Goal: Information Seeking & Learning: Learn about a topic

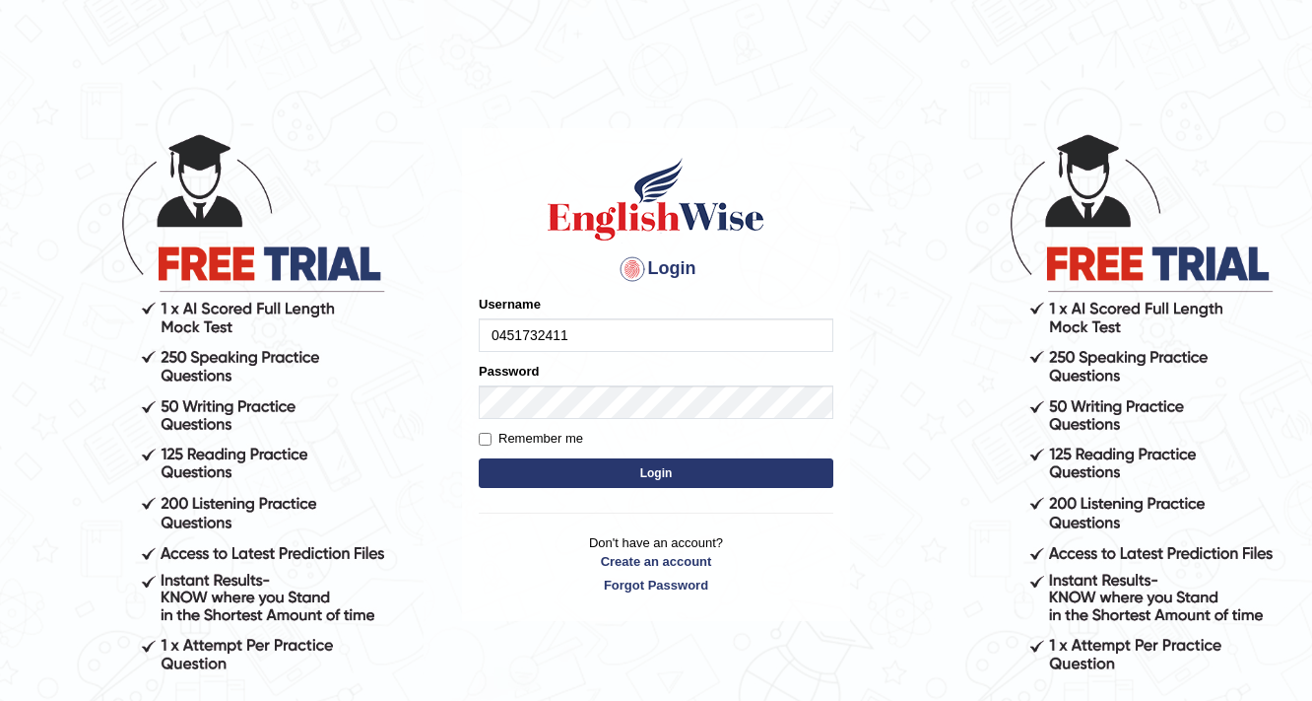
type input "0451732411"
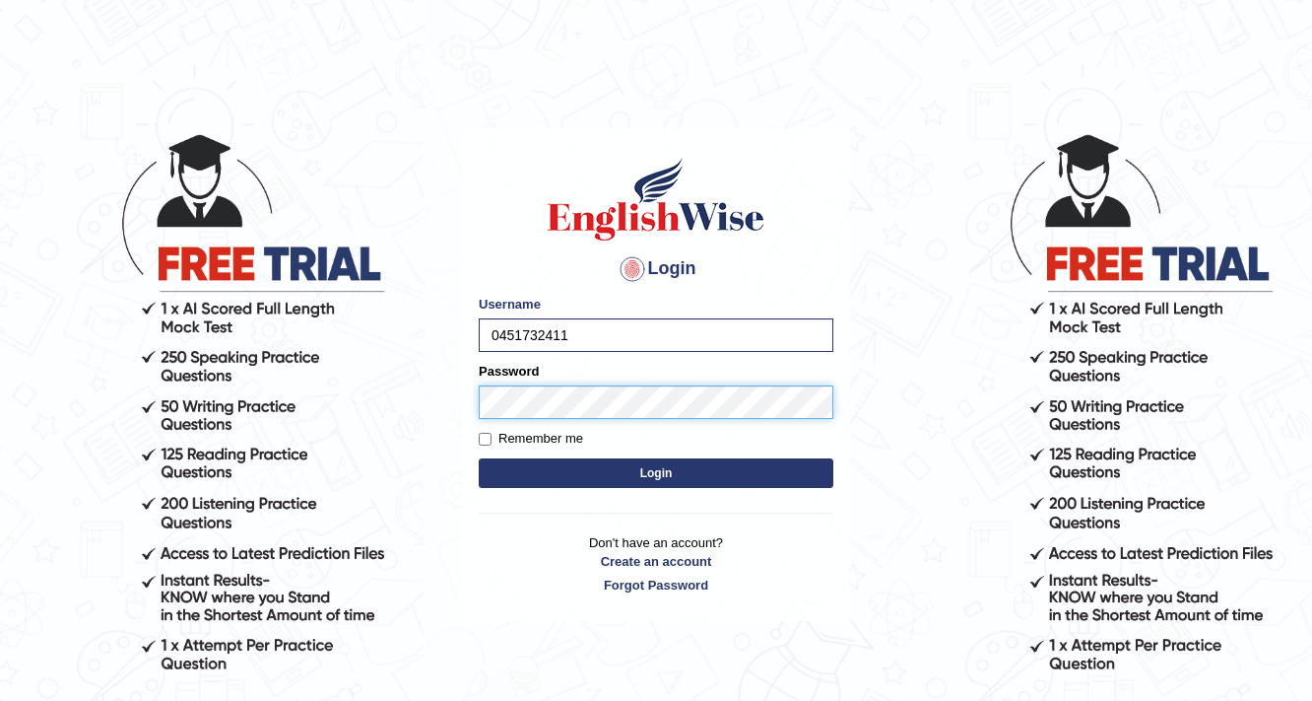
click at [479, 458] on button "Login" at bounding box center [656, 473] width 355 height 30
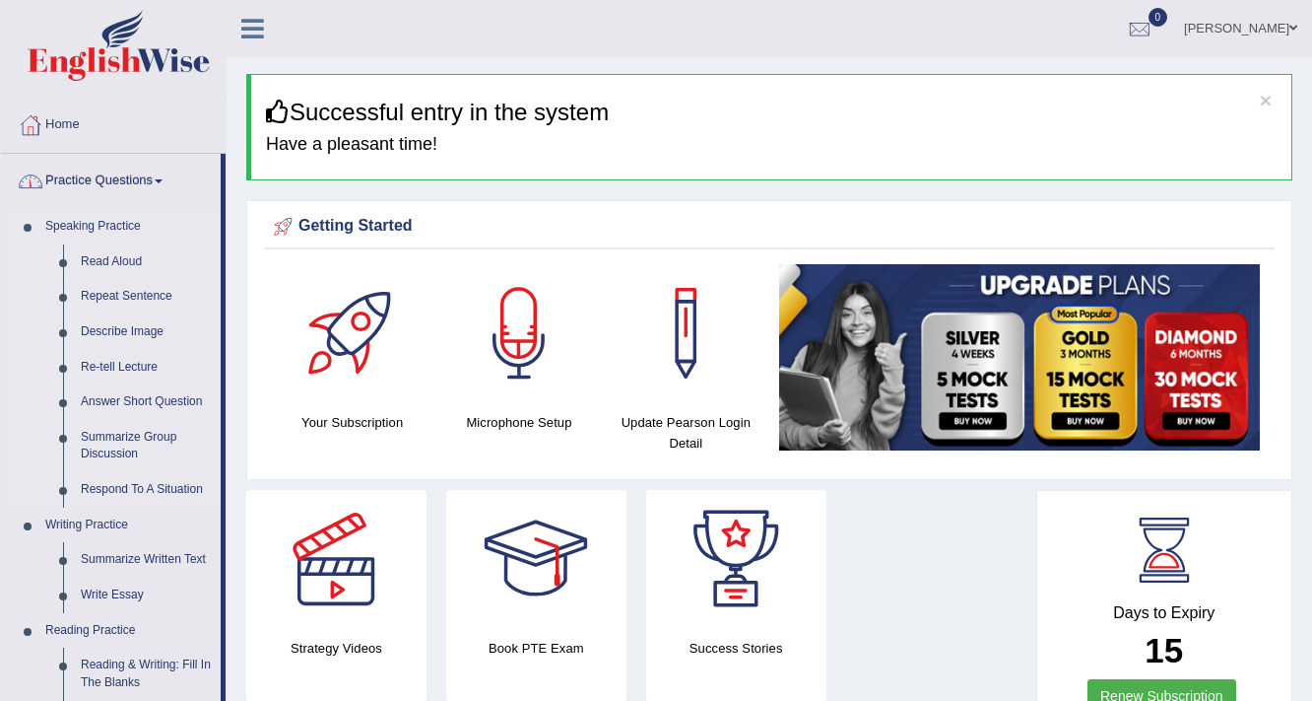
click at [125, 253] on link "Read Aloud" at bounding box center [146, 261] width 149 height 35
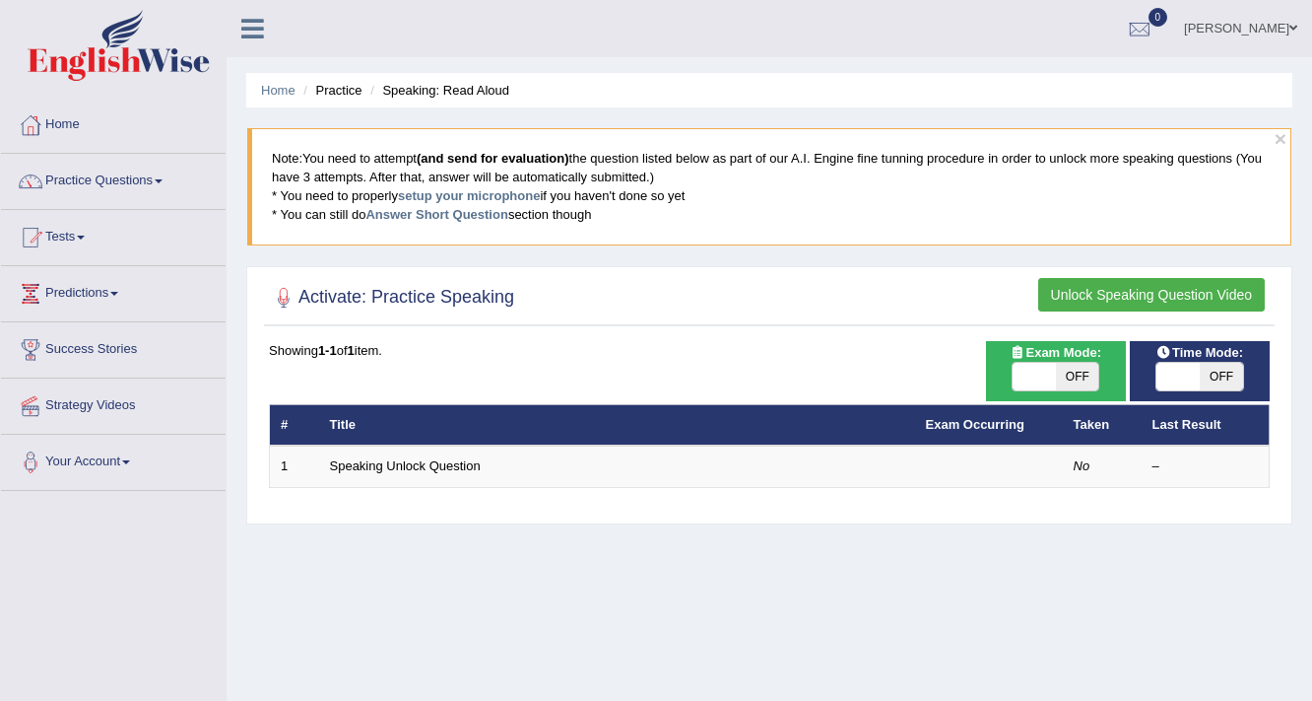
click at [1085, 293] on button "Unlock Speaking Question Video" at bounding box center [1152, 295] width 227 height 34
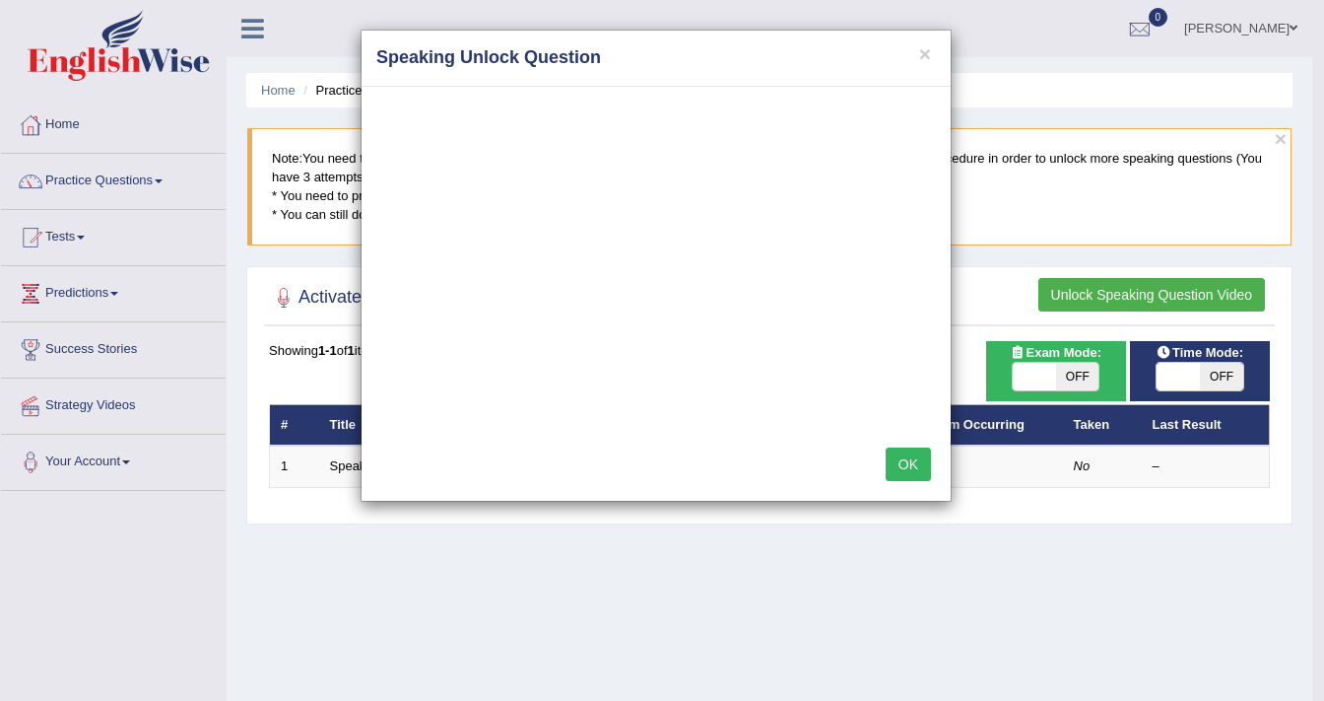
click at [899, 448] on button "OK" at bounding box center [908, 464] width 45 height 34
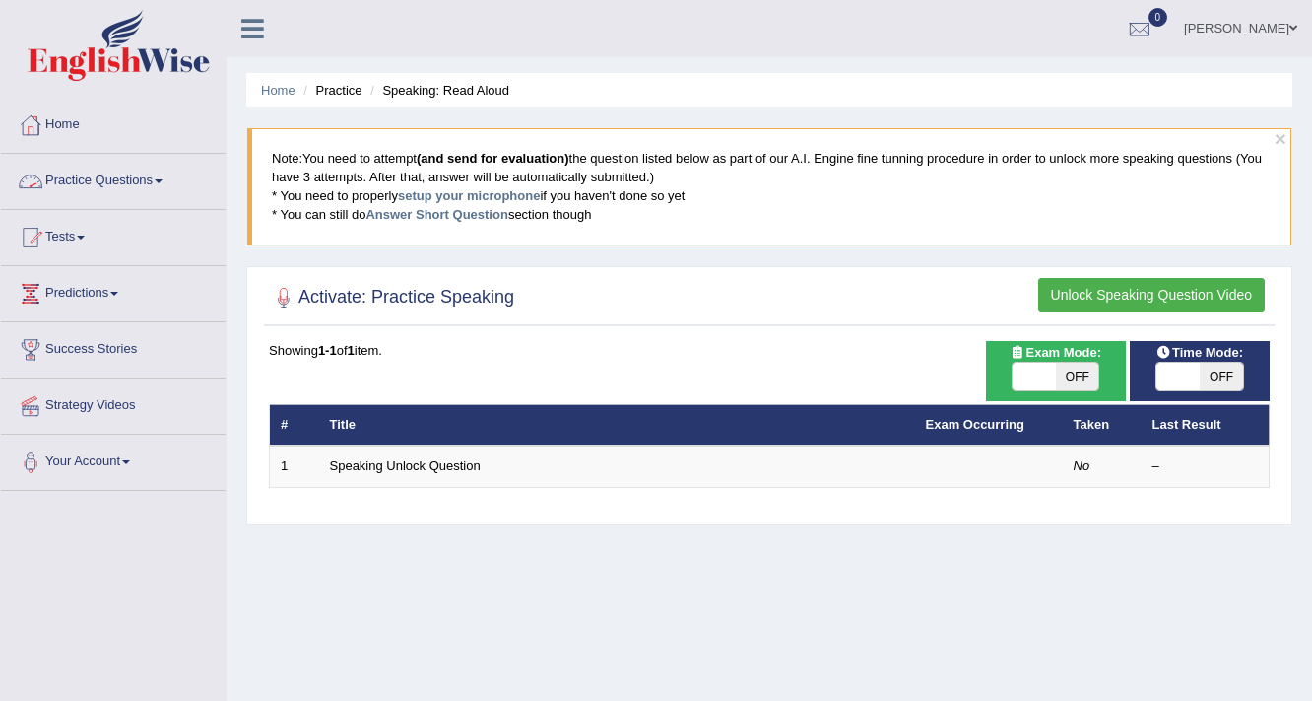
click at [155, 181] on link "Practice Questions" at bounding box center [113, 178] width 225 height 49
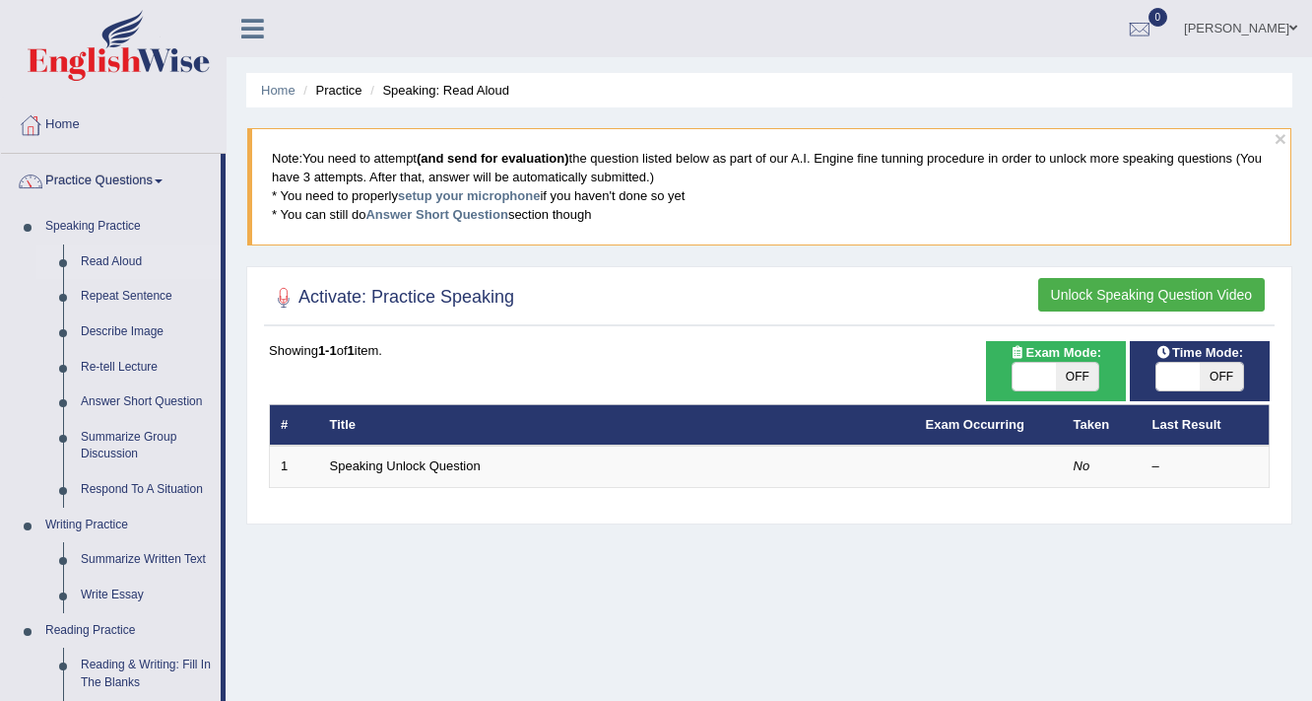
click at [155, 181] on link "Practice Questions" at bounding box center [111, 178] width 220 height 49
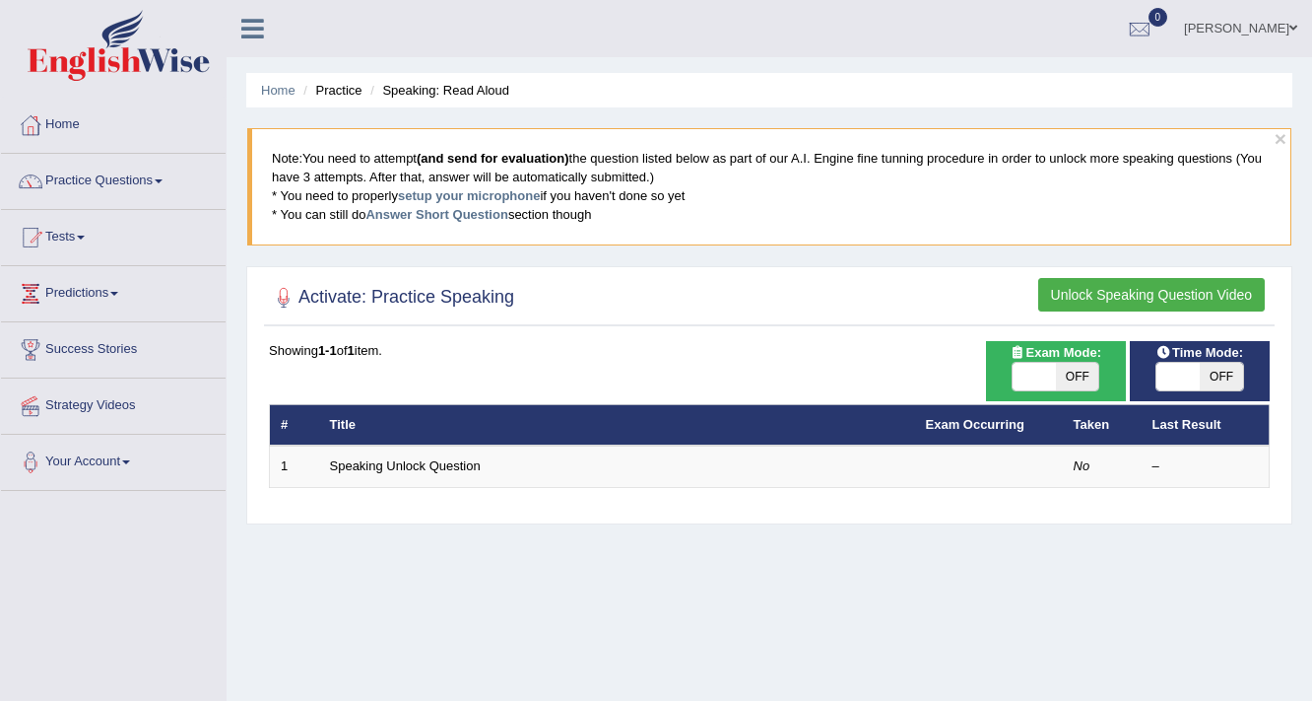
click at [1106, 295] on button "Unlock Speaking Question Video" at bounding box center [1152, 295] width 227 height 34
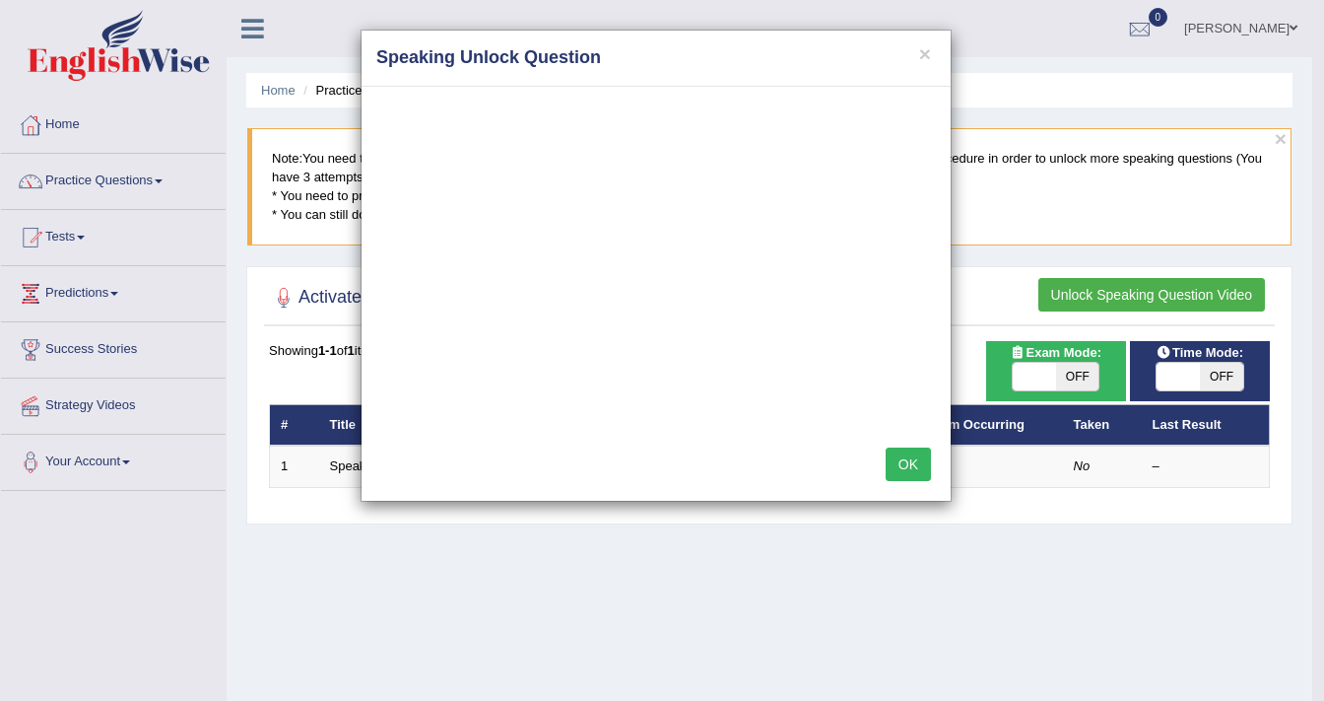
click at [913, 468] on button "OK" at bounding box center [908, 464] width 45 height 34
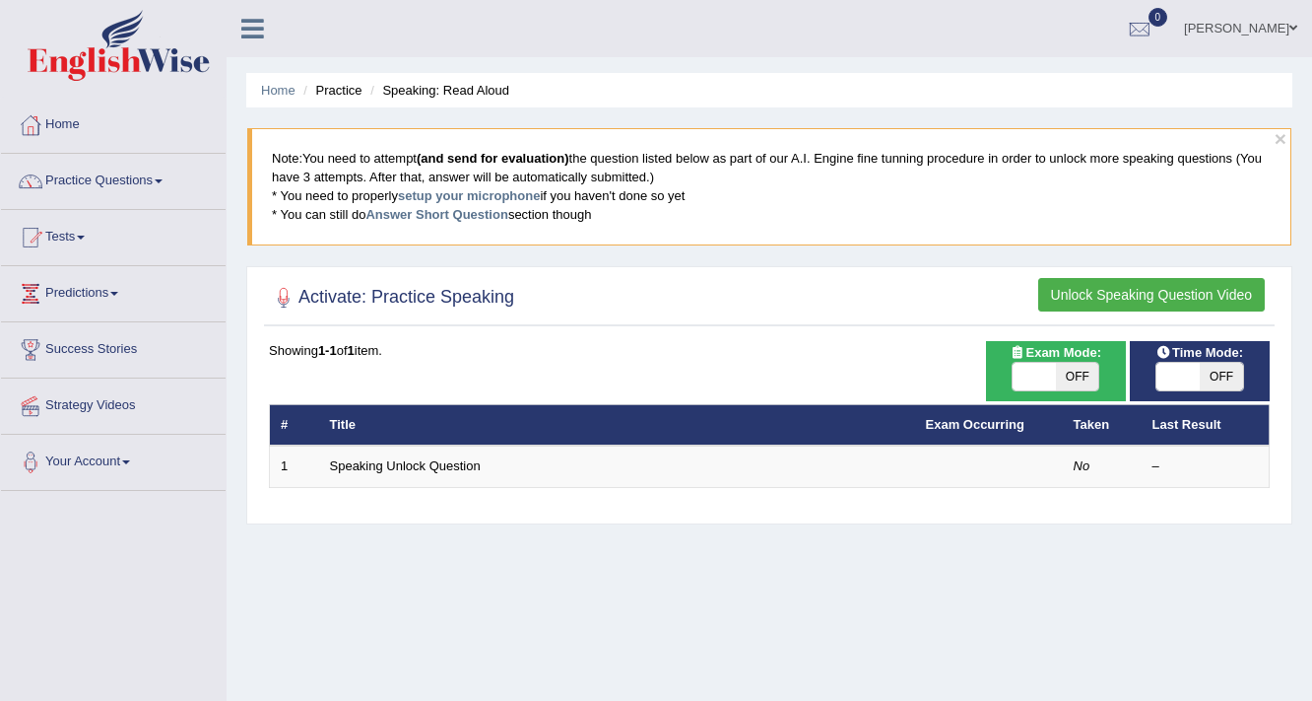
click at [82, 122] on link "Home" at bounding box center [113, 122] width 225 height 49
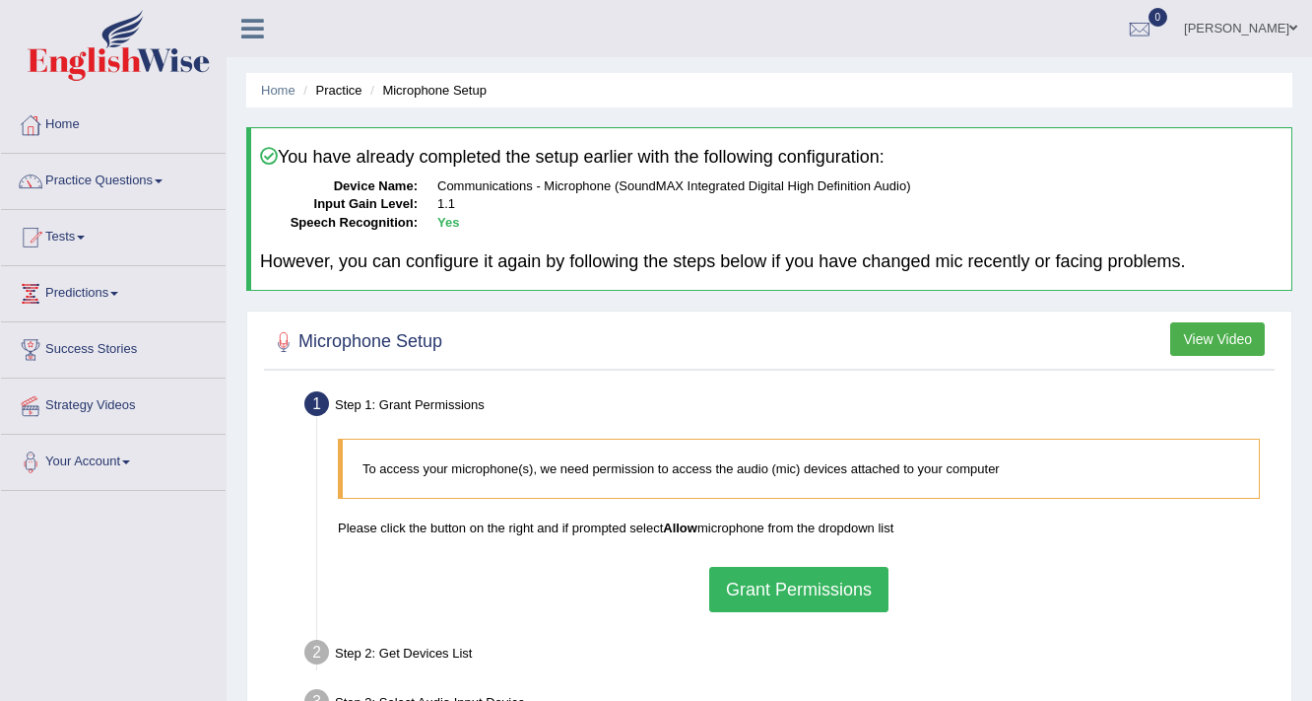
click at [162, 180] on span at bounding box center [159, 181] width 8 height 4
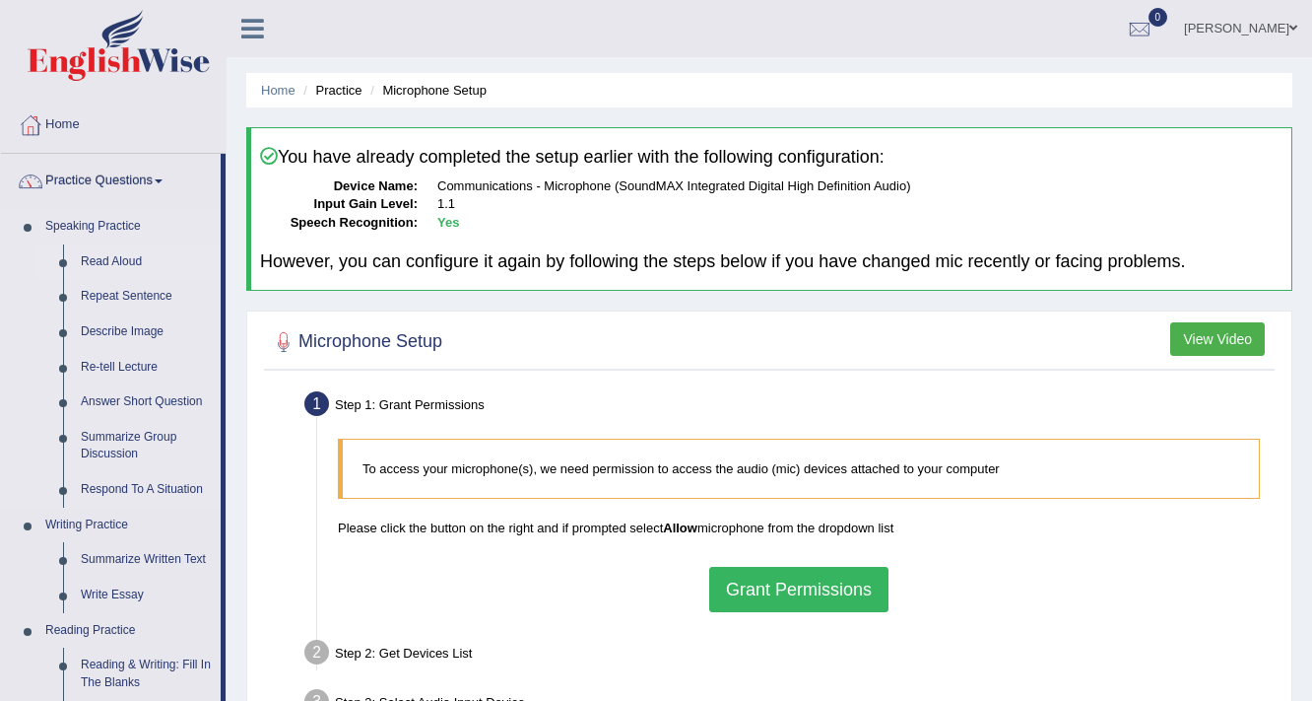
click at [122, 259] on link "Read Aloud" at bounding box center [146, 261] width 149 height 35
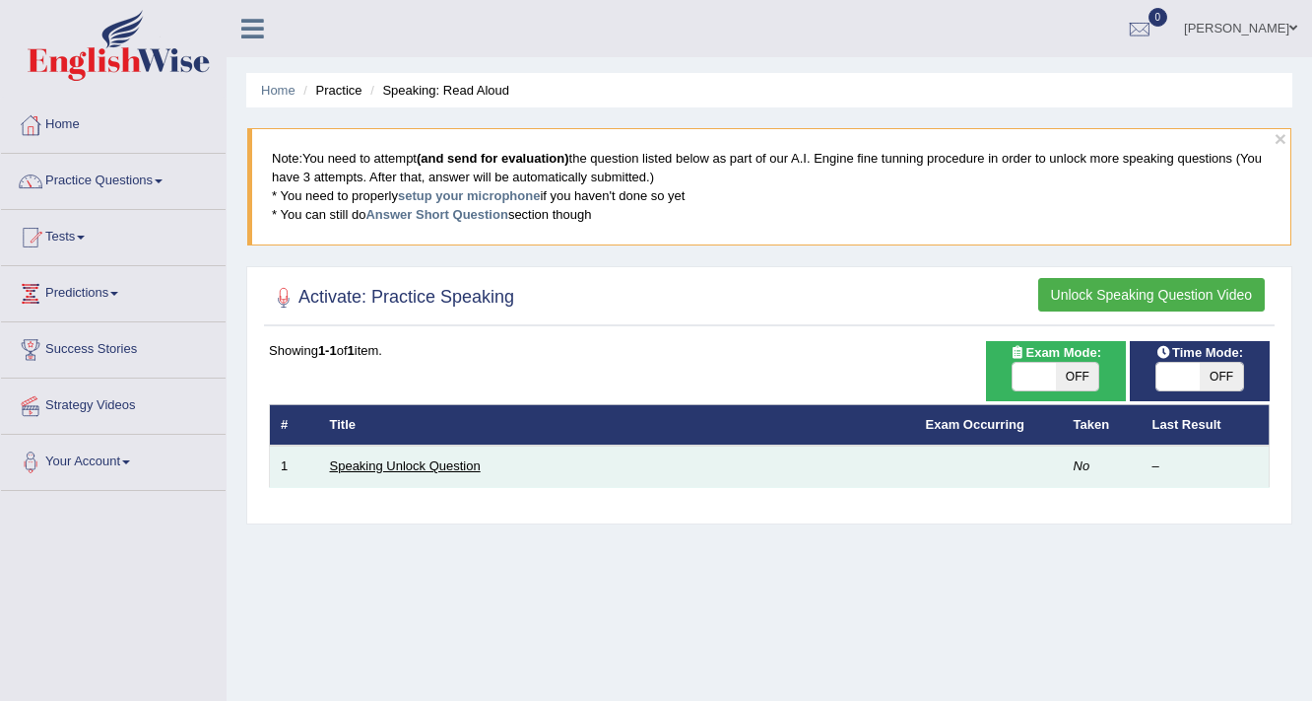
click at [426, 464] on link "Speaking Unlock Question" at bounding box center [405, 465] width 151 height 15
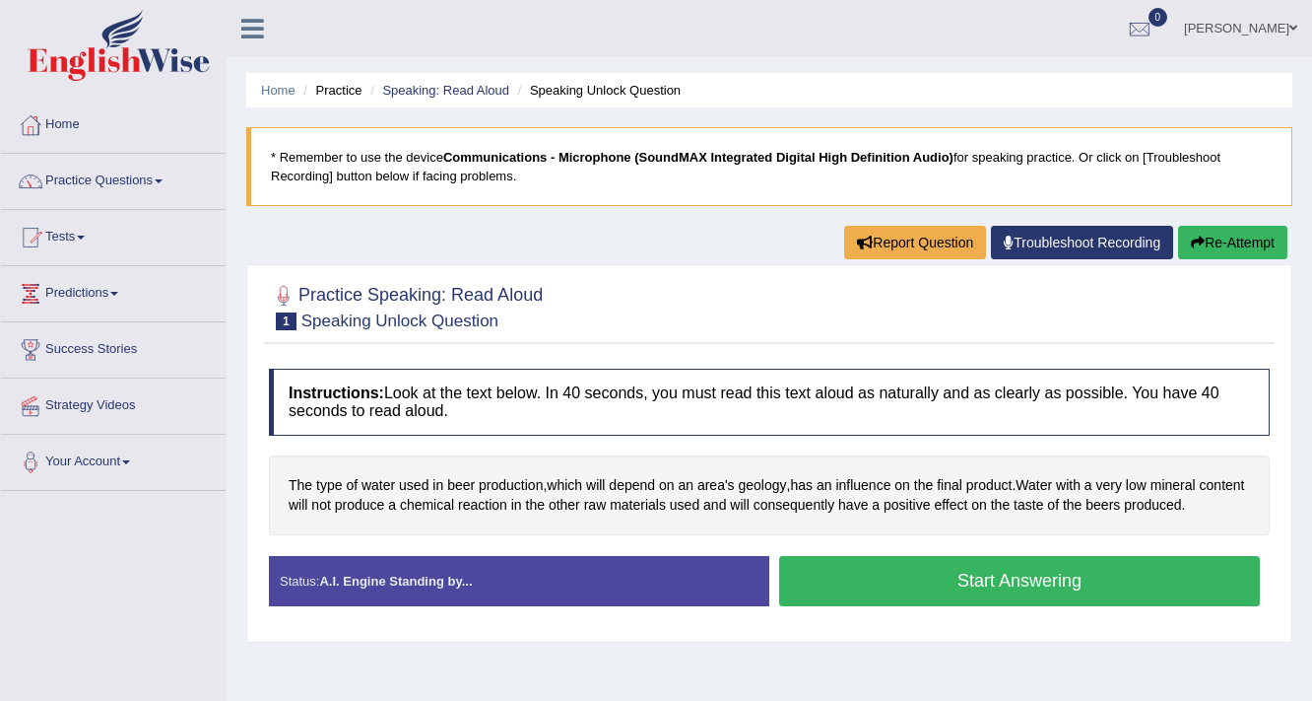
click at [1151, 567] on button "Start Answering" at bounding box center [1019, 581] width 481 height 50
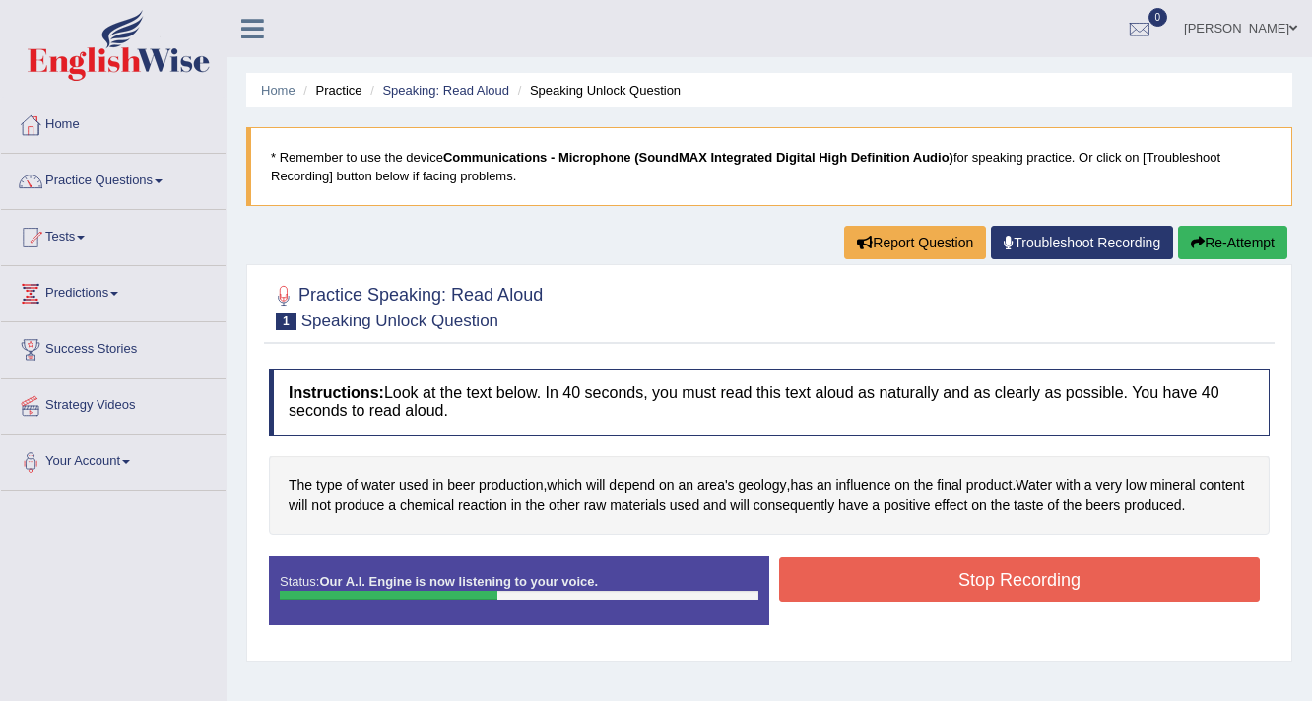
click at [1022, 576] on button "Stop Recording" at bounding box center [1019, 579] width 481 height 45
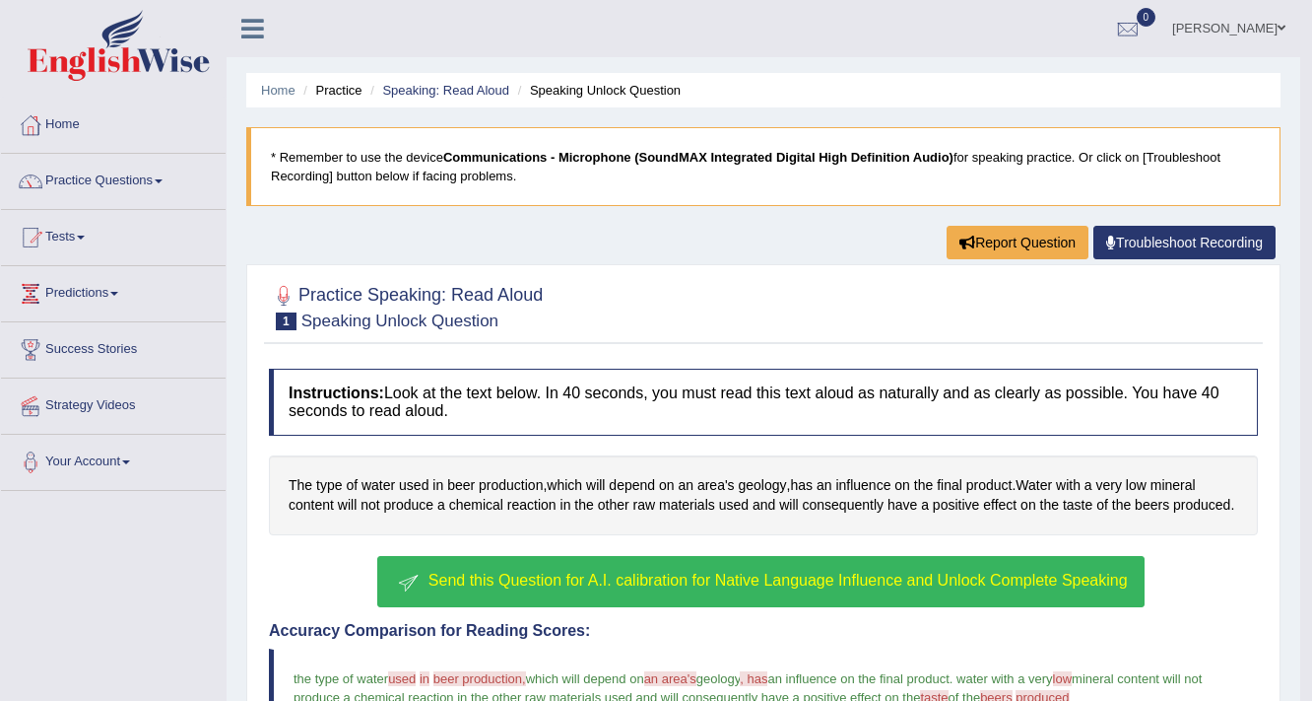
click at [751, 571] on span "Send this Question for A.I. calibration for Native Language Influence and Unloc…" at bounding box center [779, 579] width 700 height 17
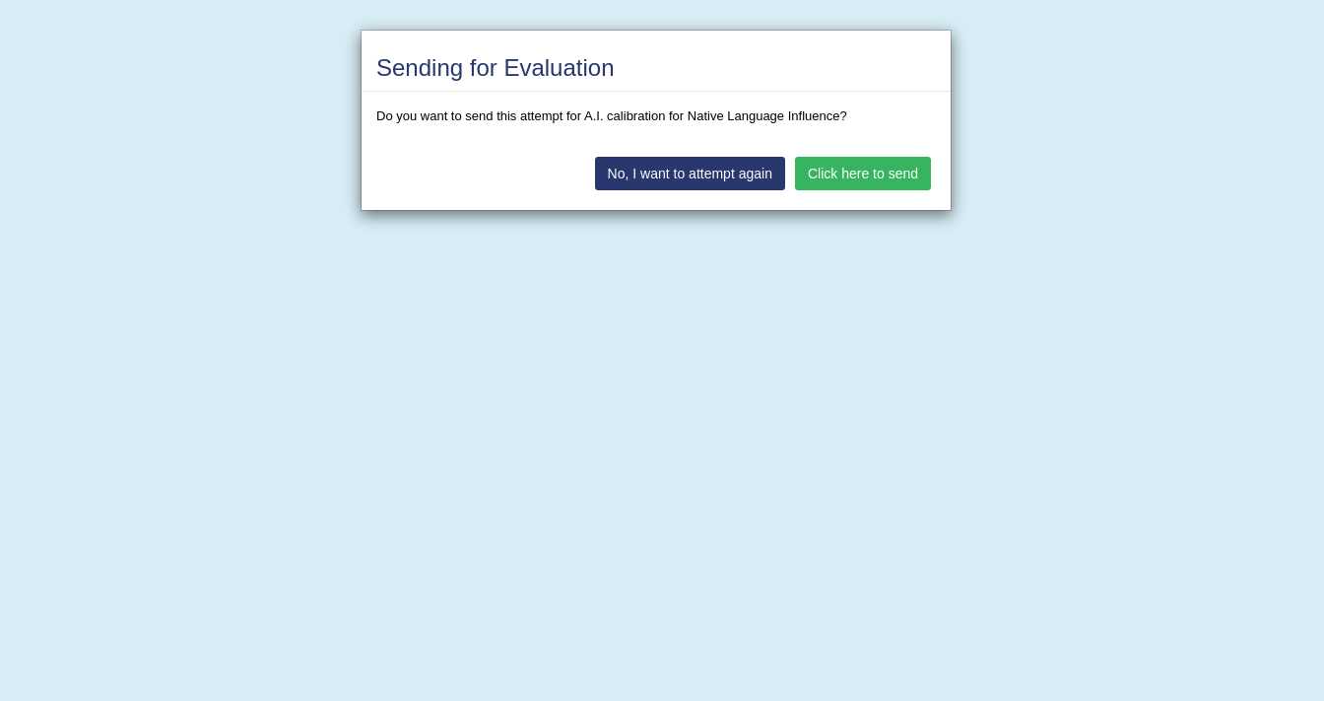
click at [891, 173] on button "Click here to send" at bounding box center [863, 174] width 136 height 34
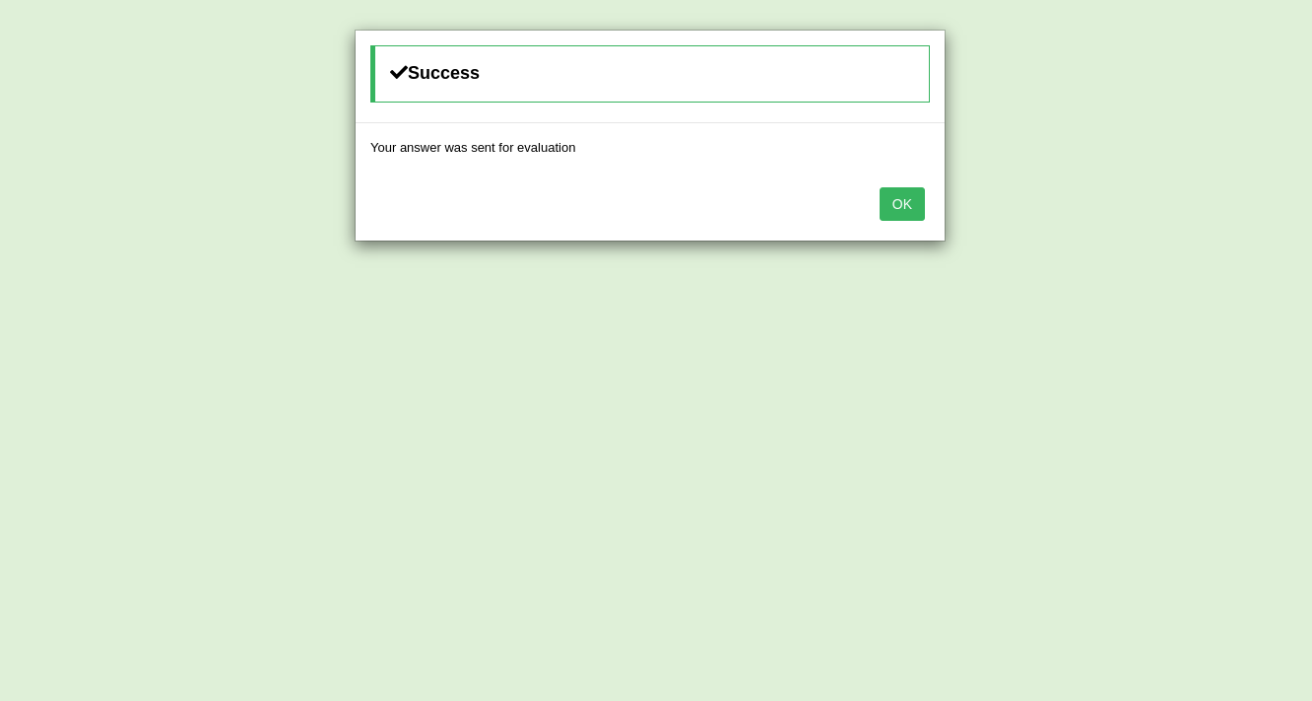
click at [906, 203] on button "OK" at bounding box center [902, 204] width 45 height 34
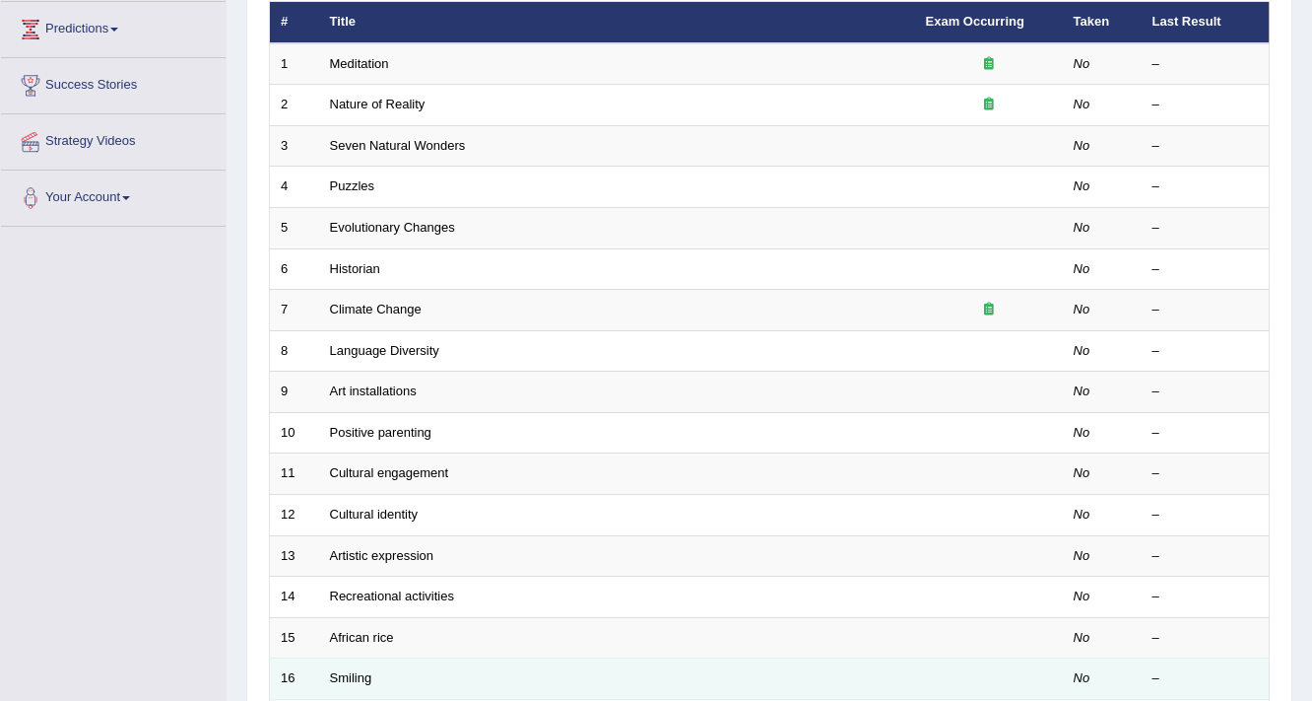
scroll to position [236, 0]
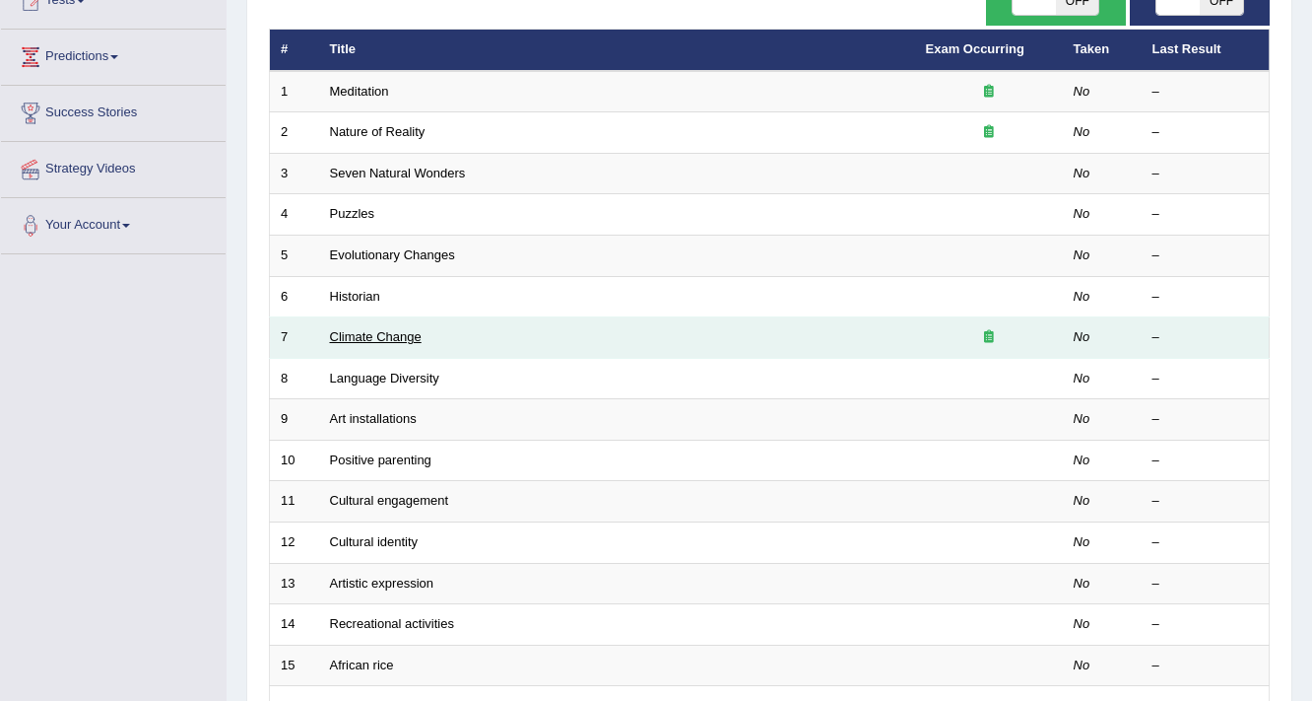
click at [351, 330] on link "Climate Change" at bounding box center [376, 336] width 92 height 15
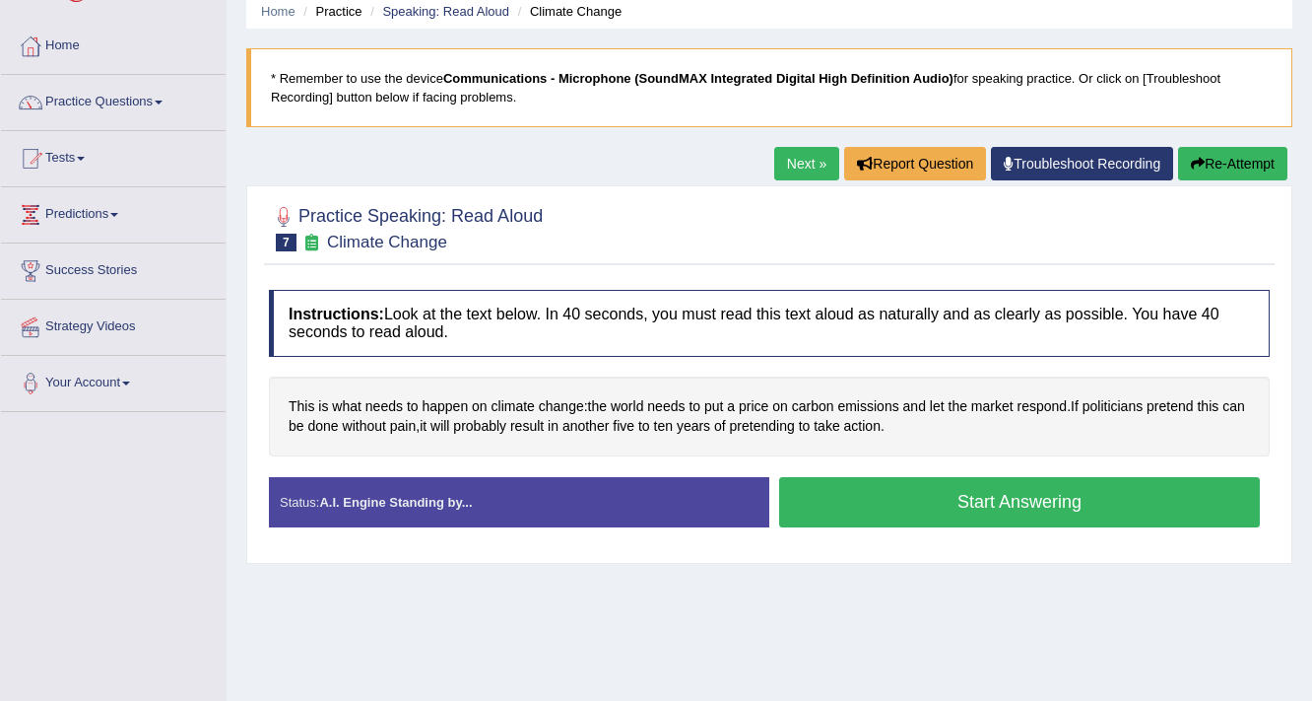
click at [1048, 493] on button "Start Answering" at bounding box center [1019, 502] width 481 height 50
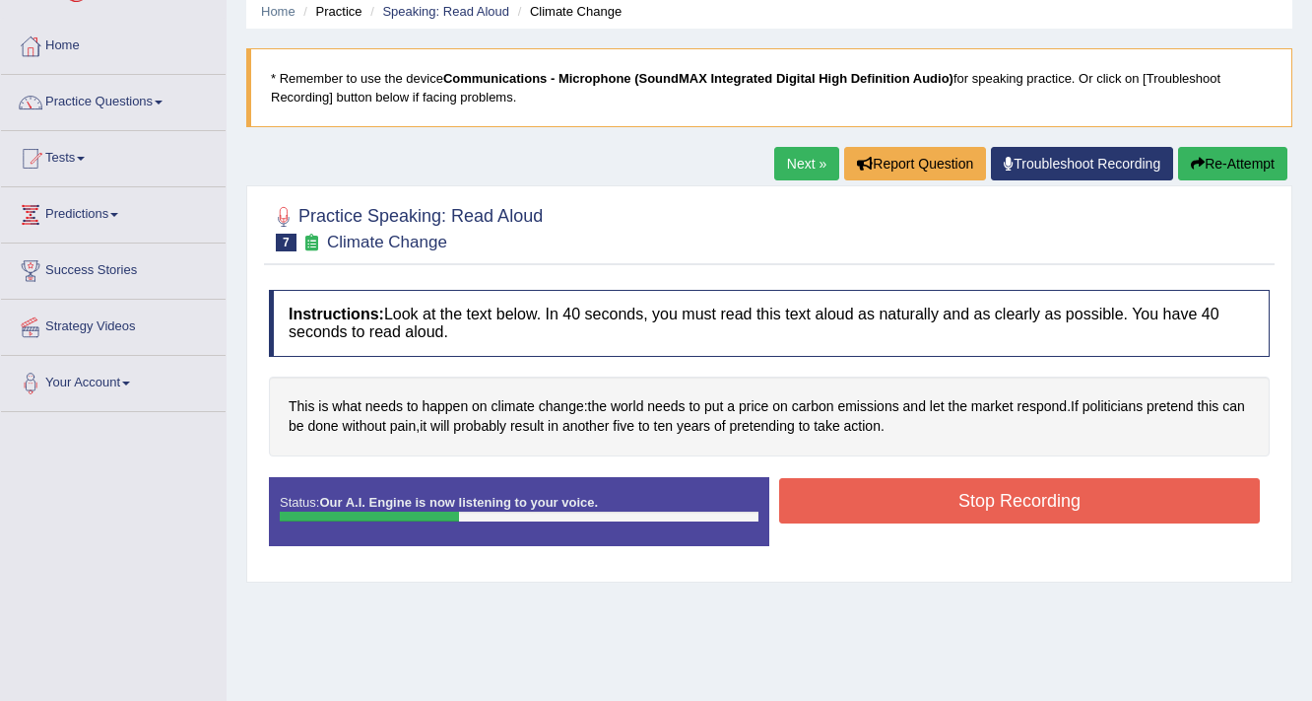
click at [984, 496] on button "Stop Recording" at bounding box center [1019, 500] width 481 height 45
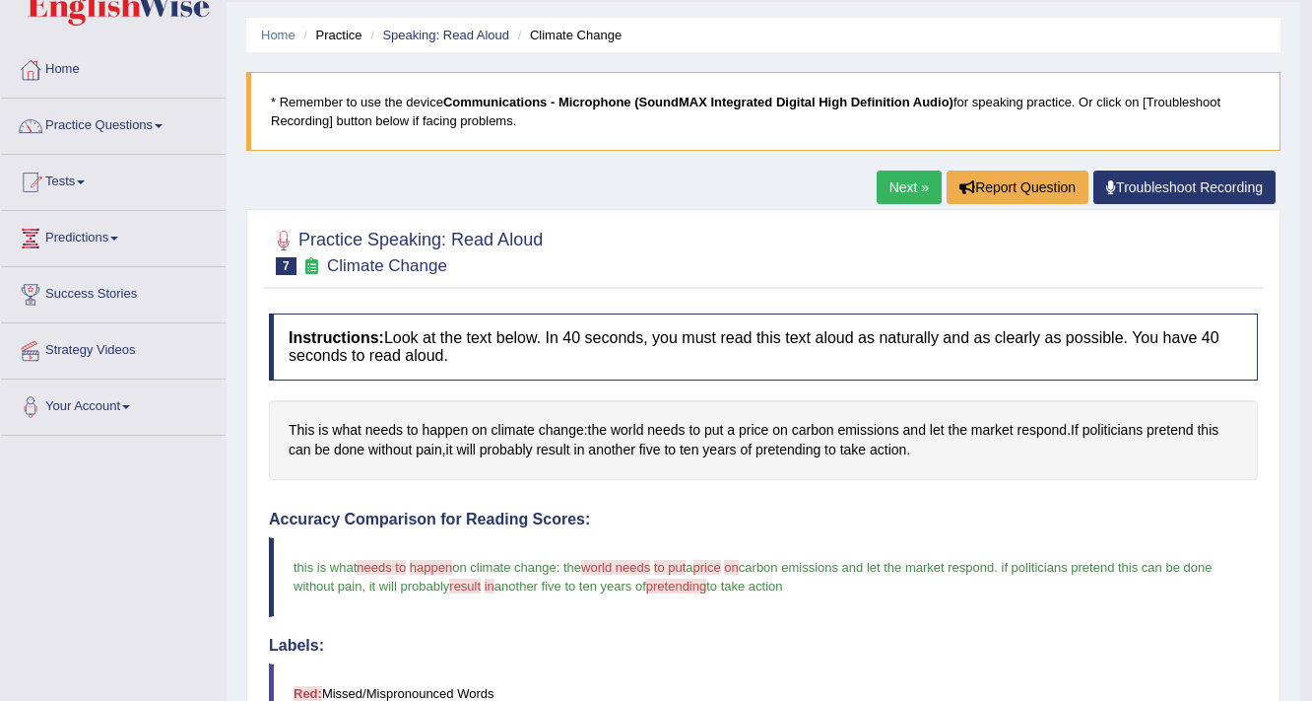
scroll to position [16, 0]
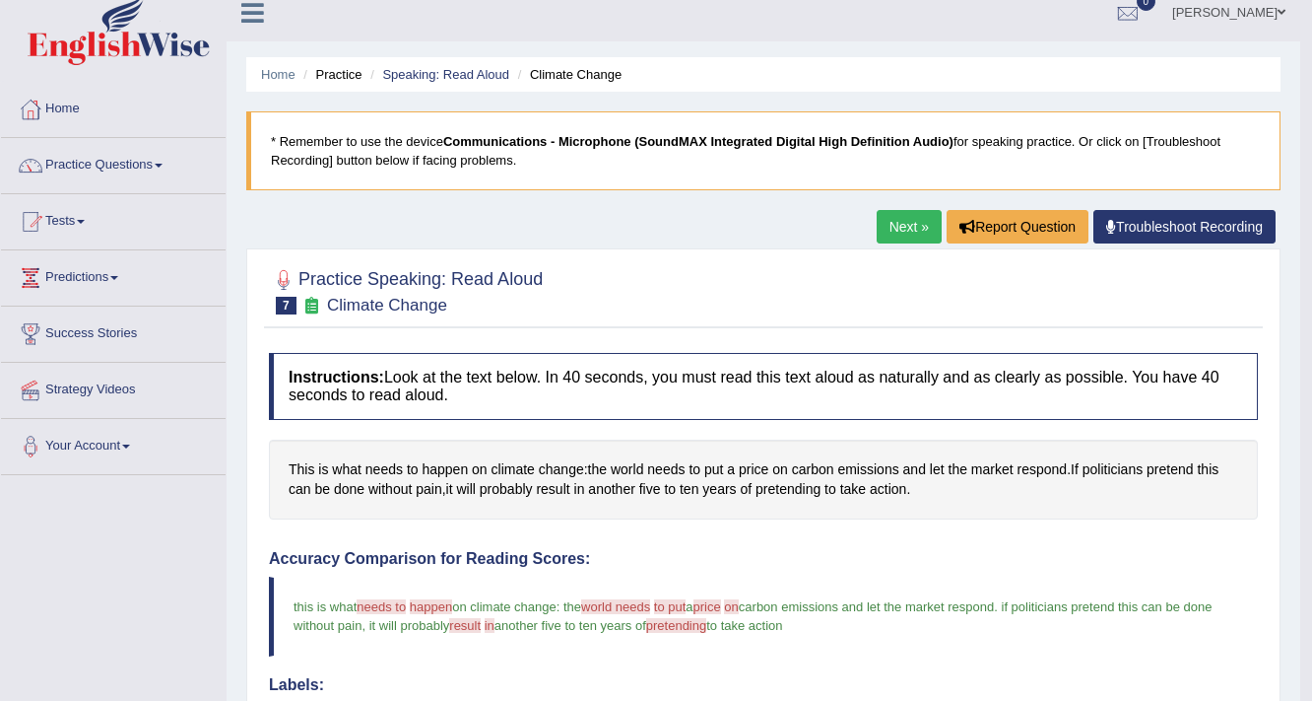
click at [911, 231] on link "Next »" at bounding box center [909, 227] width 65 height 34
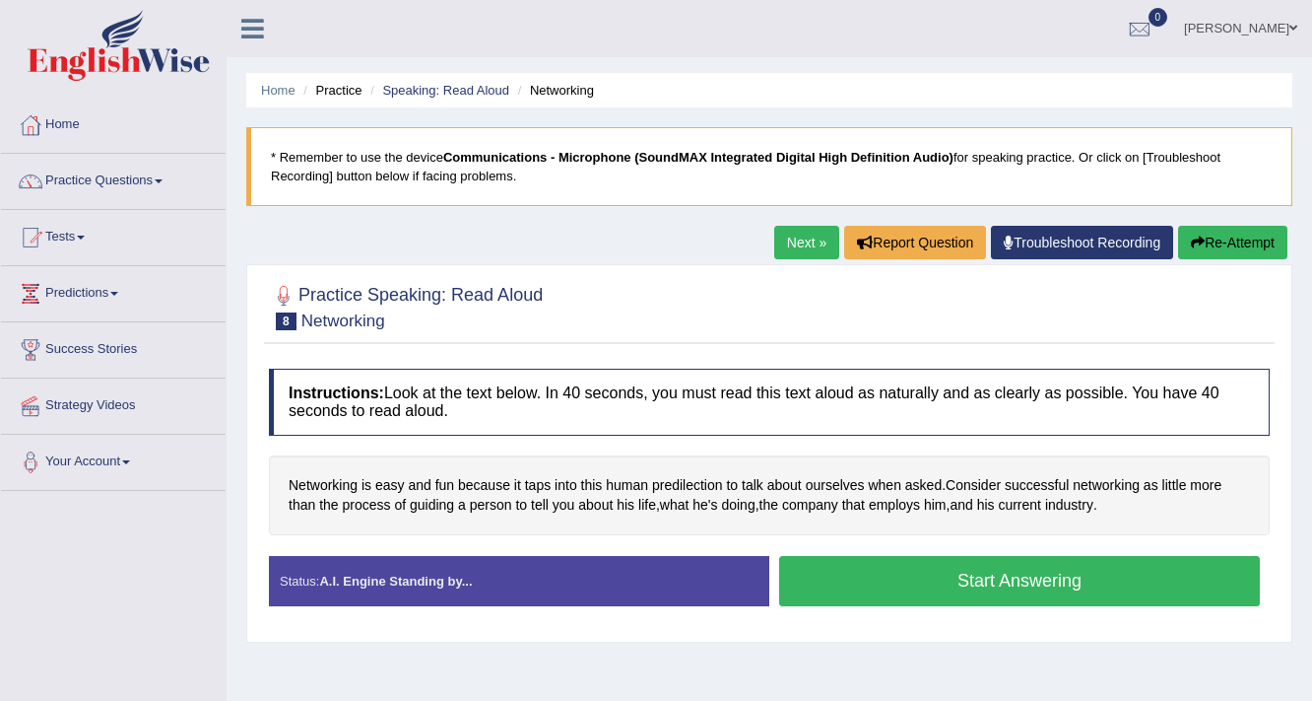
click at [955, 574] on button "Start Answering" at bounding box center [1019, 581] width 481 height 50
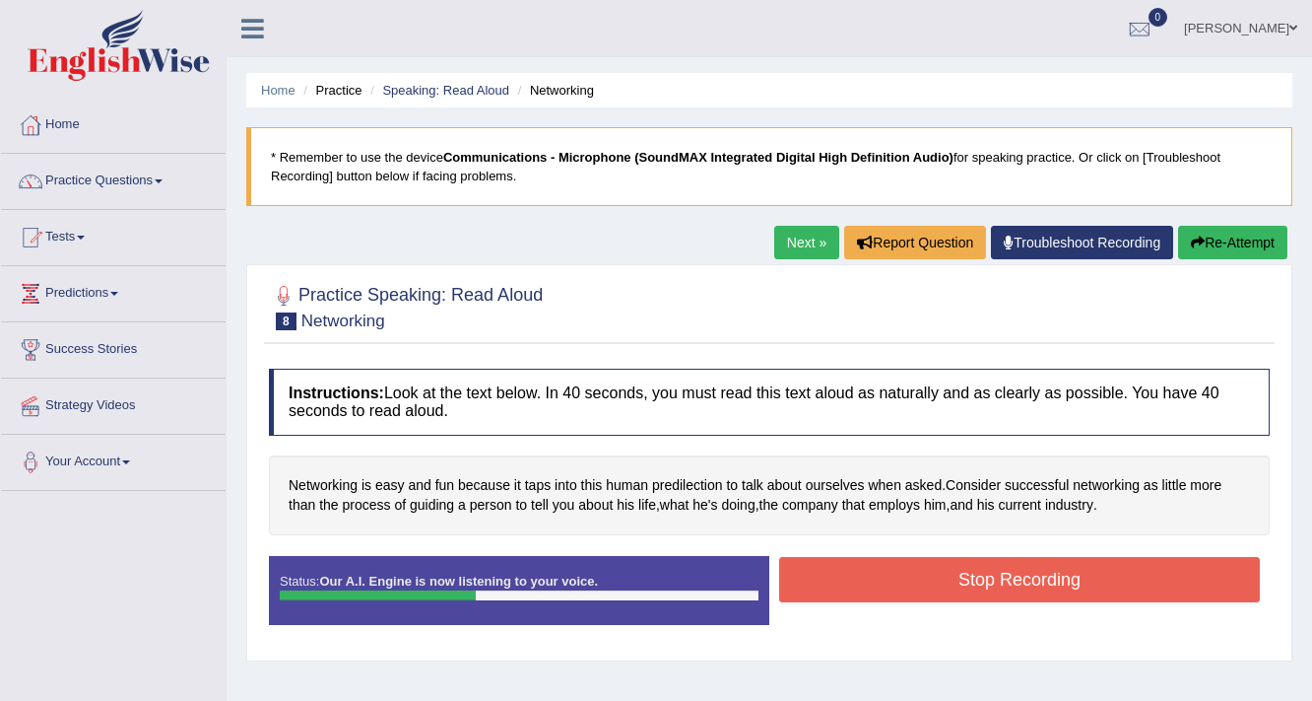
click at [1017, 568] on button "Stop Recording" at bounding box center [1019, 579] width 481 height 45
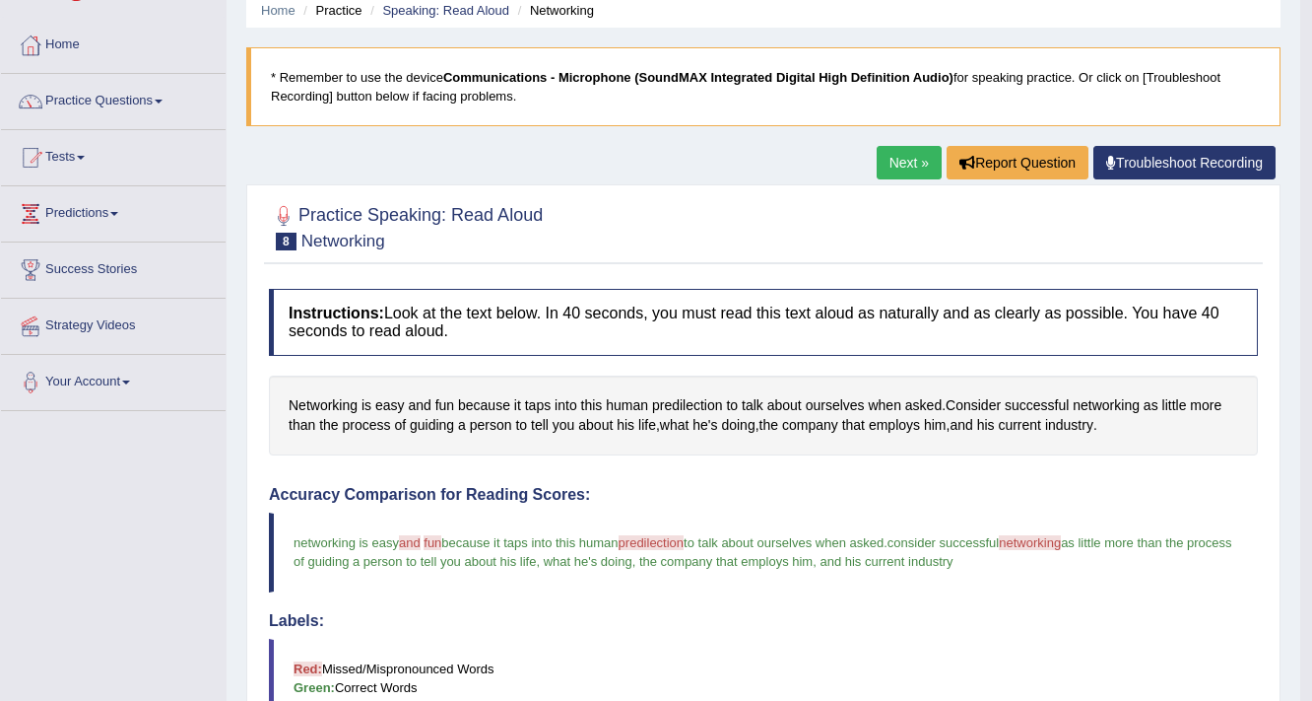
scroll to position [79, 0]
click at [901, 153] on link "Next »" at bounding box center [909, 164] width 65 height 34
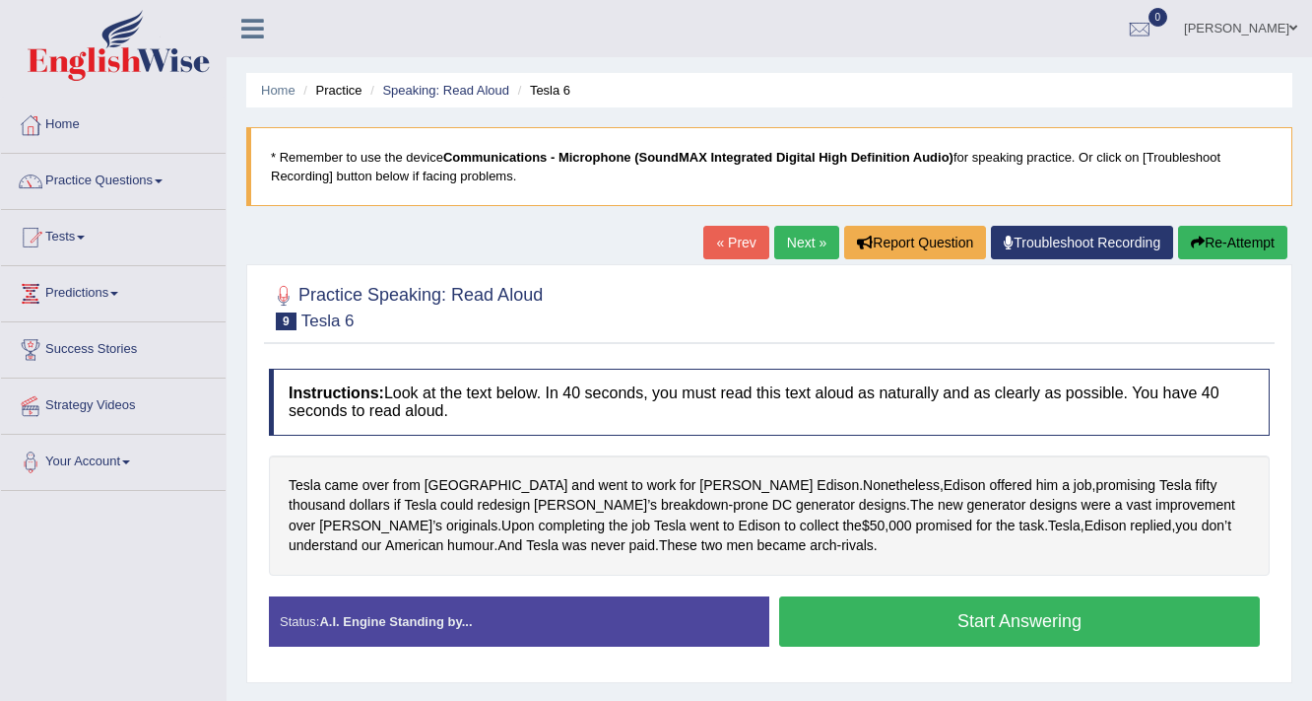
click at [1094, 607] on button "Start Answering" at bounding box center [1019, 621] width 481 height 50
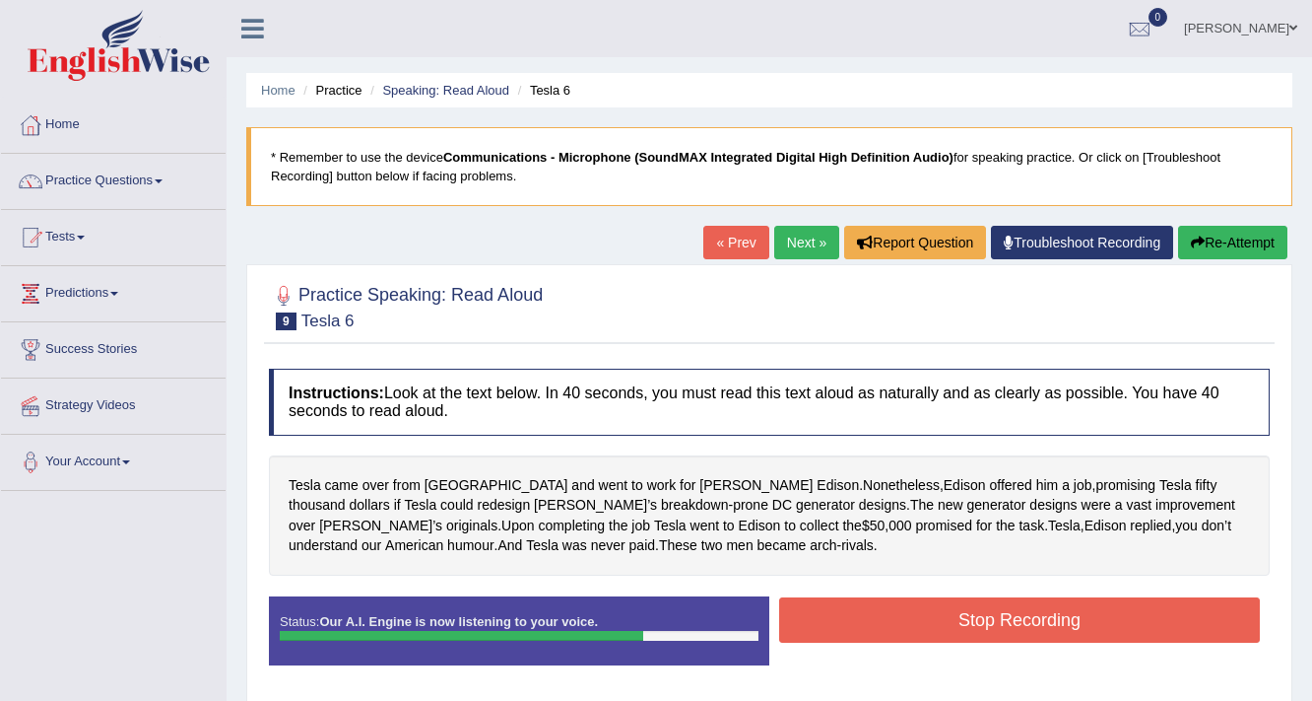
click at [962, 615] on button "Stop Recording" at bounding box center [1019, 619] width 481 height 45
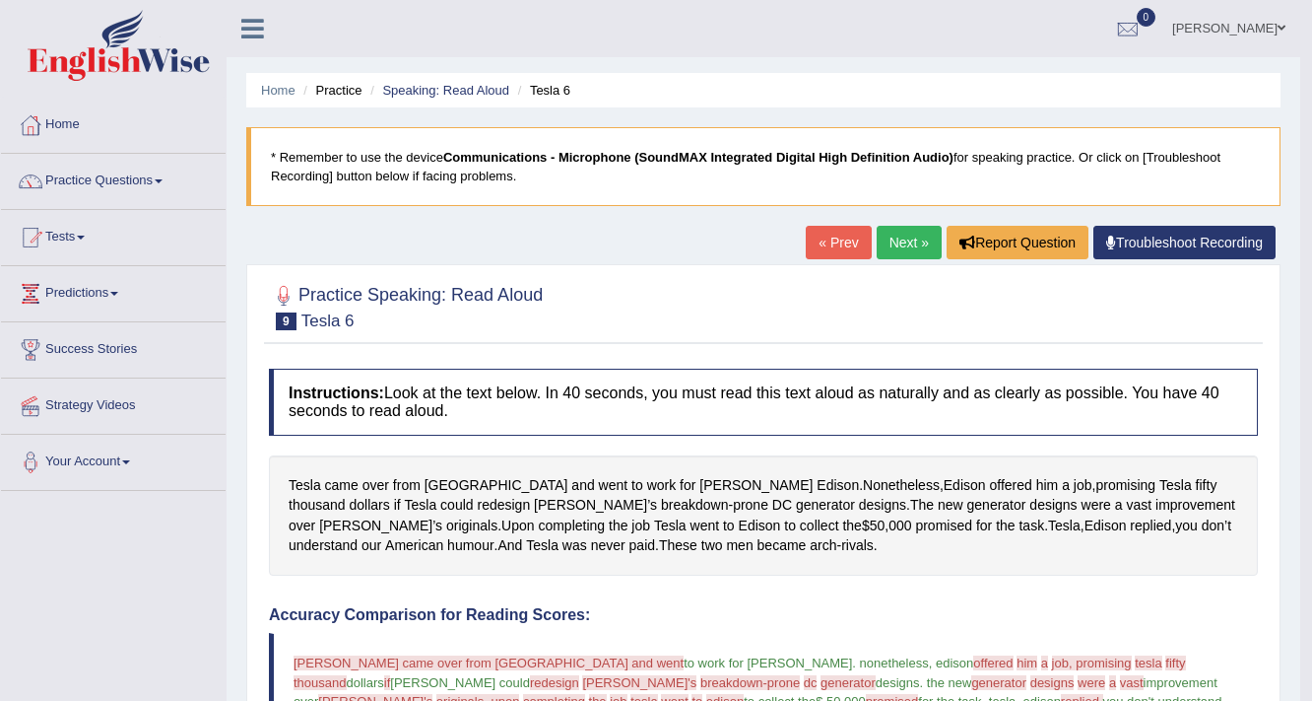
click at [906, 242] on link "Next »" at bounding box center [909, 243] width 65 height 34
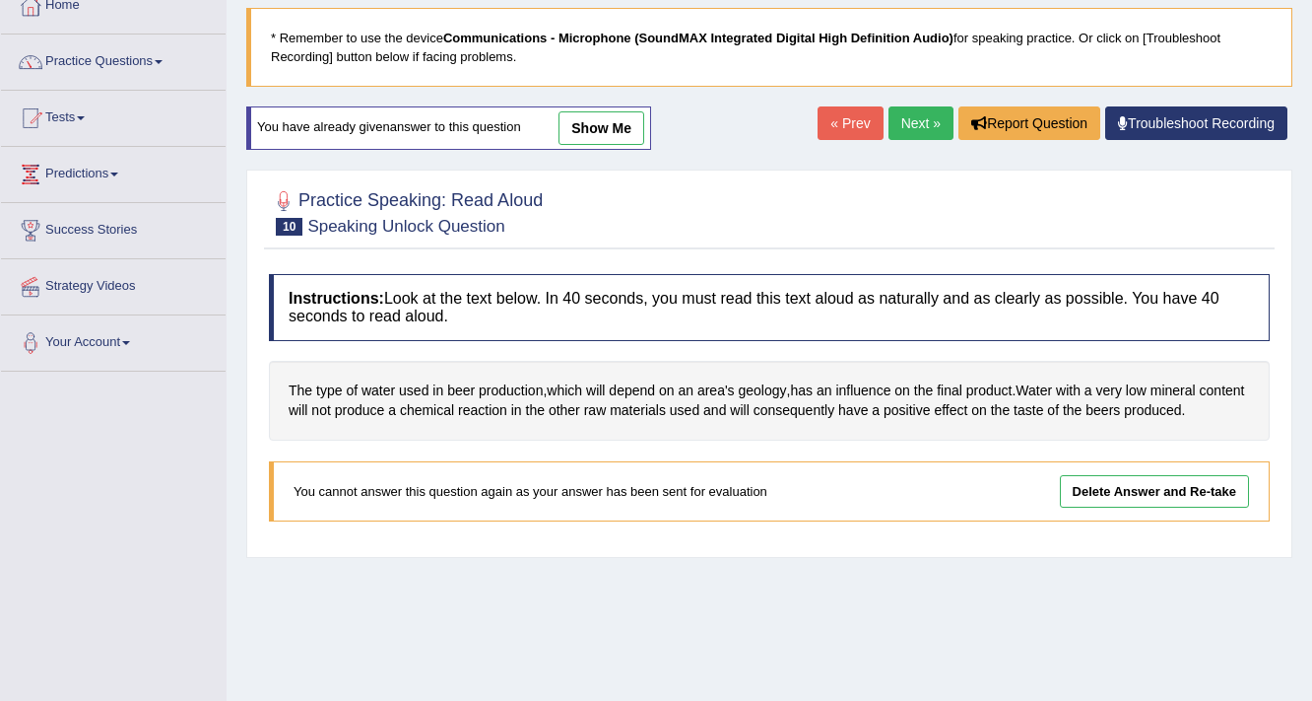
scroll to position [158, 0]
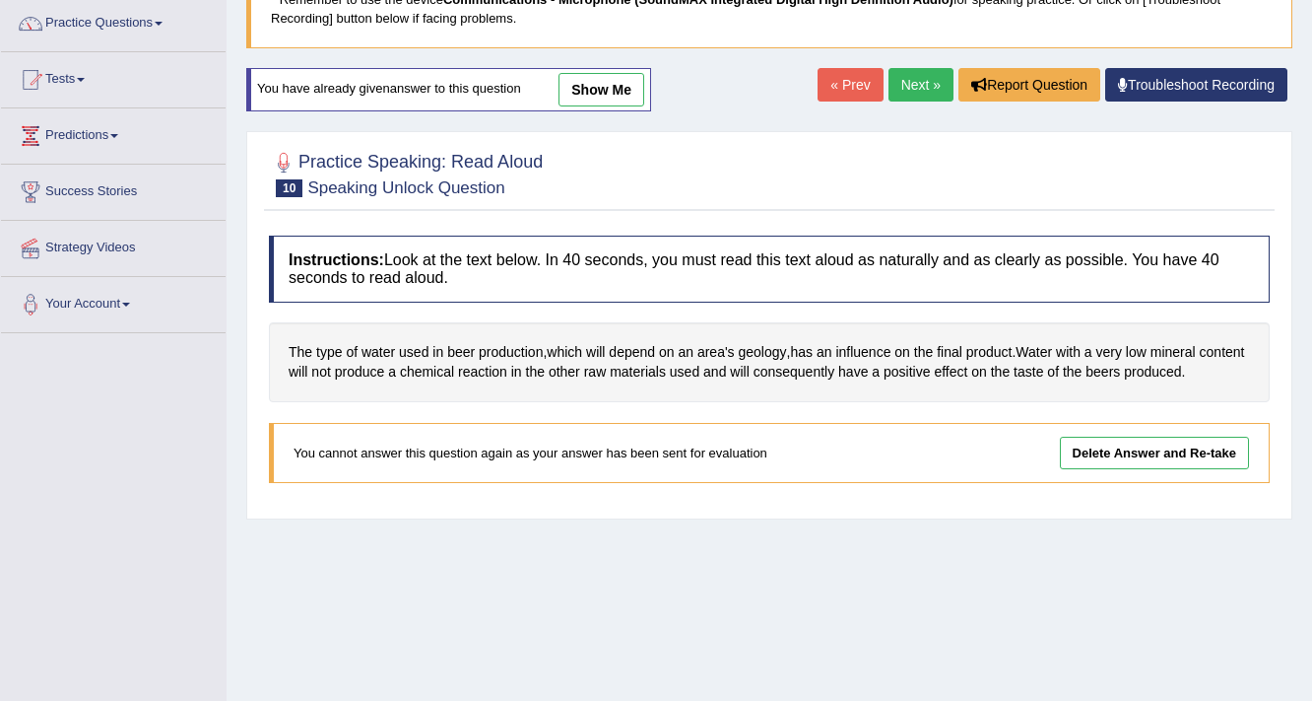
click at [924, 76] on link "Next »" at bounding box center [921, 85] width 65 height 34
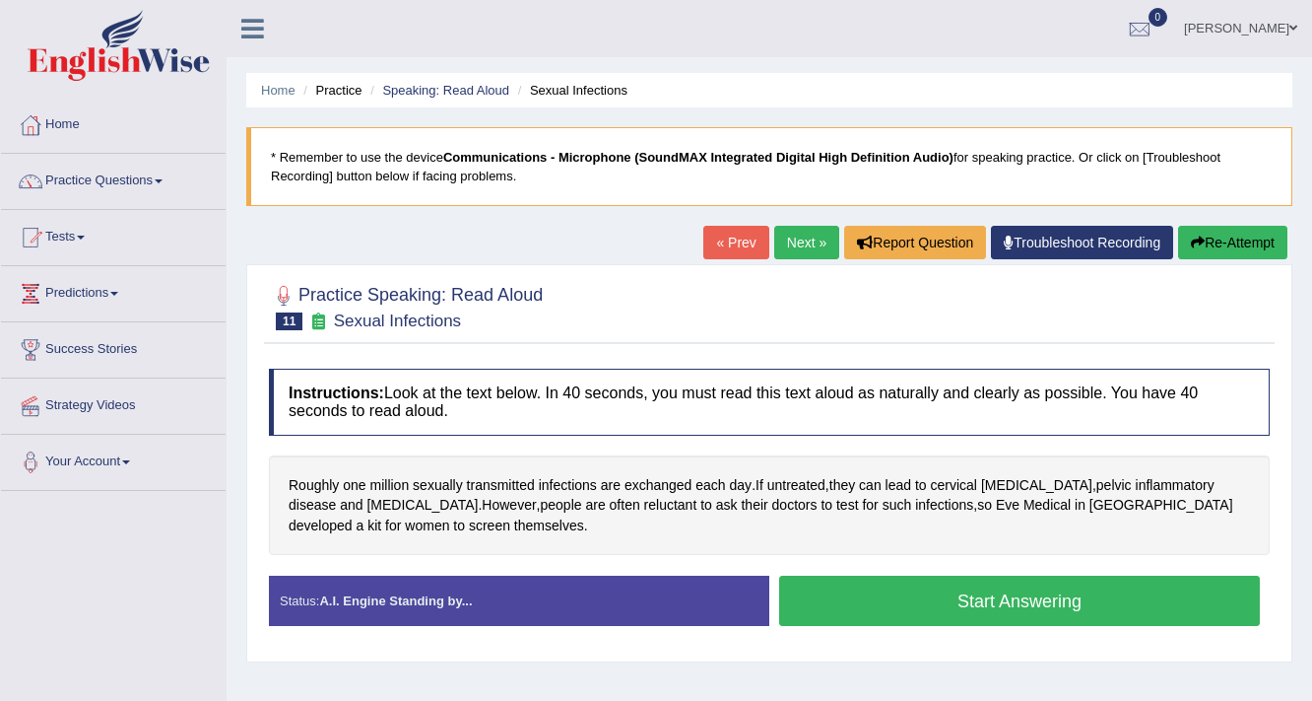
click at [1025, 603] on button "Start Answering" at bounding box center [1019, 600] width 481 height 50
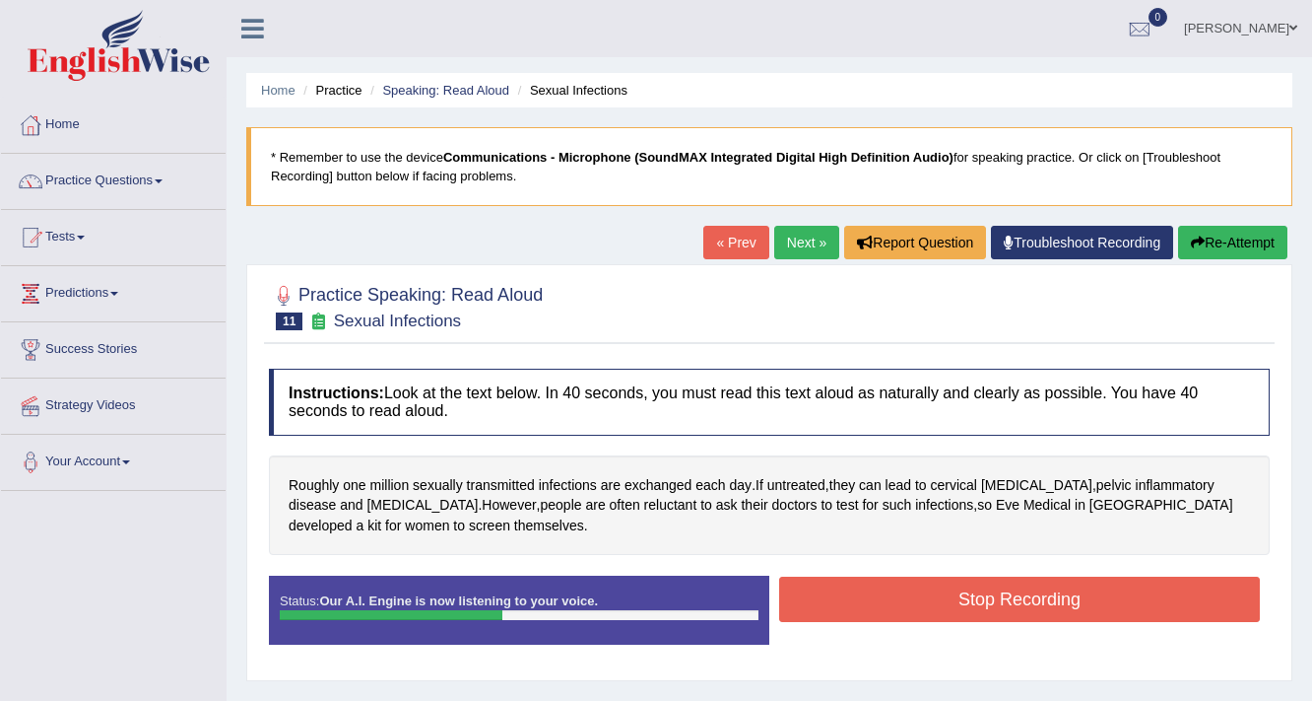
click at [1025, 586] on button "Stop Recording" at bounding box center [1019, 598] width 481 height 45
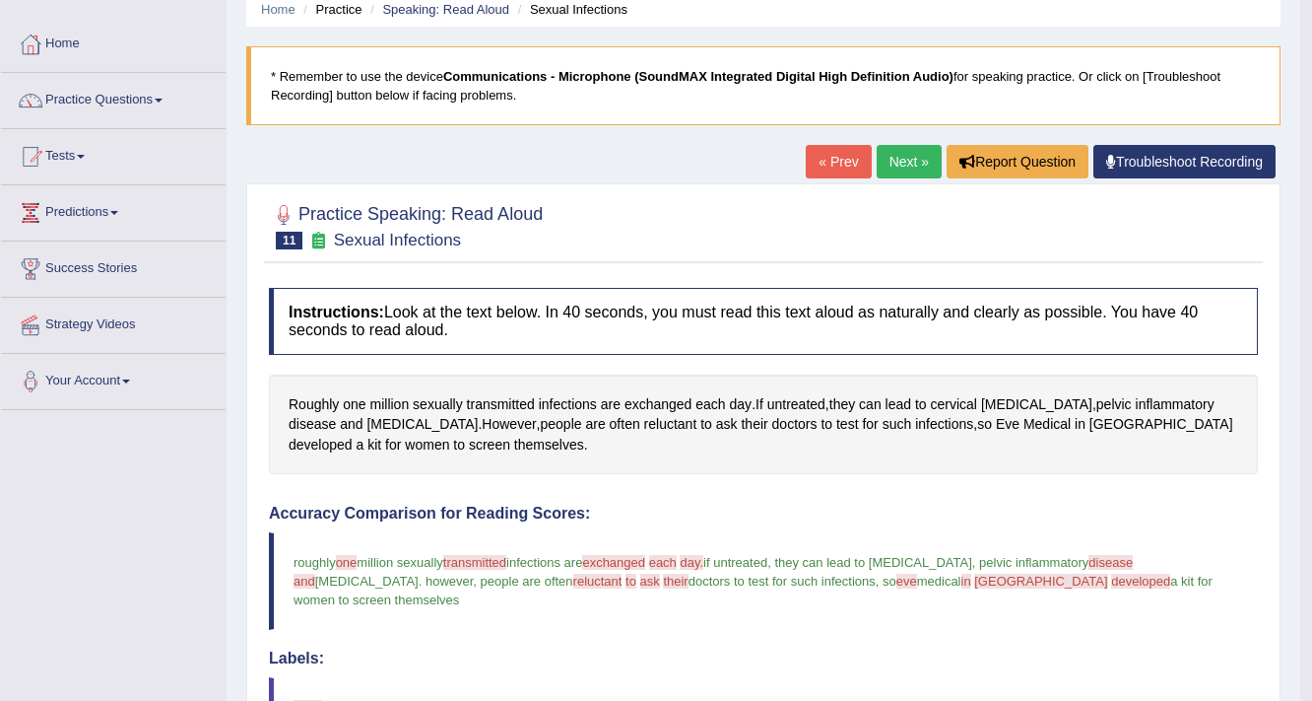
scroll to position [79, 0]
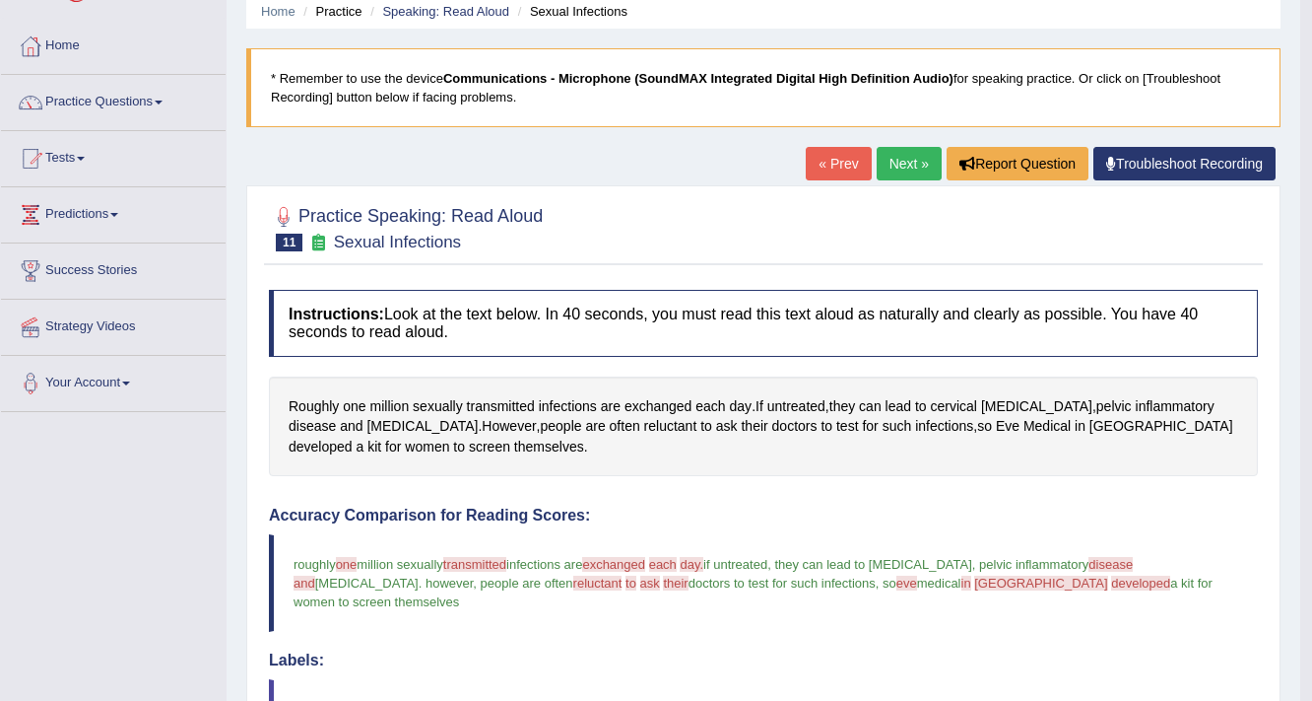
click at [922, 164] on link "Next »" at bounding box center [909, 164] width 65 height 34
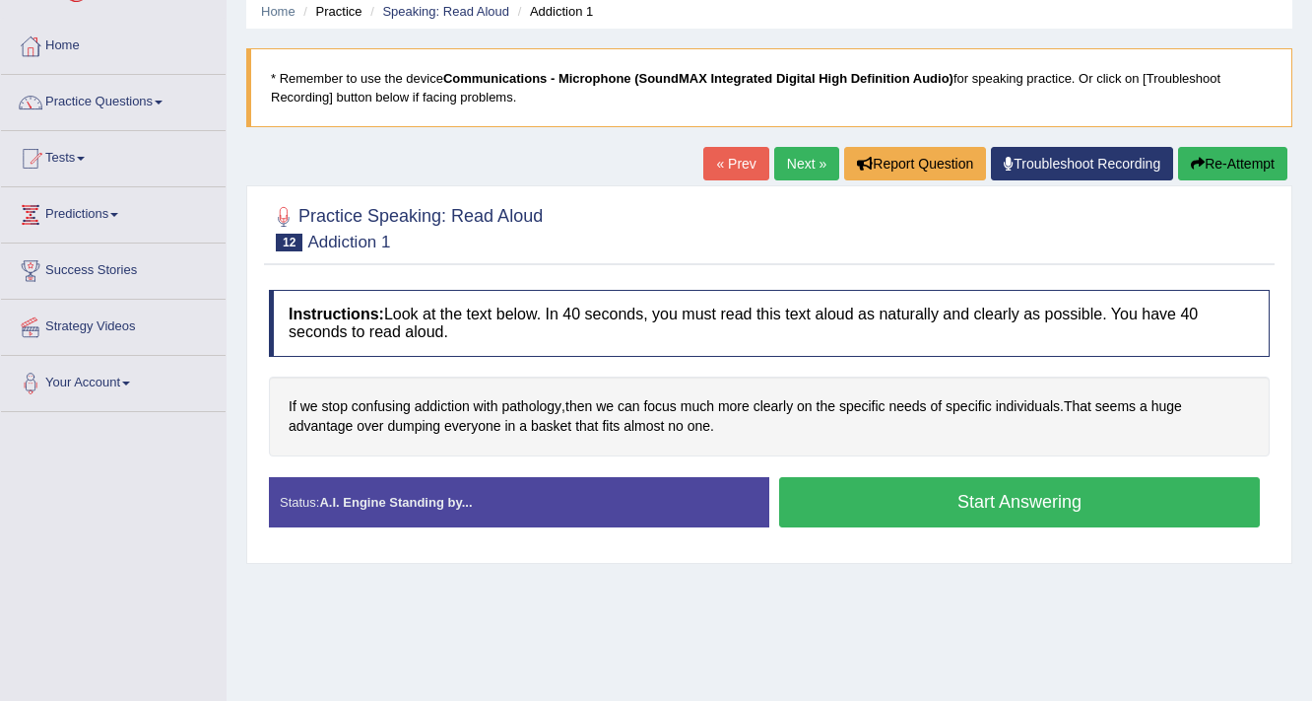
scroll to position [79, 0]
click at [1044, 497] on button "Start Answering" at bounding box center [1019, 502] width 481 height 50
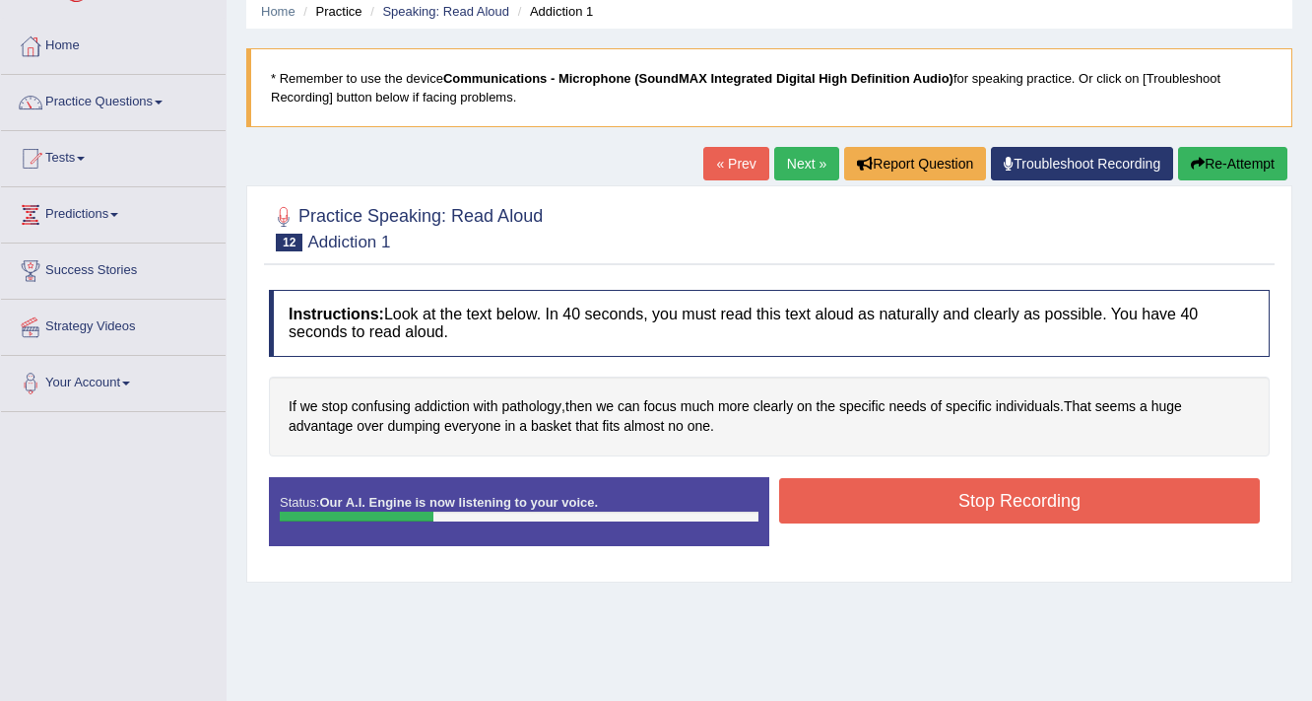
click at [1119, 491] on button "Stop Recording" at bounding box center [1019, 500] width 481 height 45
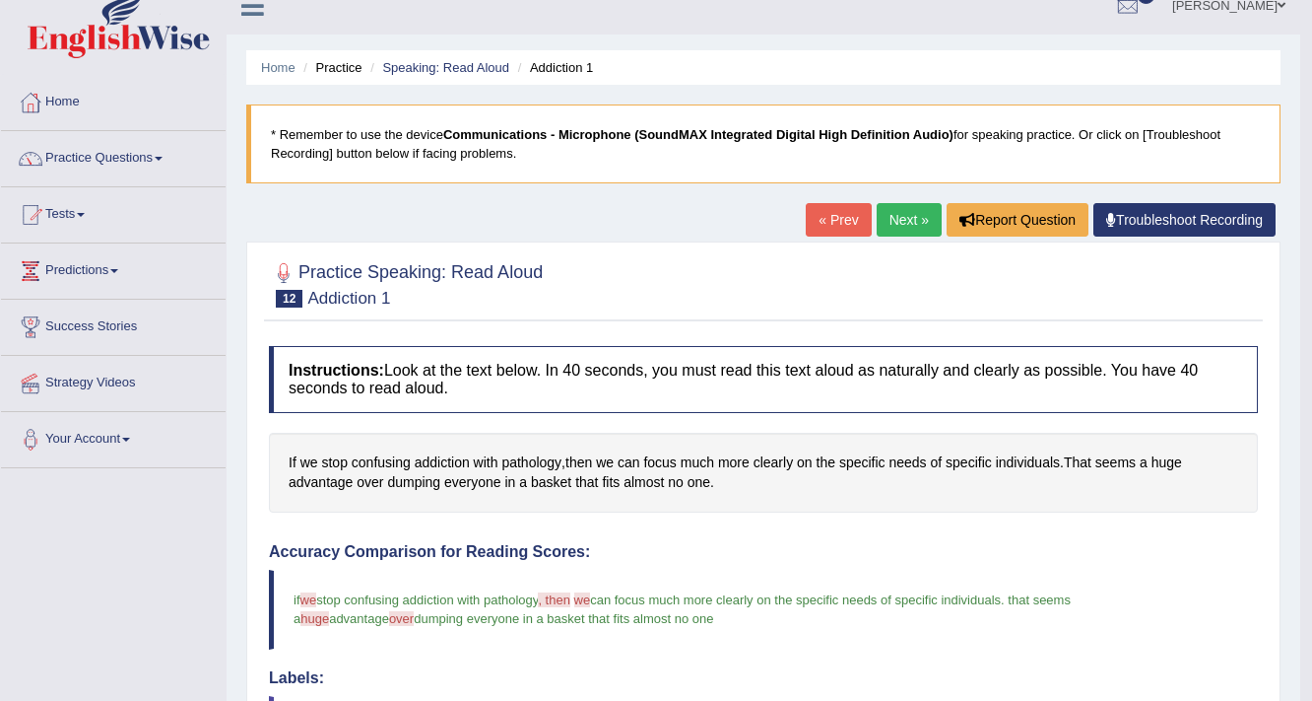
scroll to position [0, 0]
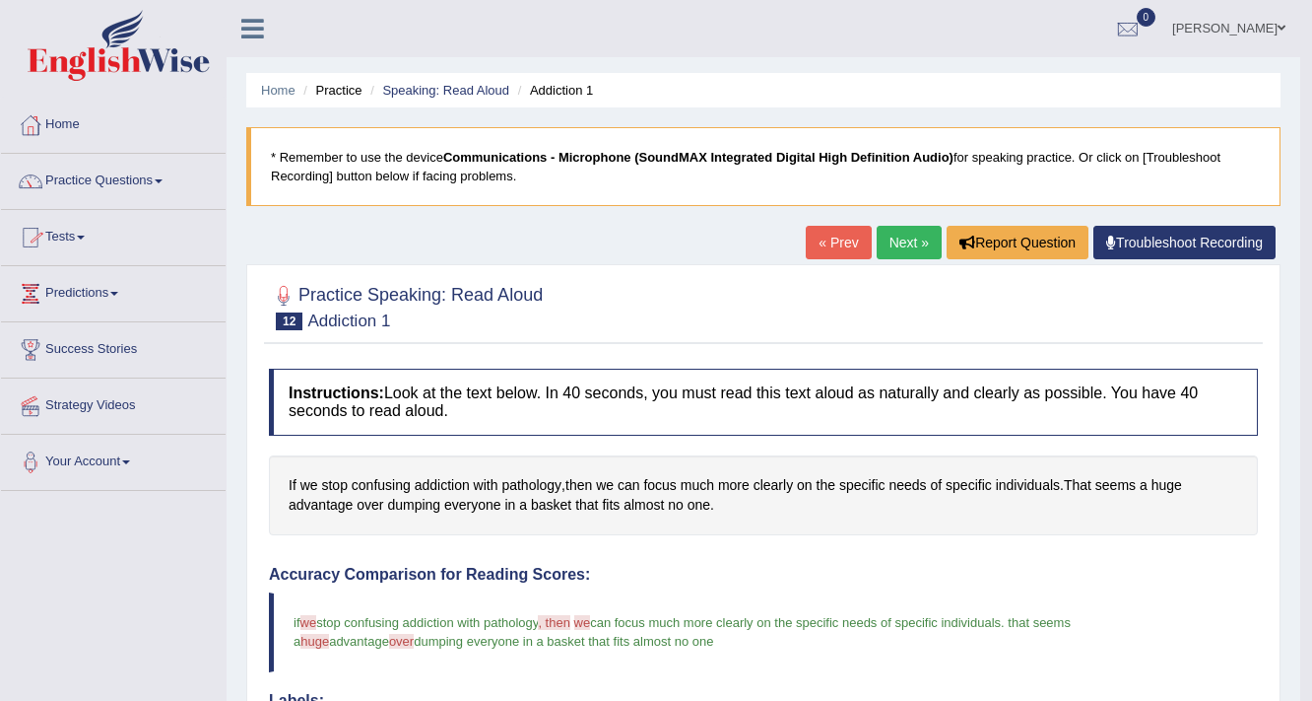
click at [96, 175] on link "Practice Questions" at bounding box center [113, 178] width 225 height 49
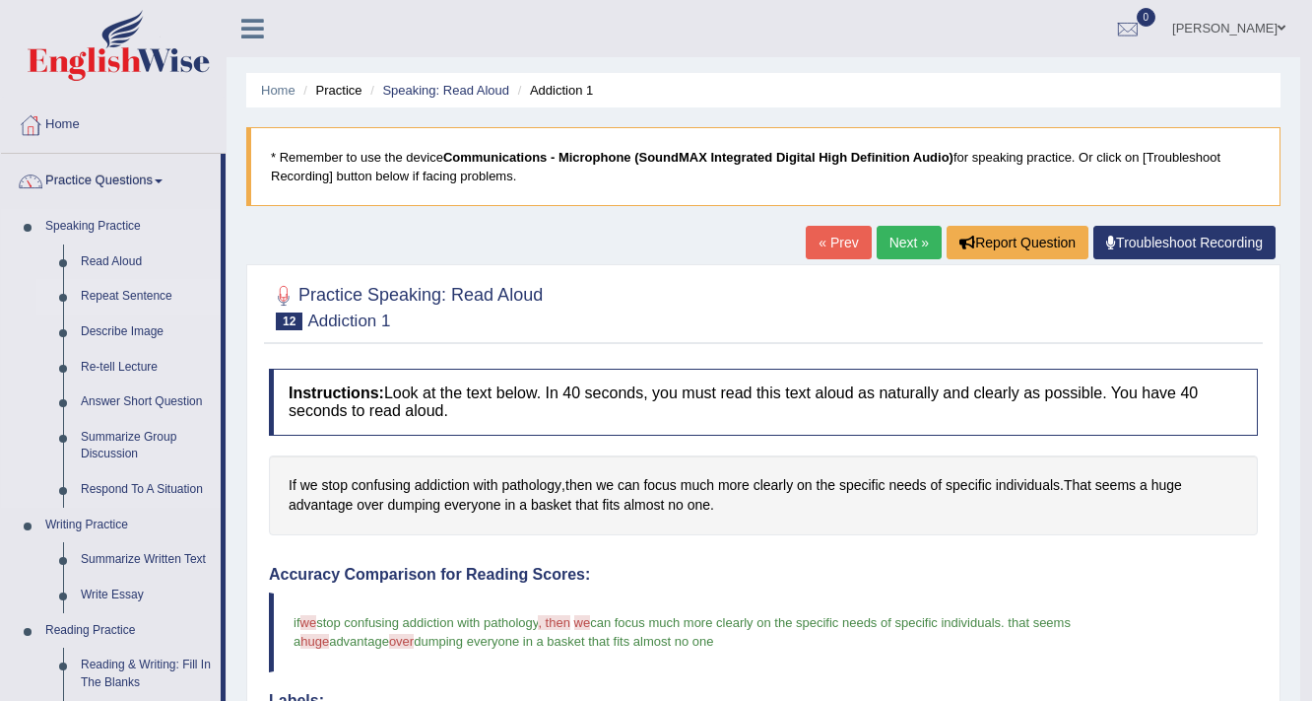
click at [110, 300] on link "Repeat Sentence" at bounding box center [146, 296] width 149 height 35
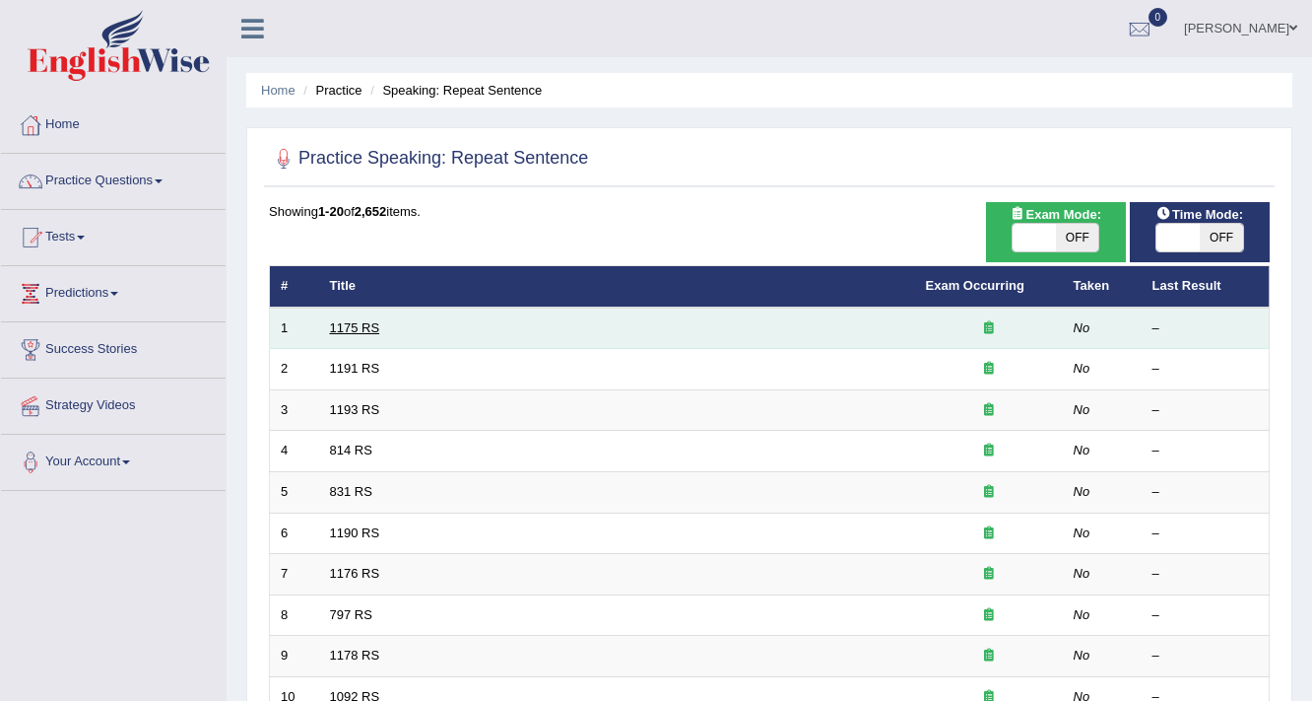
click at [344, 327] on link "1175 RS" at bounding box center [355, 327] width 50 height 15
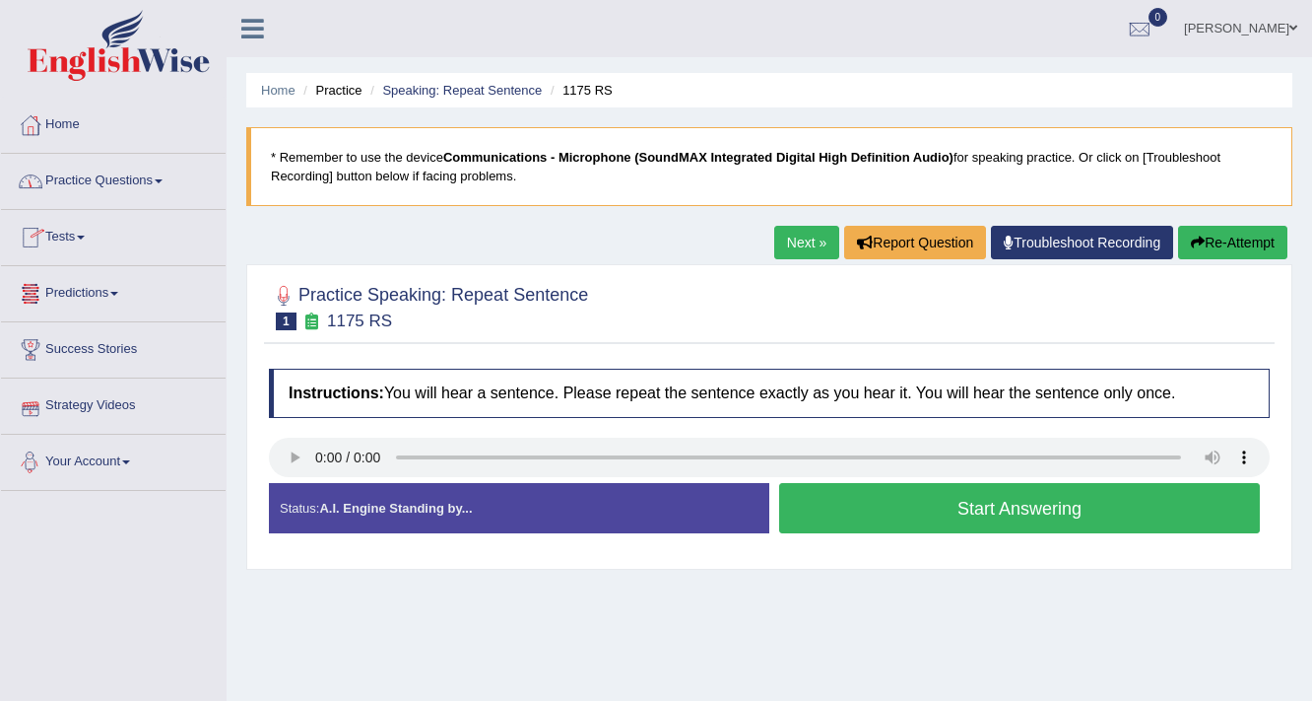
scroll to position [79, 0]
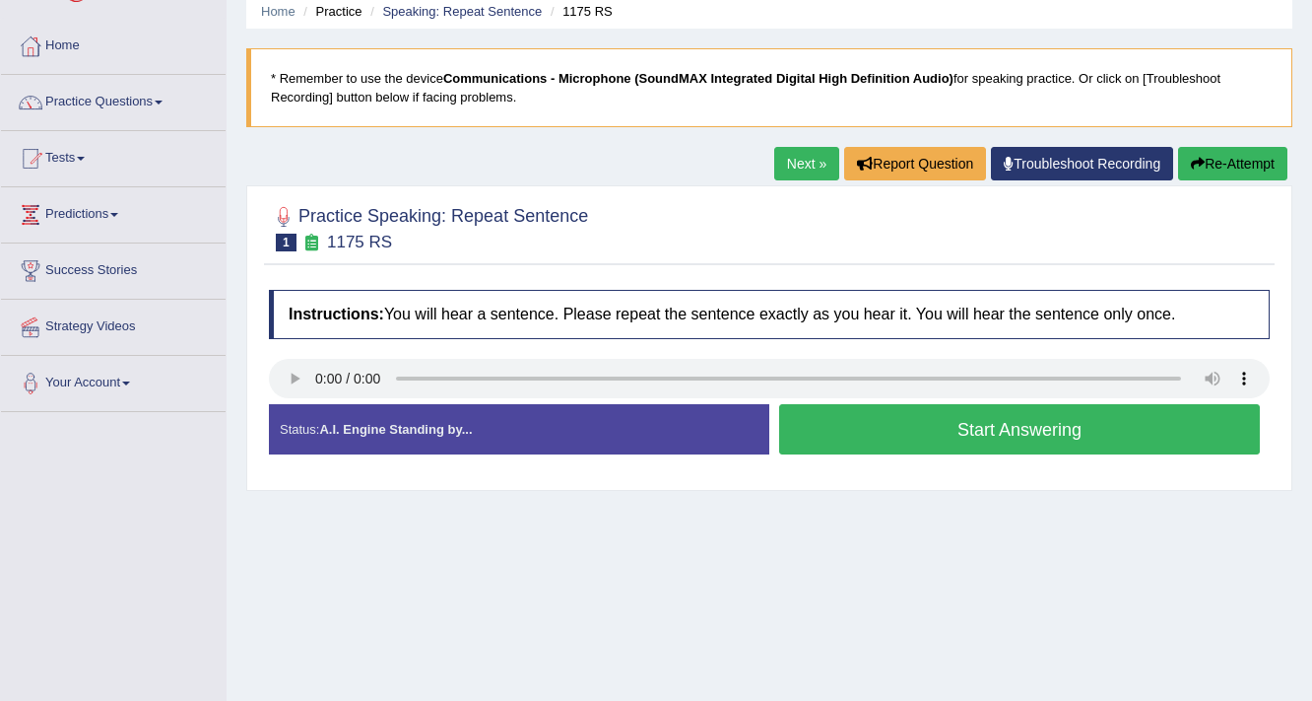
click at [938, 424] on button "Start Answering" at bounding box center [1019, 429] width 481 height 50
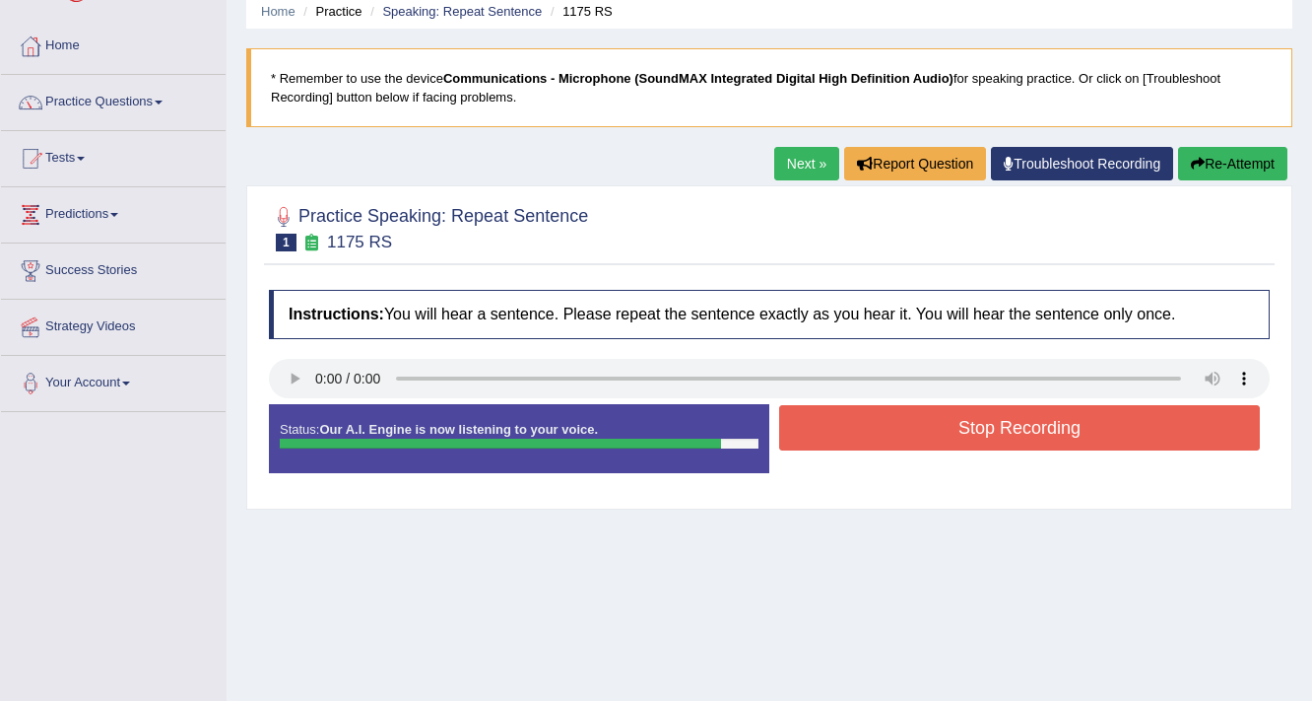
click at [1139, 413] on button "Stop Recording" at bounding box center [1019, 427] width 481 height 45
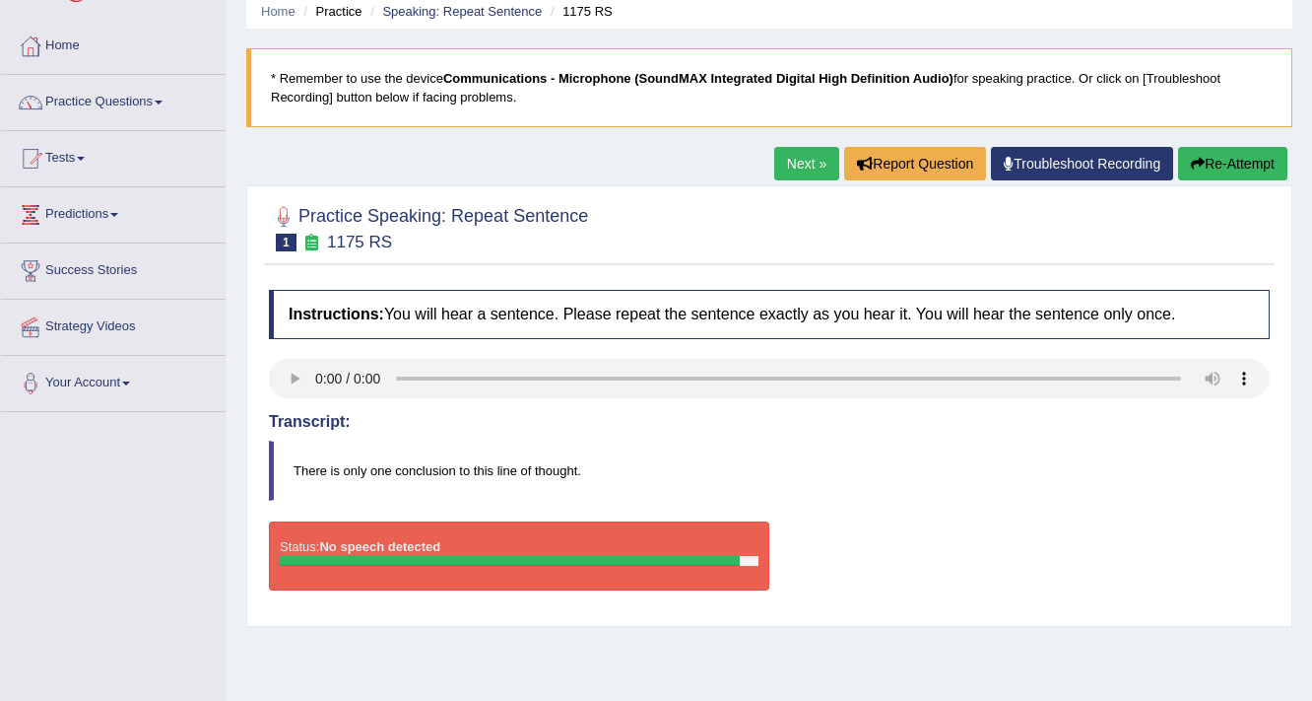
click at [1152, 408] on div "Instructions: You will hear a sentence. Please repeat the sentence exactly as y…" at bounding box center [769, 448] width 1011 height 336
click at [1222, 166] on button "Re-Attempt" at bounding box center [1232, 164] width 109 height 34
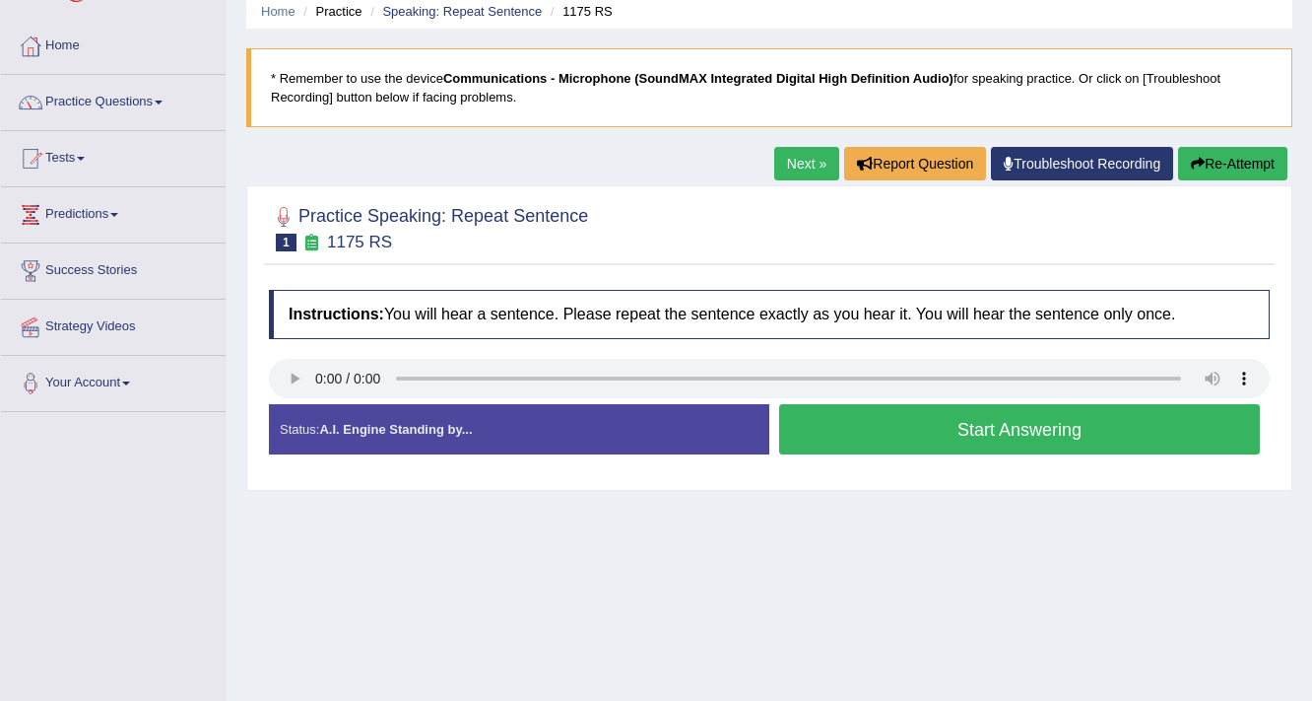
click at [1164, 429] on button "Start Answering" at bounding box center [1019, 429] width 481 height 50
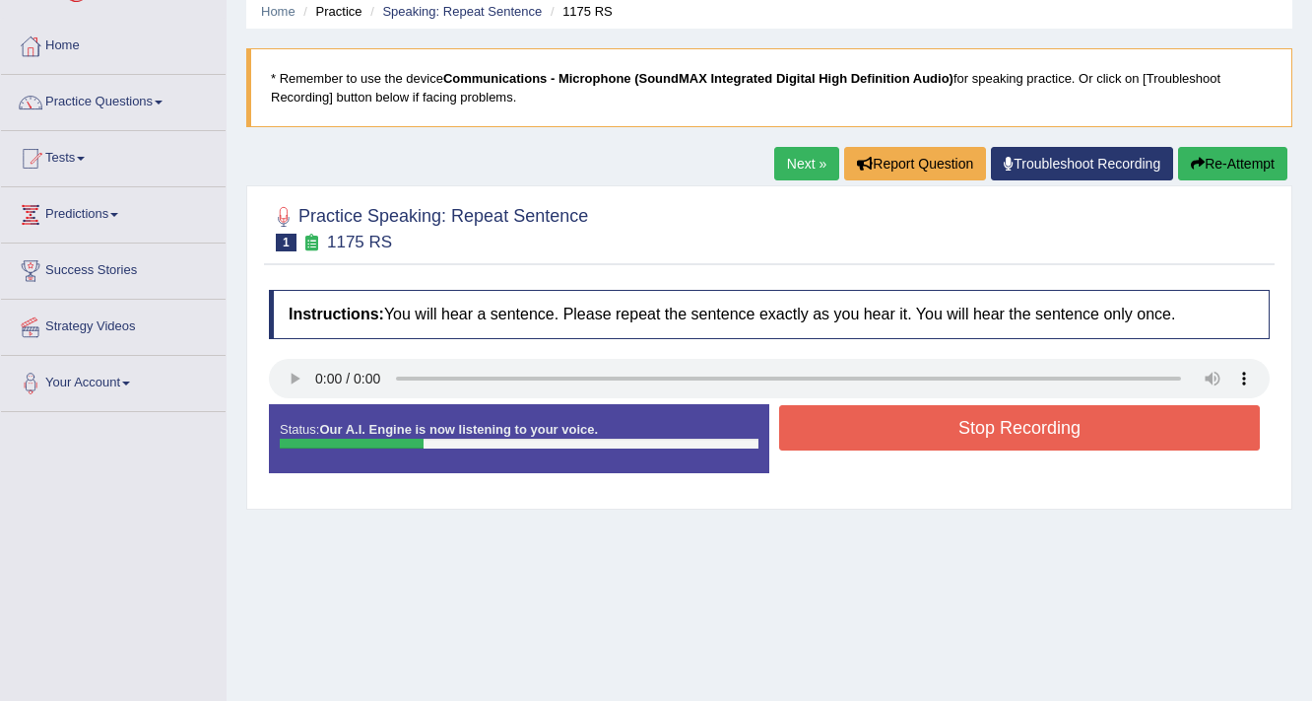
click at [1041, 418] on button "Stop Recording" at bounding box center [1019, 427] width 481 height 45
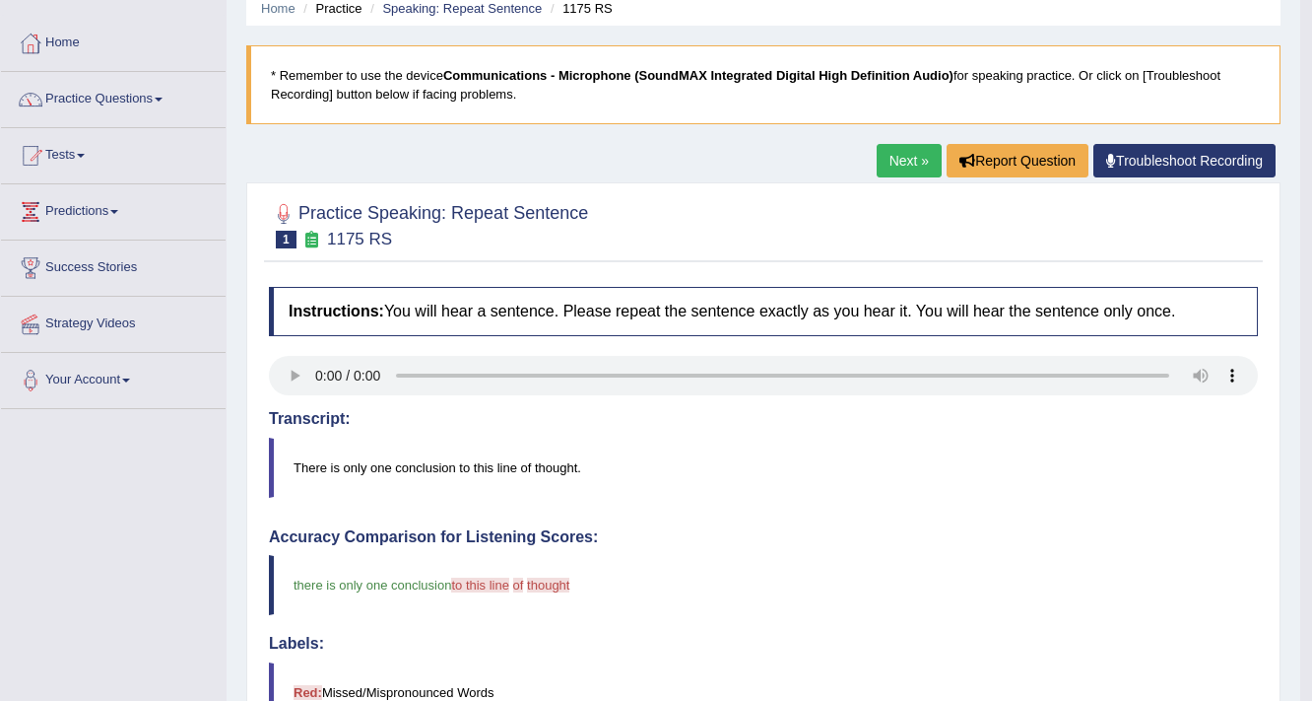
scroll to position [79, 0]
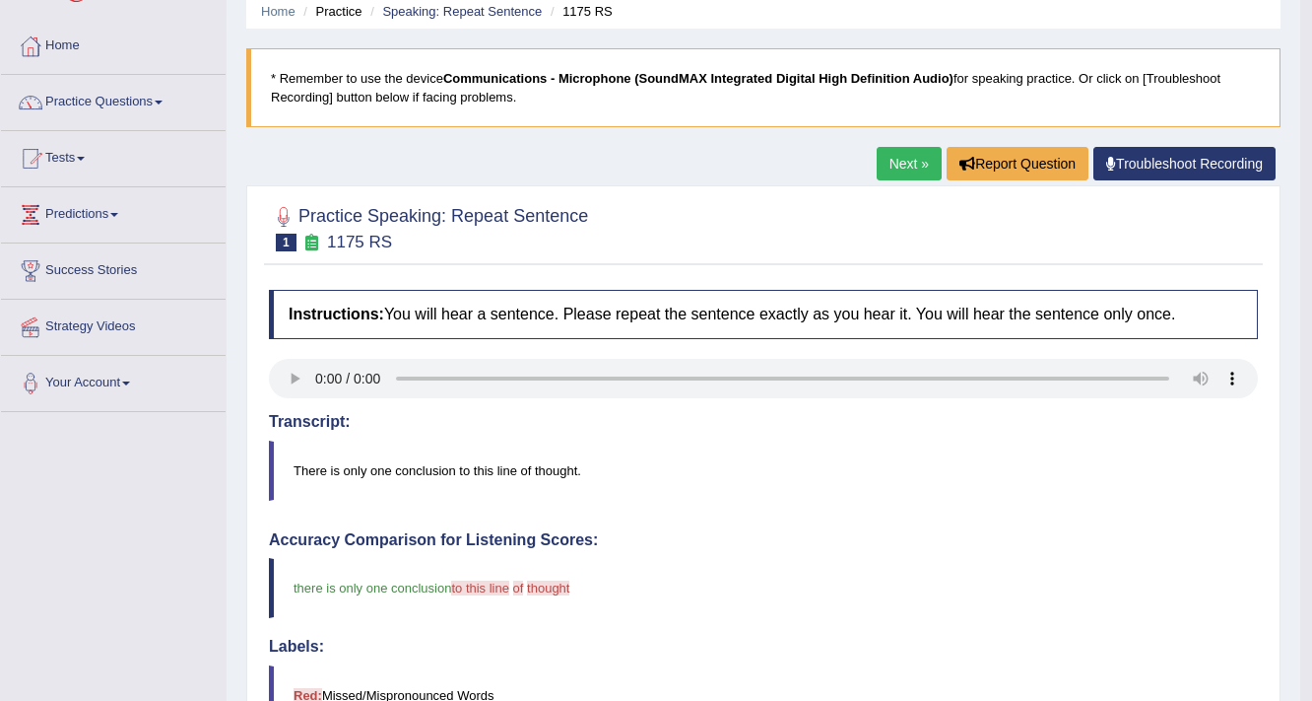
click at [887, 166] on link "Next »" at bounding box center [909, 164] width 65 height 34
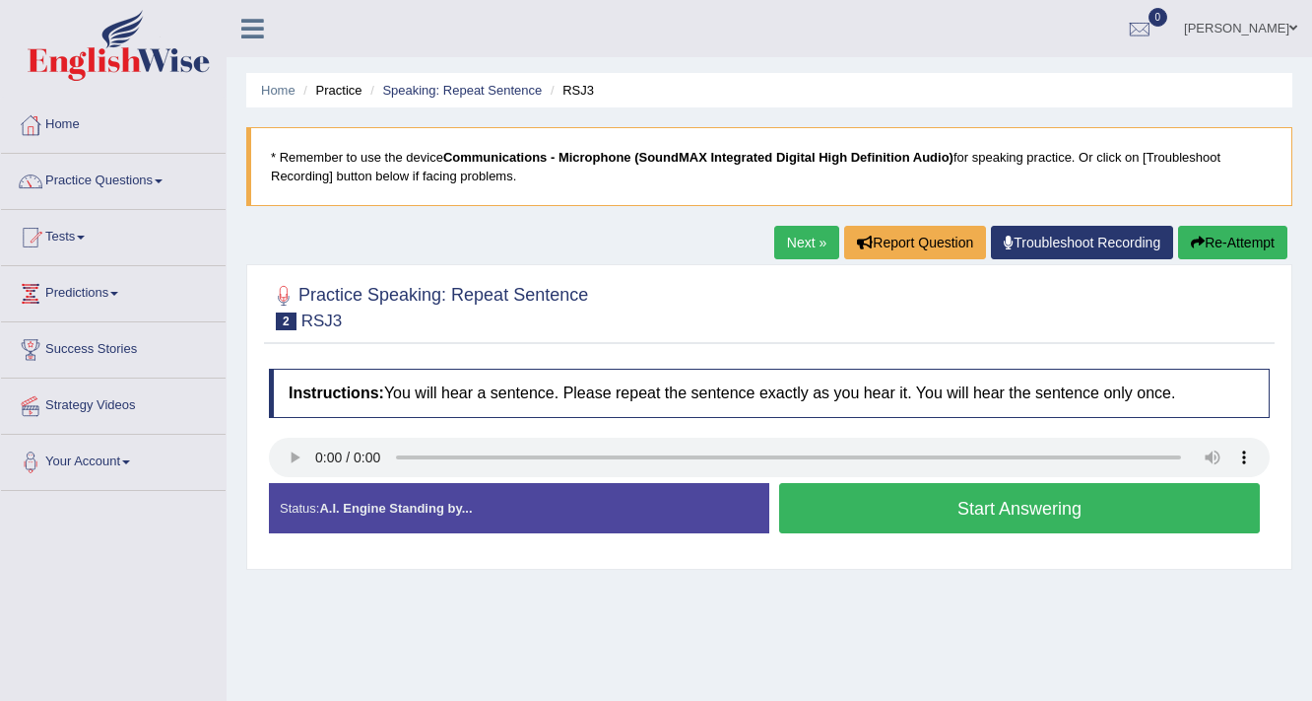
click at [1071, 499] on button "Start Answering" at bounding box center [1019, 508] width 481 height 50
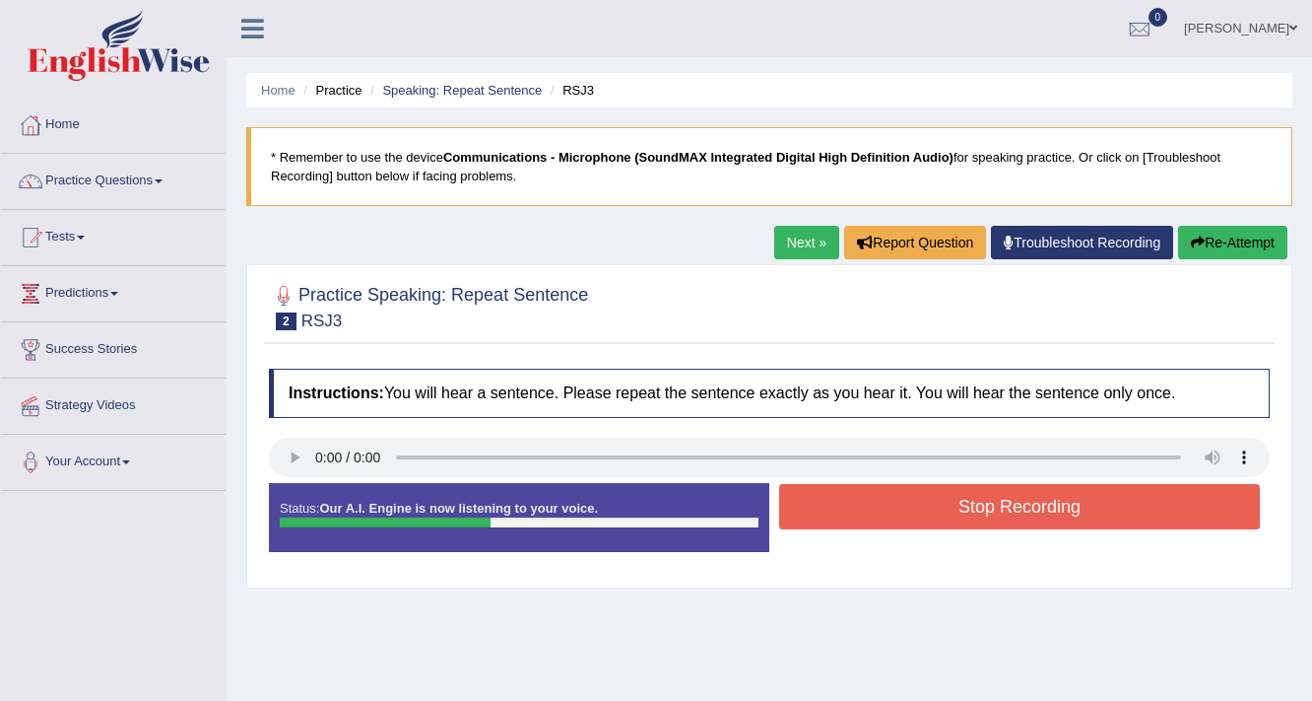
click at [1052, 504] on button "Stop Recording" at bounding box center [1019, 506] width 481 height 45
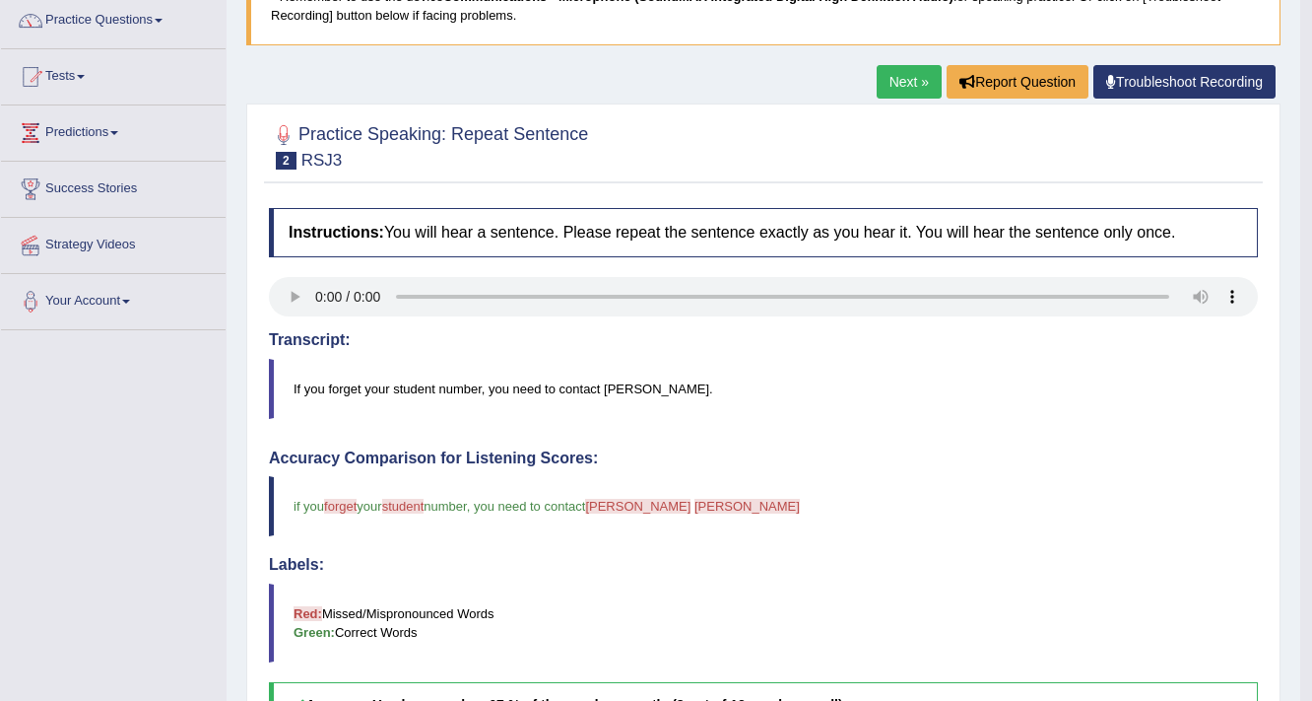
scroll to position [158, 0]
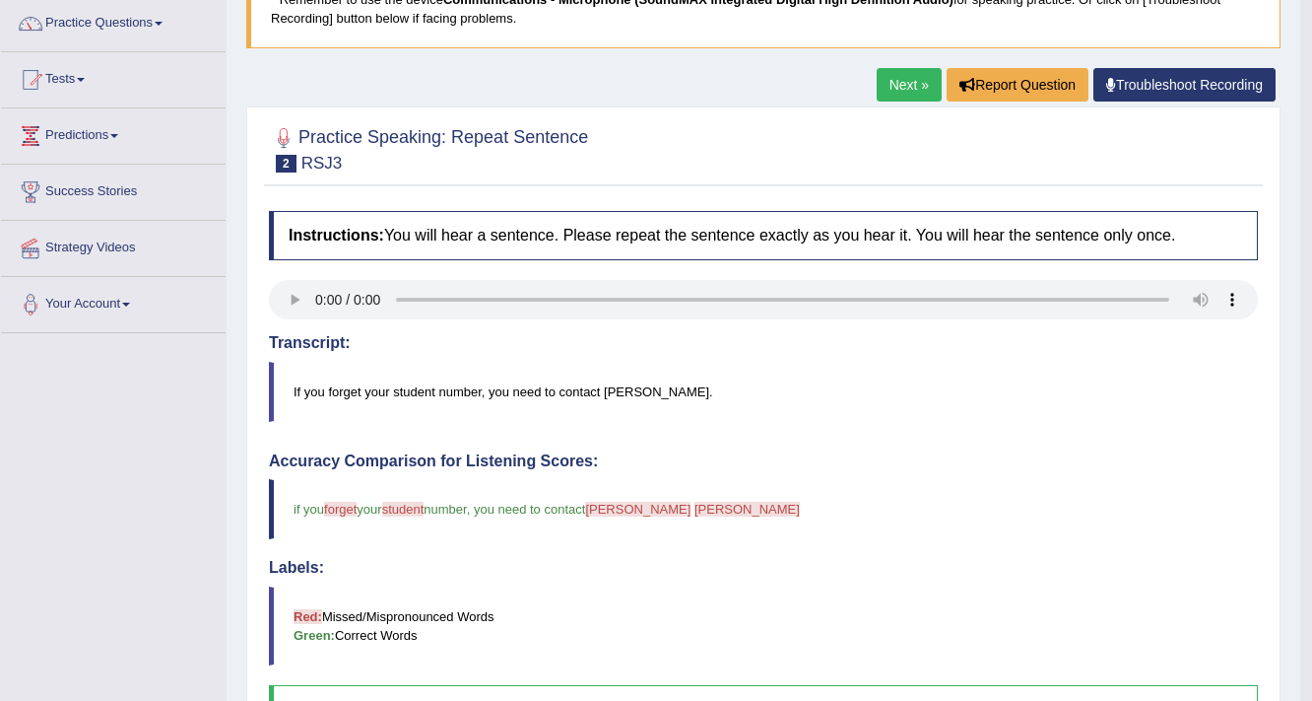
click at [906, 87] on link "Next »" at bounding box center [909, 85] width 65 height 34
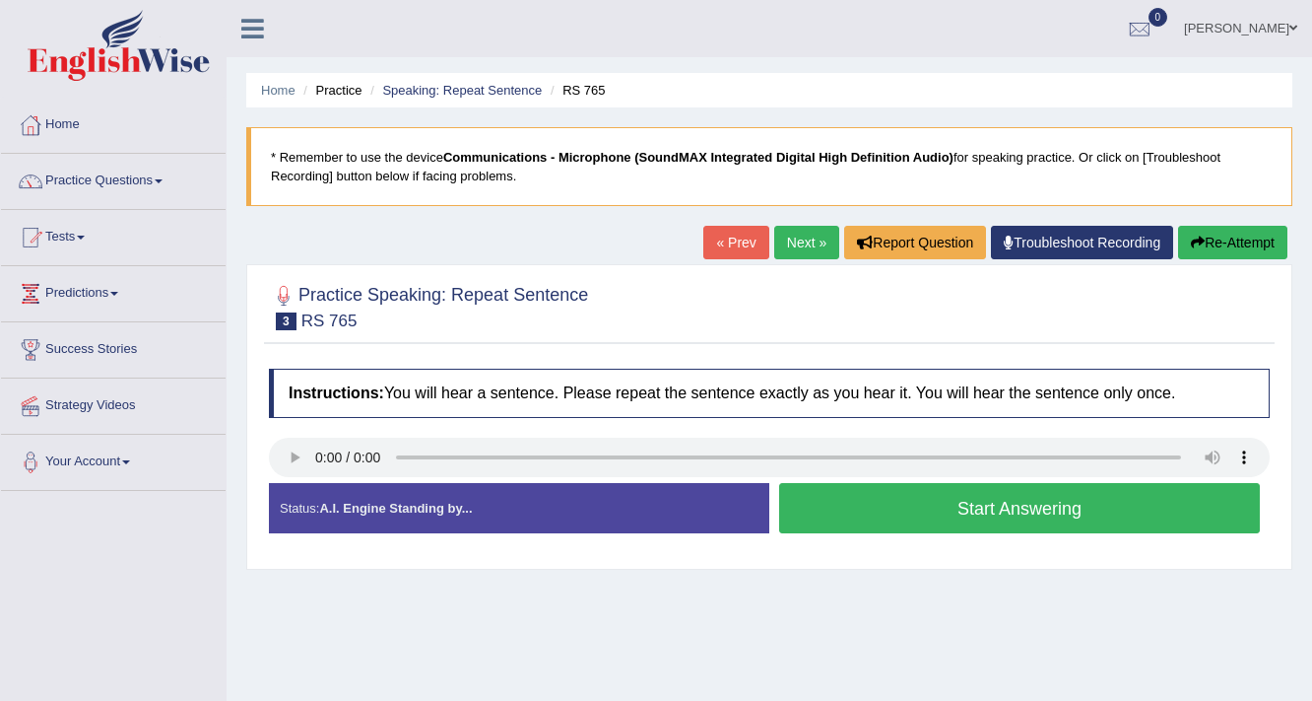
click at [1139, 493] on button "Start Answering" at bounding box center [1019, 508] width 481 height 50
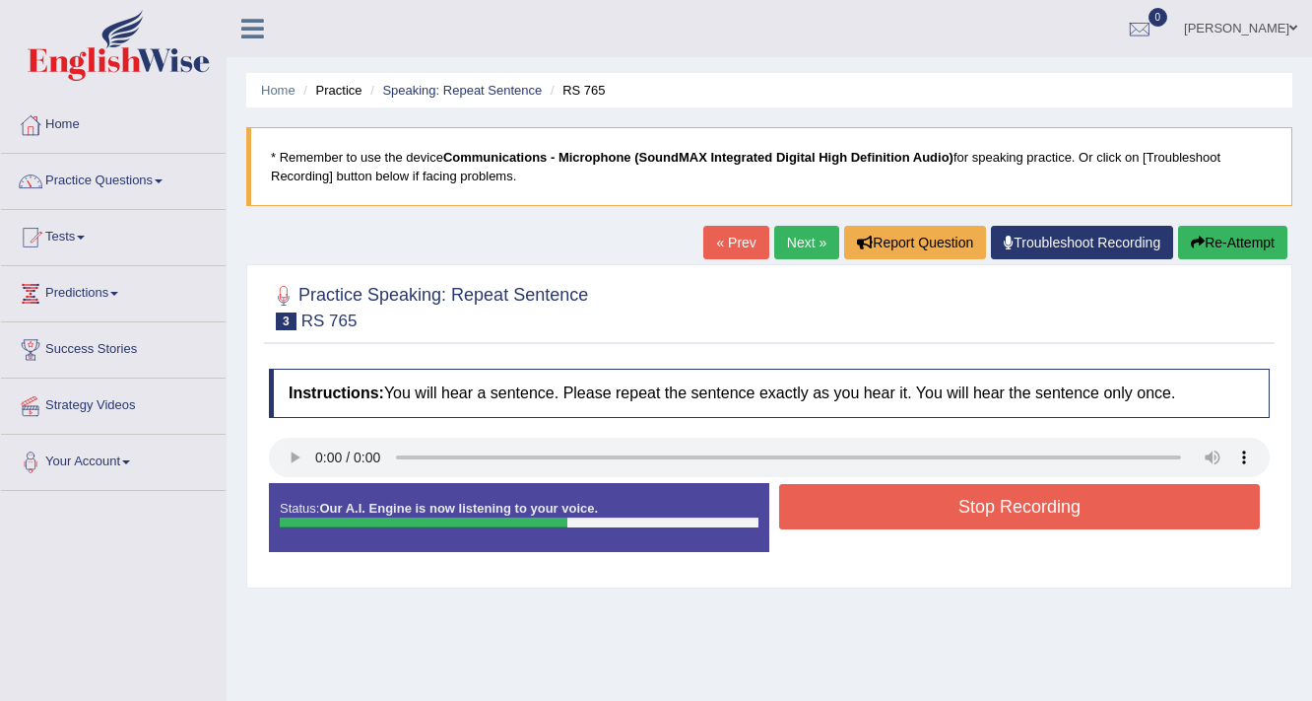
click at [1029, 502] on button "Stop Recording" at bounding box center [1019, 506] width 481 height 45
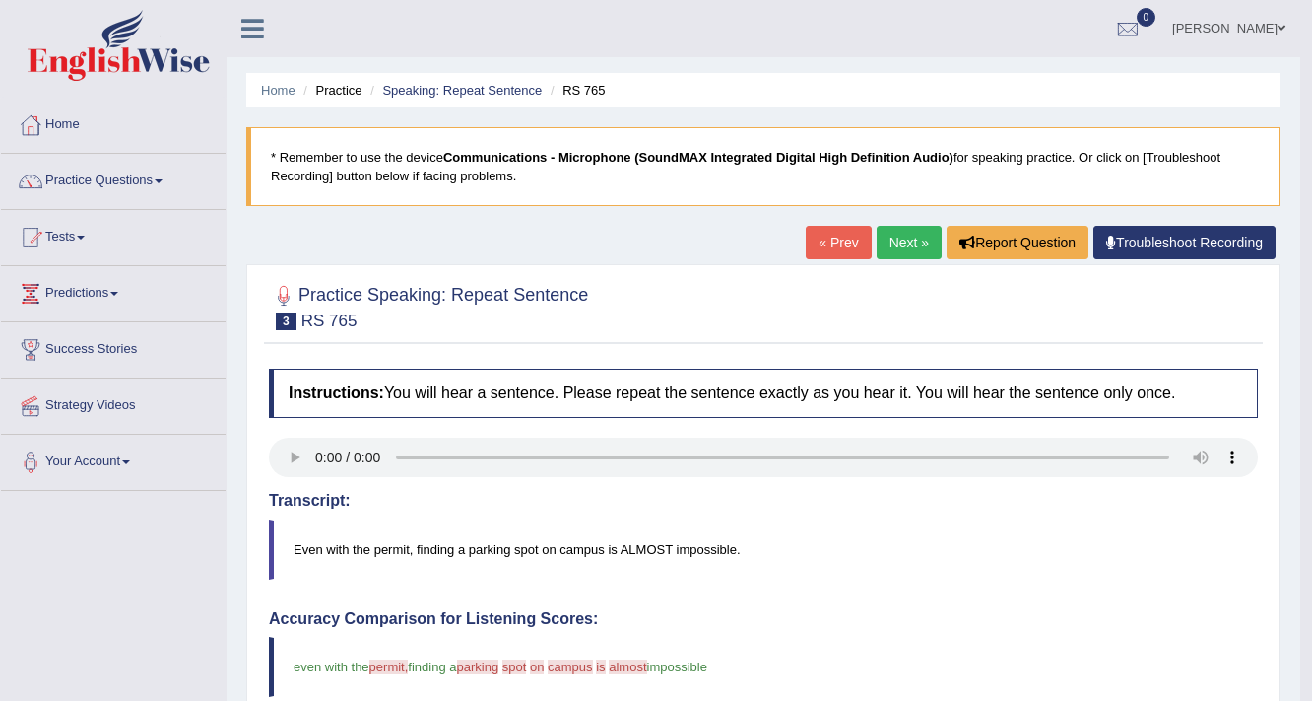
click at [921, 231] on link "Next »" at bounding box center [909, 243] width 65 height 34
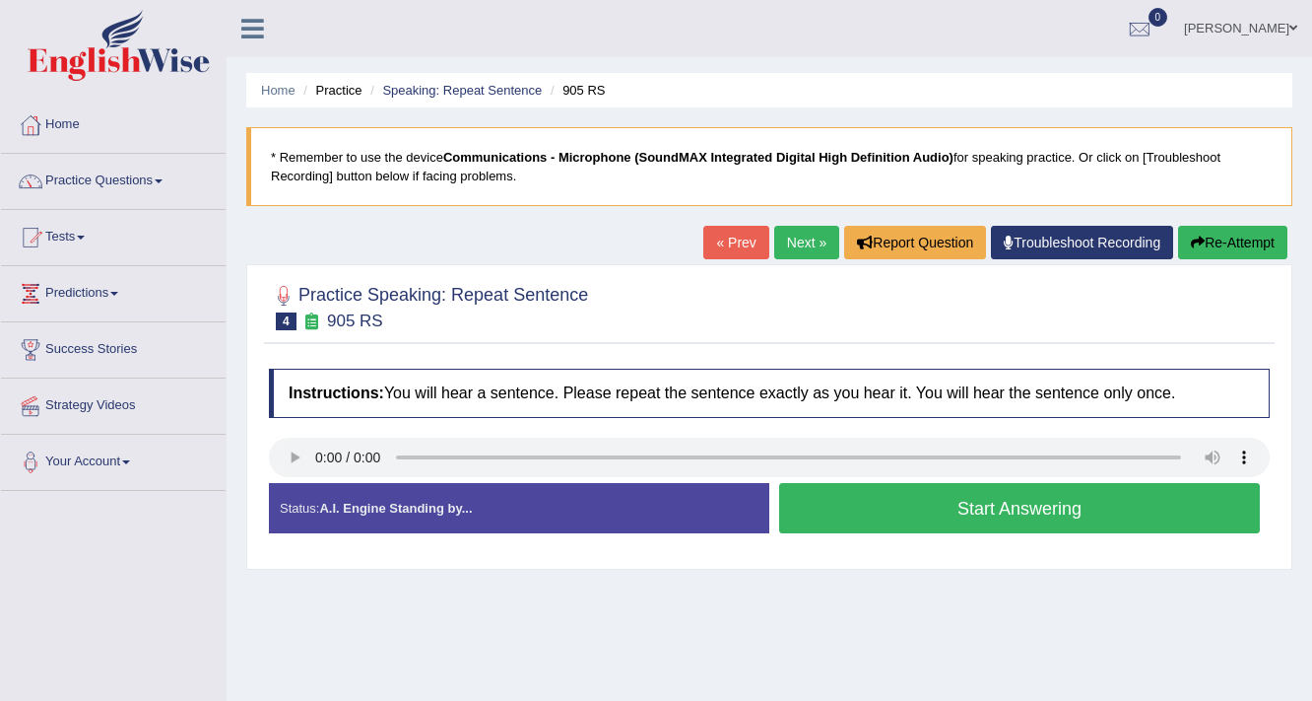
click at [1053, 499] on button "Start Answering" at bounding box center [1019, 508] width 481 height 50
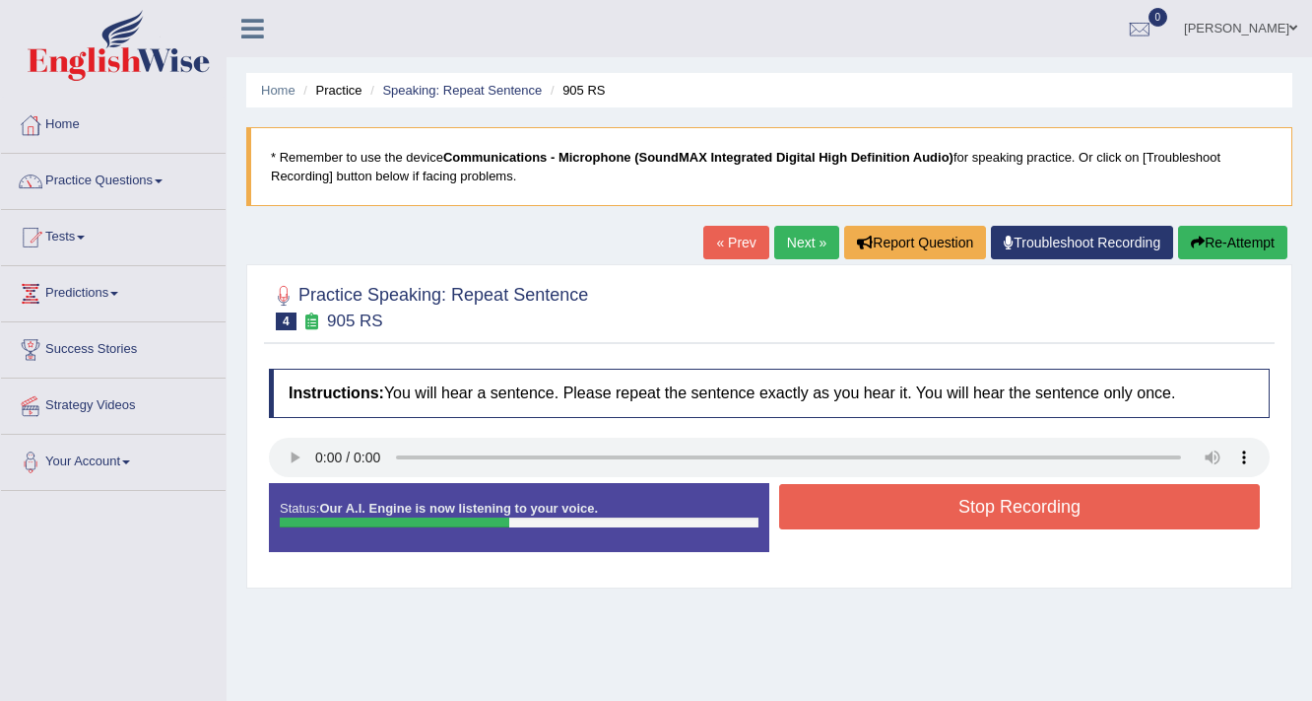
click at [1047, 492] on button "Stop Recording" at bounding box center [1019, 506] width 481 height 45
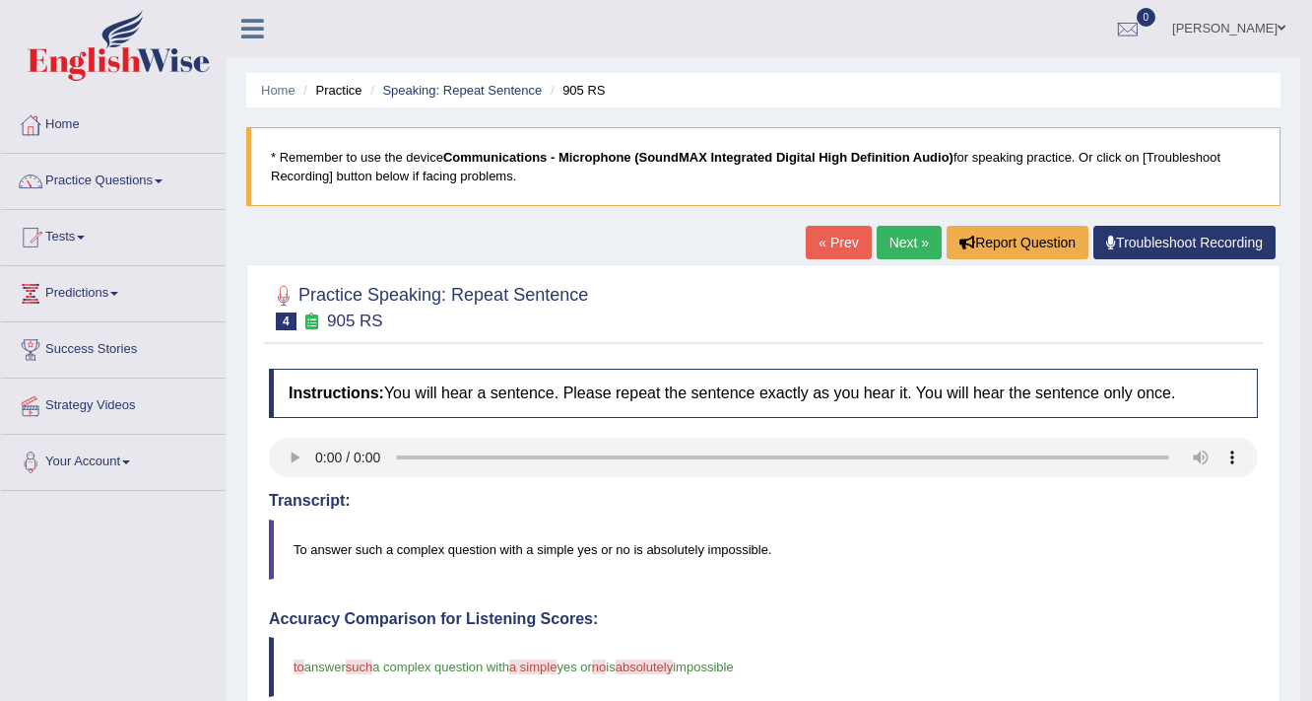
click at [886, 239] on link "Next »" at bounding box center [909, 243] width 65 height 34
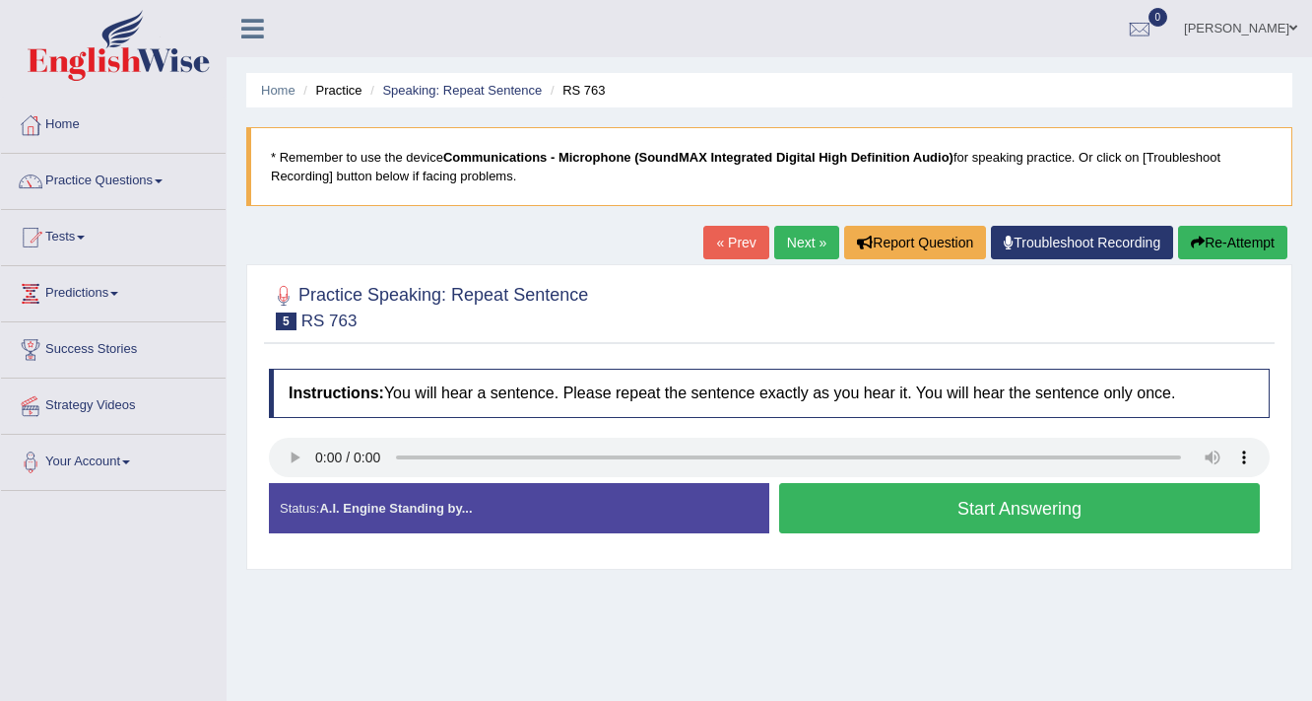
click at [1073, 509] on button "Start Answering" at bounding box center [1019, 508] width 481 height 50
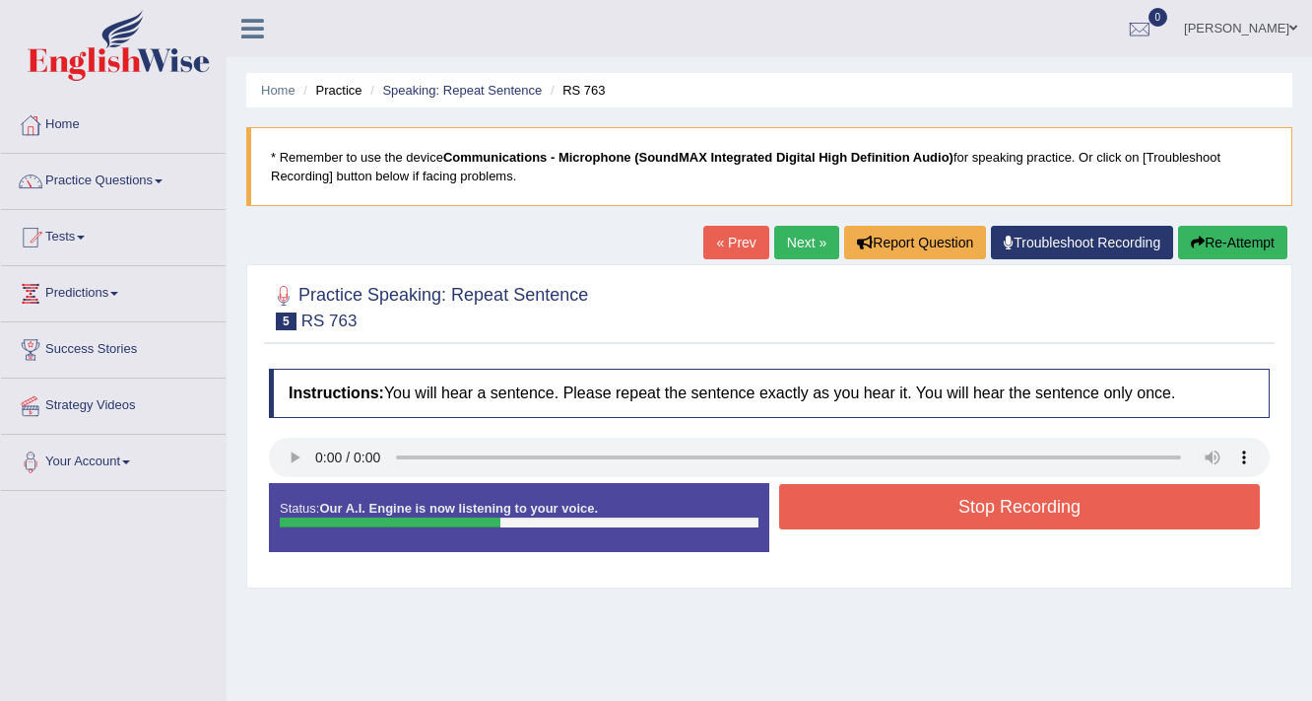
click at [1024, 493] on button "Stop Recording" at bounding box center [1019, 506] width 481 height 45
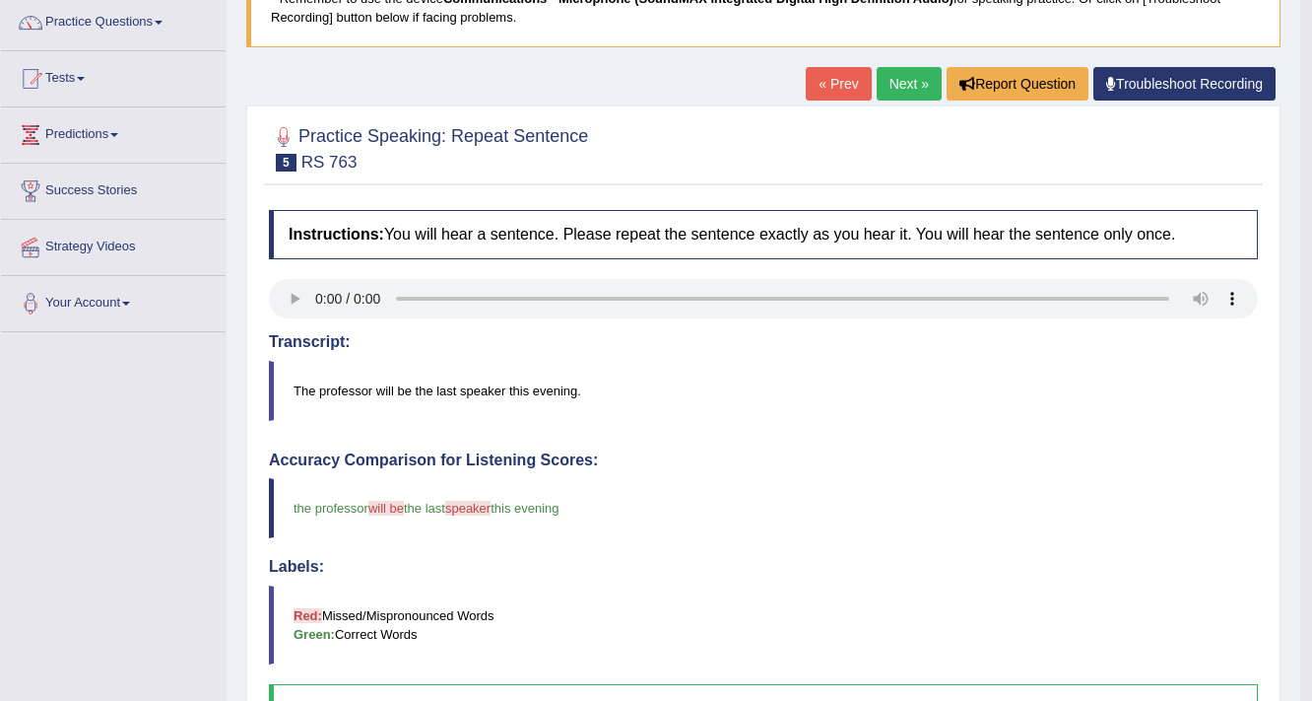
scroll to position [158, 0]
click at [107, 27] on link "Practice Questions" at bounding box center [113, 20] width 225 height 49
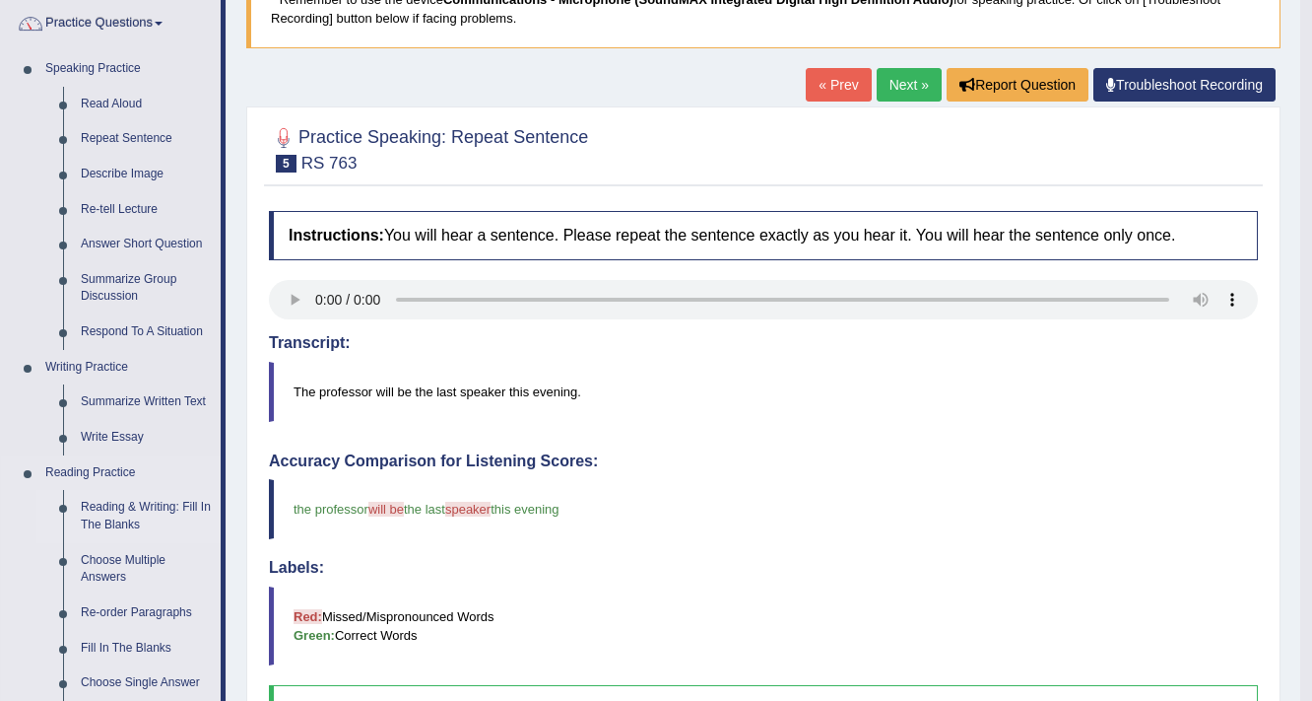
scroll to position [236, 0]
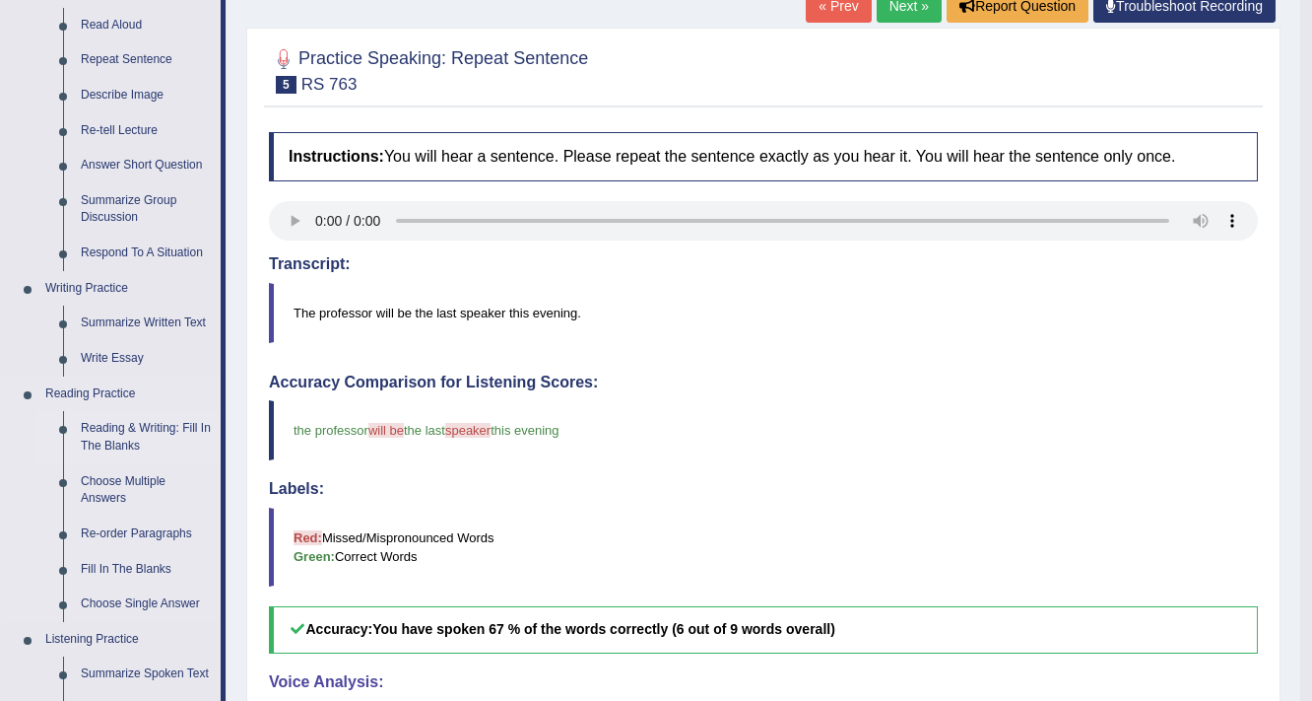
click at [122, 430] on link "Reading & Writing: Fill In The Blanks" at bounding box center [146, 437] width 149 height 52
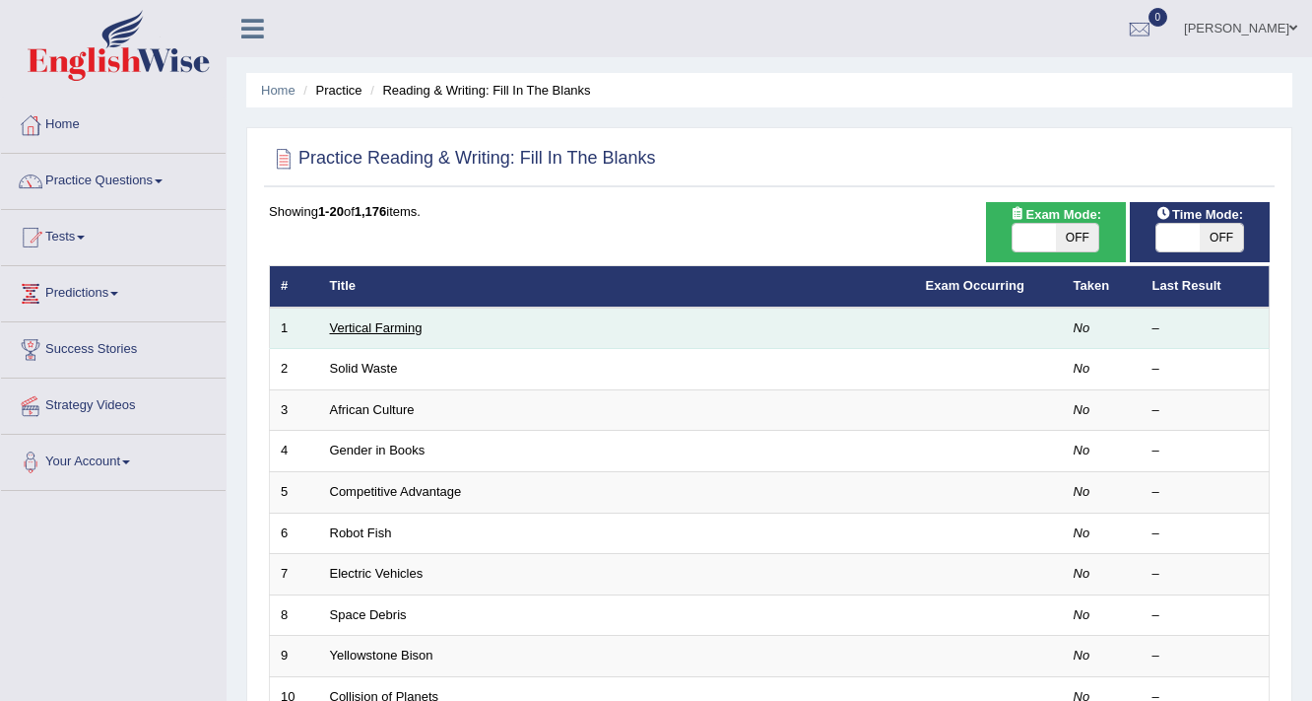
click at [371, 322] on link "Vertical Farming" at bounding box center [376, 327] width 93 height 15
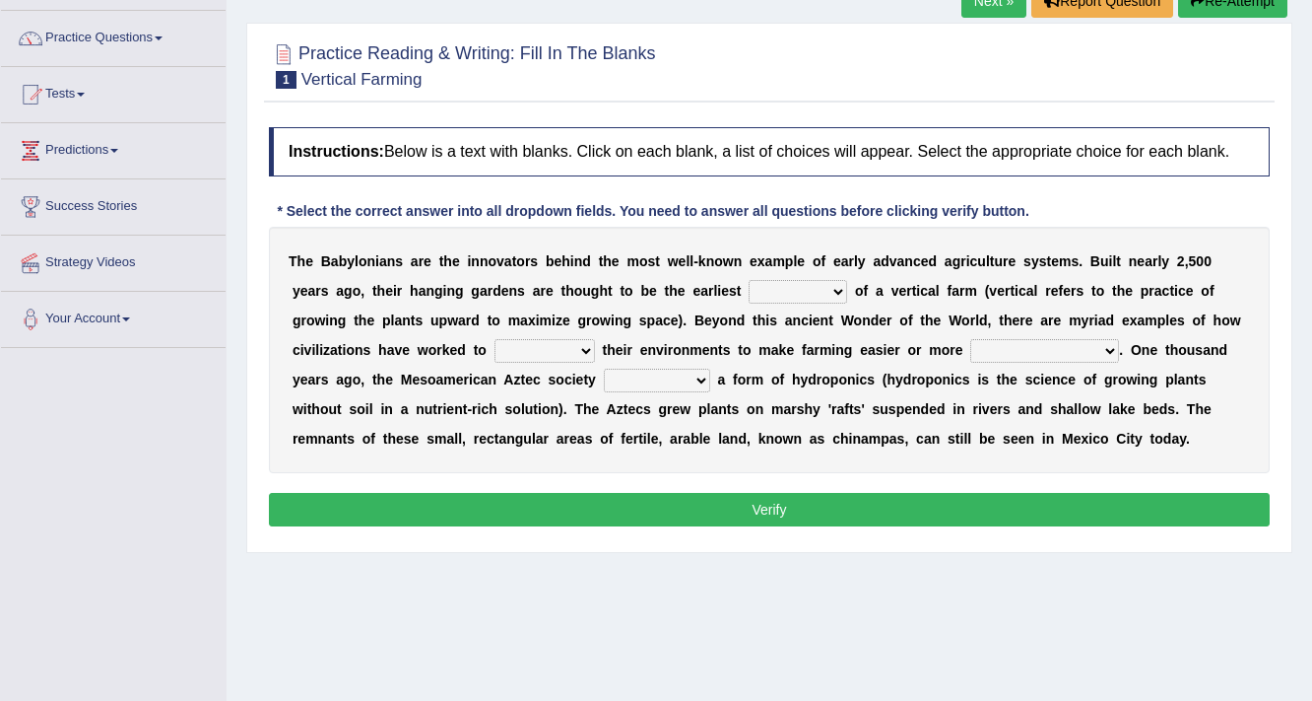
scroll to position [158, 0]
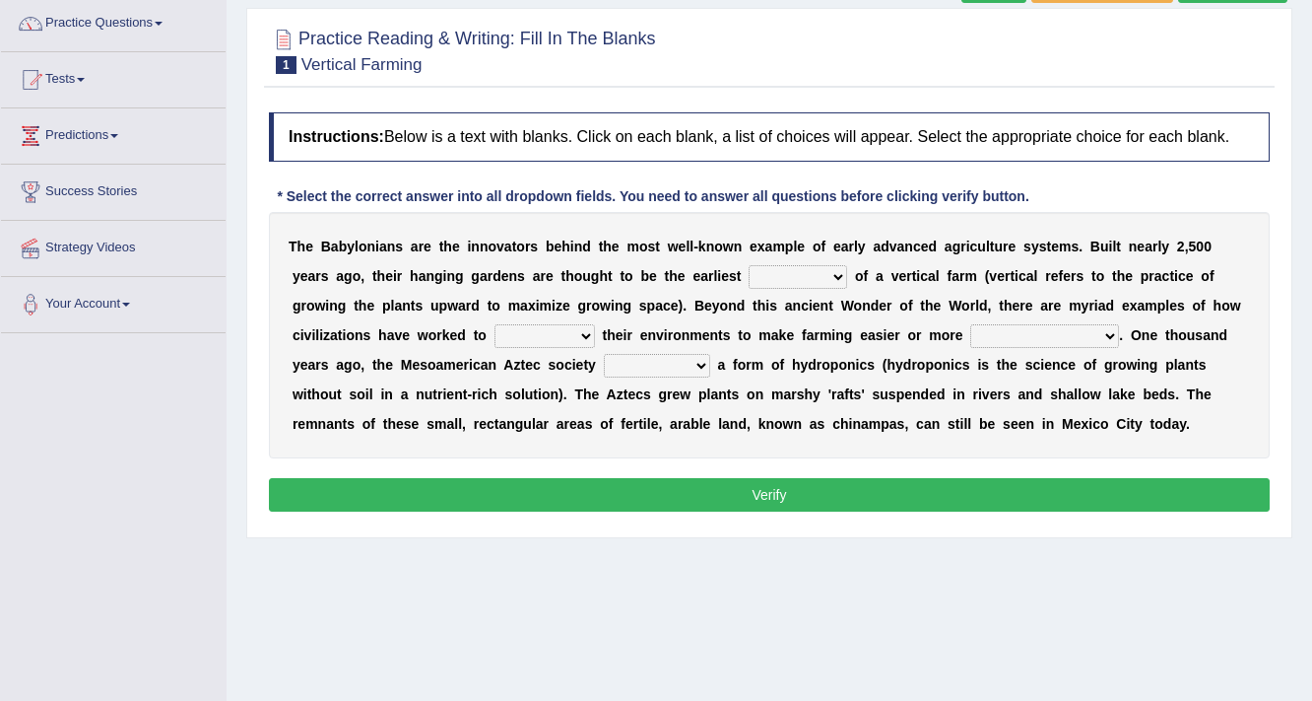
click at [836, 271] on select "prototype failure discredit protocol" at bounding box center [798, 277] width 99 height 24
click at [843, 276] on select "prototype failure discredit protocol" at bounding box center [798, 277] width 99 height 24
click at [576, 333] on select "manipulate escape respect disarrange" at bounding box center [545, 336] width 101 height 24
select select "manipulate"
click at [495, 324] on select "manipulate escape respect disarrange" at bounding box center [545, 336] width 101 height 24
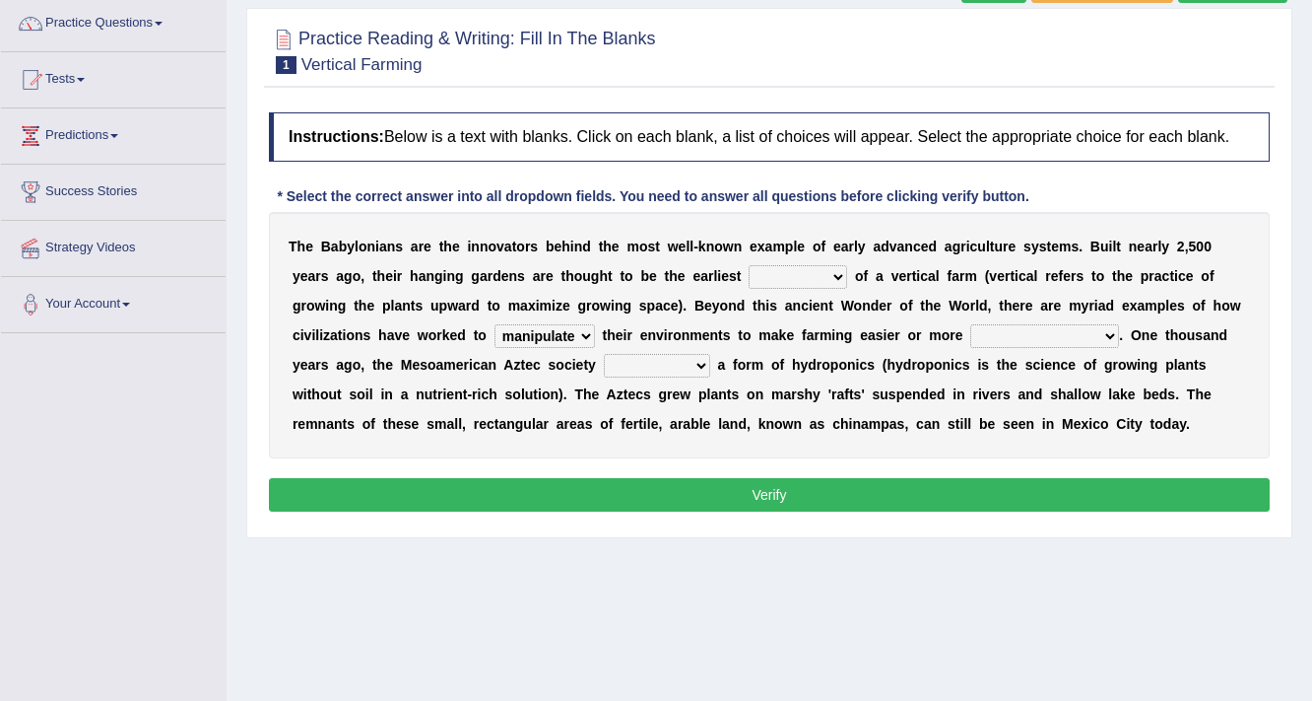
click at [1017, 339] on select "productive constructive connective counterproductive" at bounding box center [1045, 336] width 149 height 24
select select "productive"
click at [971, 324] on select "productive constructive connective counterproductive" at bounding box center [1045, 336] width 149 height 24
click at [679, 365] on select "domineered volunteered pioneered engineered" at bounding box center [657, 366] width 106 height 24
select select "engineered"
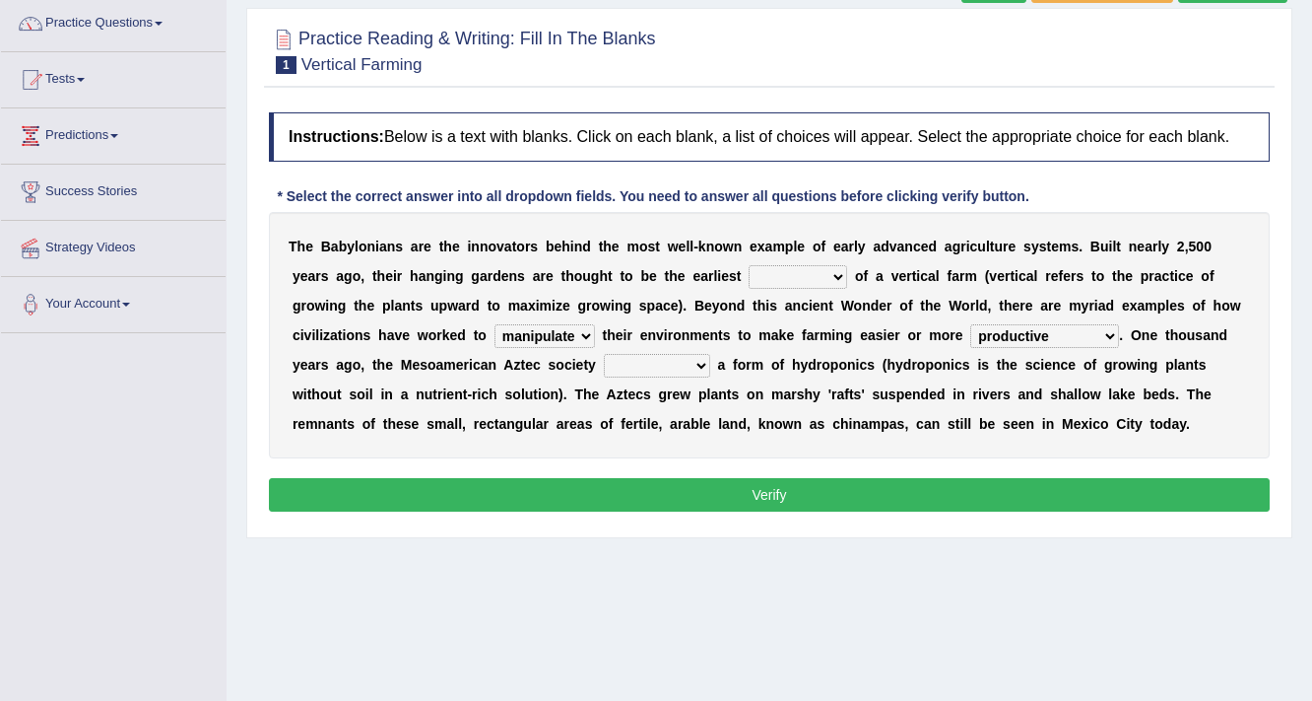
click at [604, 354] on select "domineered volunteered pioneered engineered" at bounding box center [657, 366] width 106 height 24
click at [823, 276] on select "prototype failure discredit protocol" at bounding box center [798, 277] width 99 height 24
select select "prototype"
click at [749, 265] on select "prototype failure discredit protocol" at bounding box center [798, 277] width 99 height 24
click at [796, 491] on button "Verify" at bounding box center [769, 495] width 1001 height 34
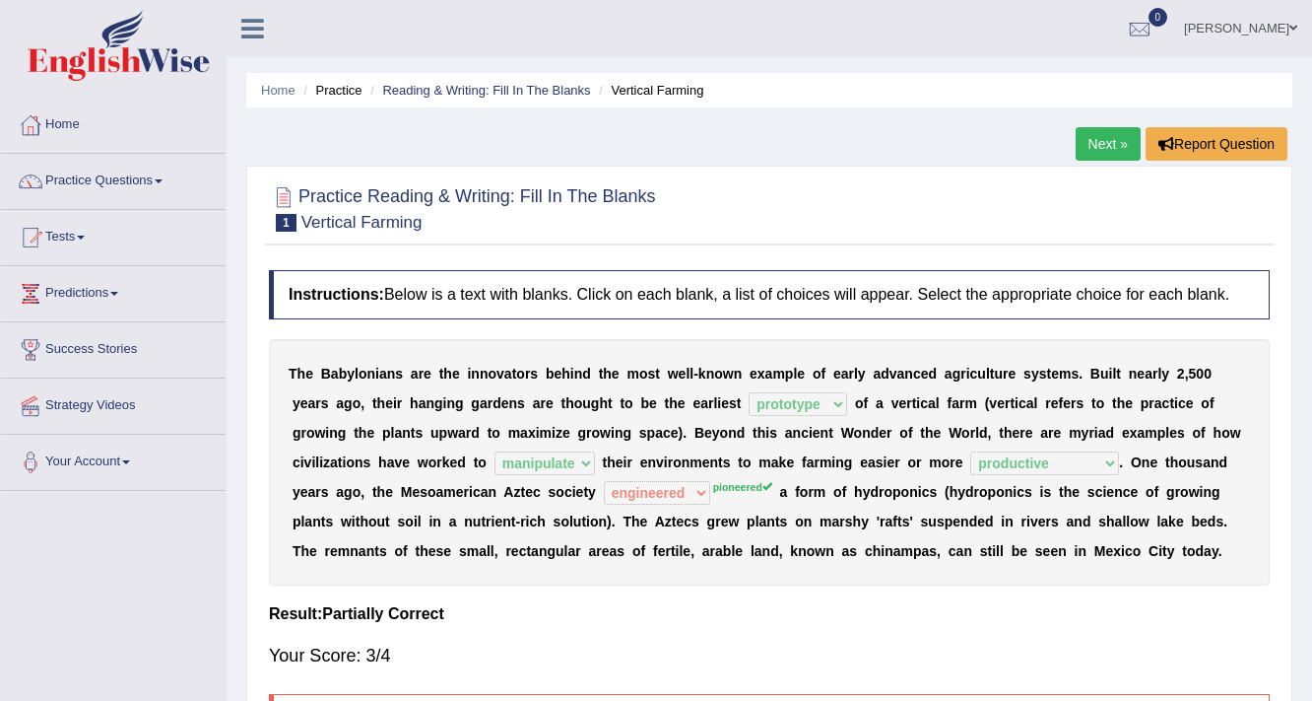
scroll to position [0, 0]
click at [1109, 141] on link "Next »" at bounding box center [1108, 144] width 65 height 34
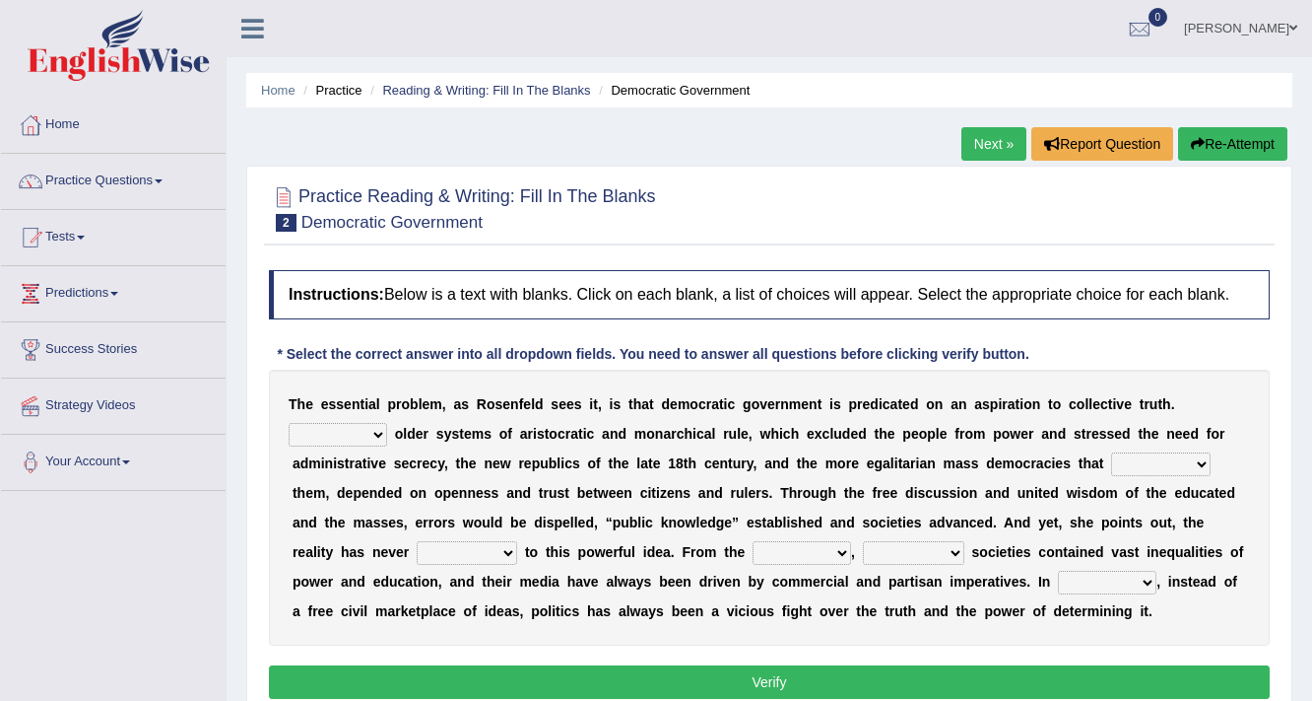
click at [377, 431] on select "Like Unlike Likely Safely" at bounding box center [338, 435] width 99 height 24
select select "Like"
click at [289, 423] on select "Like Unlike Likely Safely" at bounding box center [338, 435] width 99 height 24
click at [1176, 462] on select "readed grated succeeded printed" at bounding box center [1161, 464] width 100 height 24
select select "succeeded"
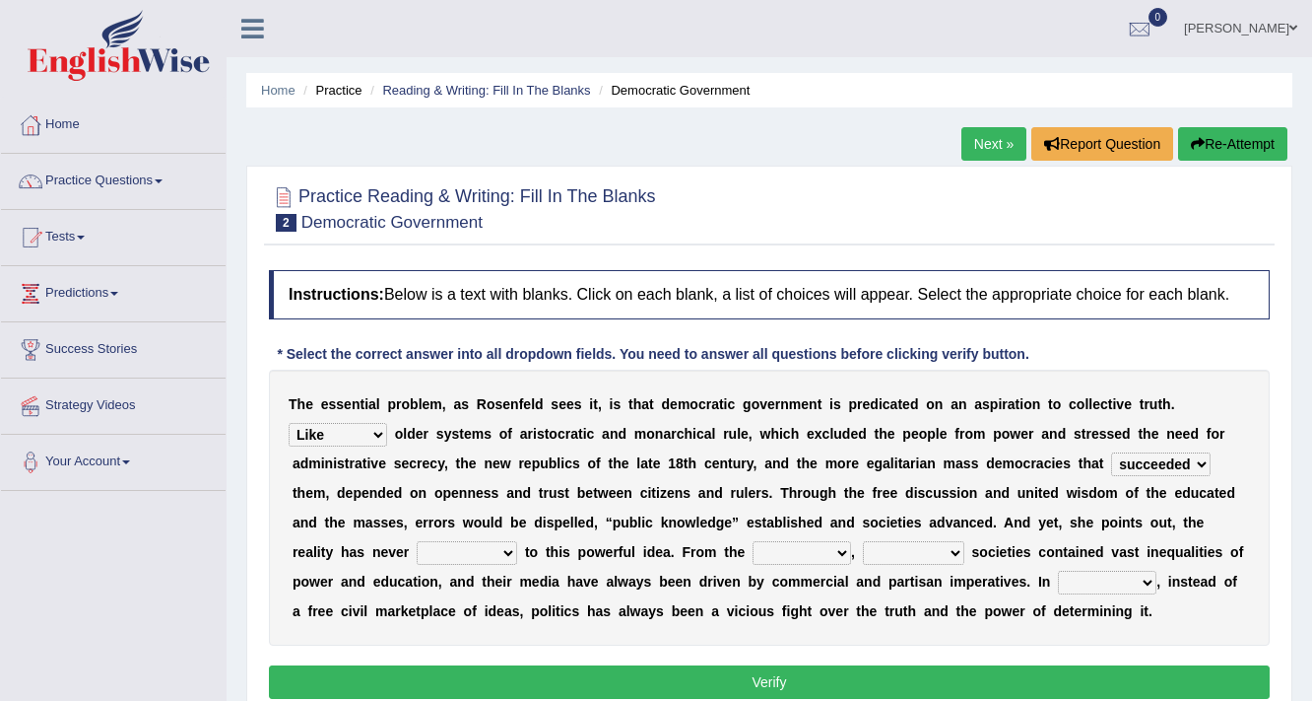
click at [1111, 452] on select "readed grated succeeded printed" at bounding box center [1161, 464] width 100 height 24
click at [512, 548] on select "saved up stood up brought up lived up" at bounding box center [467, 553] width 101 height 24
select select "saved up"
click at [417, 541] on select "saved up stood up brought up lived up" at bounding box center [467, 553] width 101 height 24
click at [841, 548] on select "outset ranged stood caught" at bounding box center [802, 553] width 99 height 24
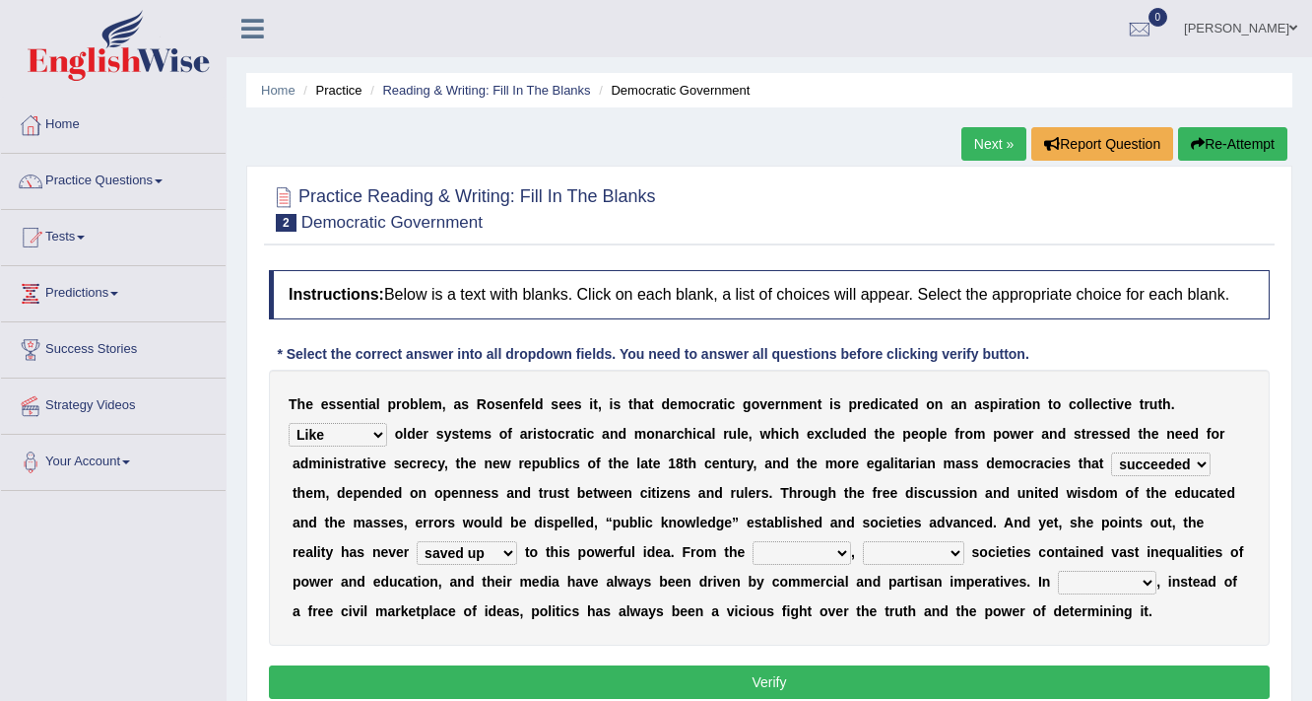
select select "outset"
click at [753, 541] on select "outset ranged stood caught" at bounding box center [802, 553] width 99 height 24
click at [946, 548] on select "freedom democratic media stilled" at bounding box center [913, 553] width 101 height 24
select select "democratic"
click at [863, 541] on select "freedom democratic media stilled" at bounding box center [913, 553] width 101 height 24
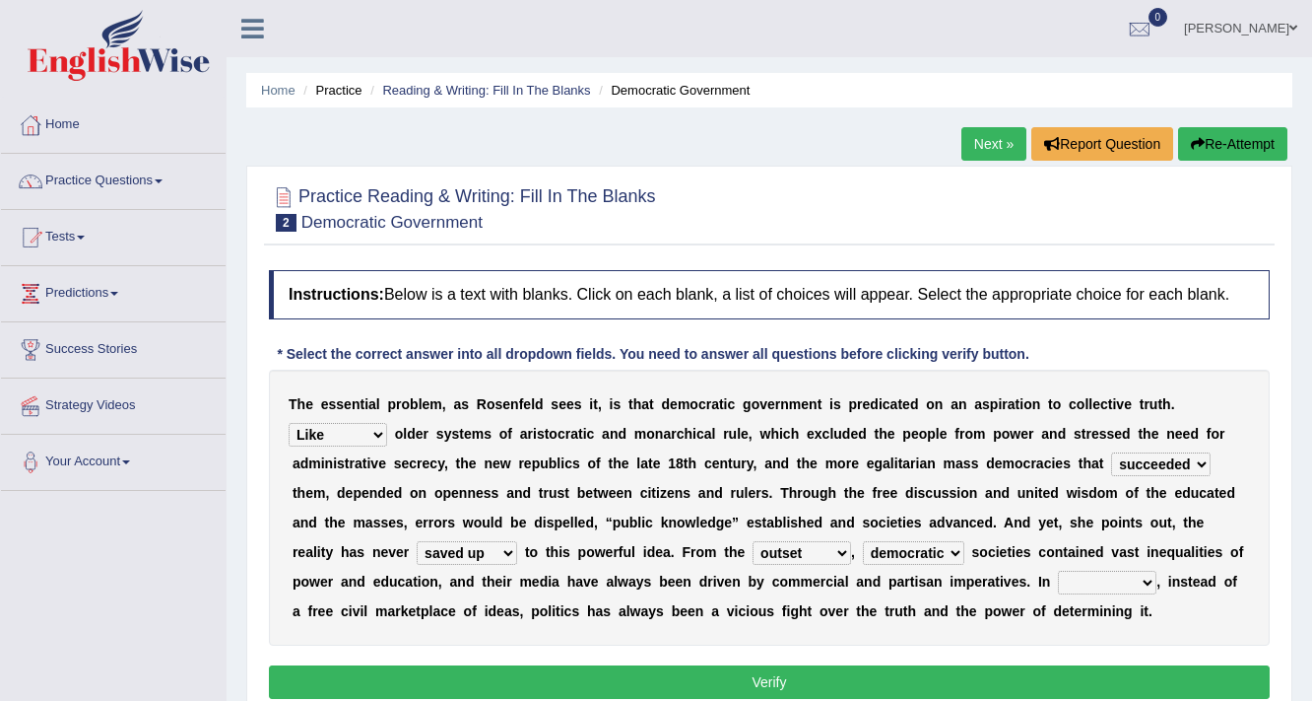
click at [1146, 580] on select "power practice ideas fought" at bounding box center [1107, 582] width 99 height 24
select select "practice"
click at [1058, 570] on select "power practice ideas fought" at bounding box center [1107, 582] width 99 height 24
click at [733, 671] on button "Verify" at bounding box center [769, 682] width 1001 height 34
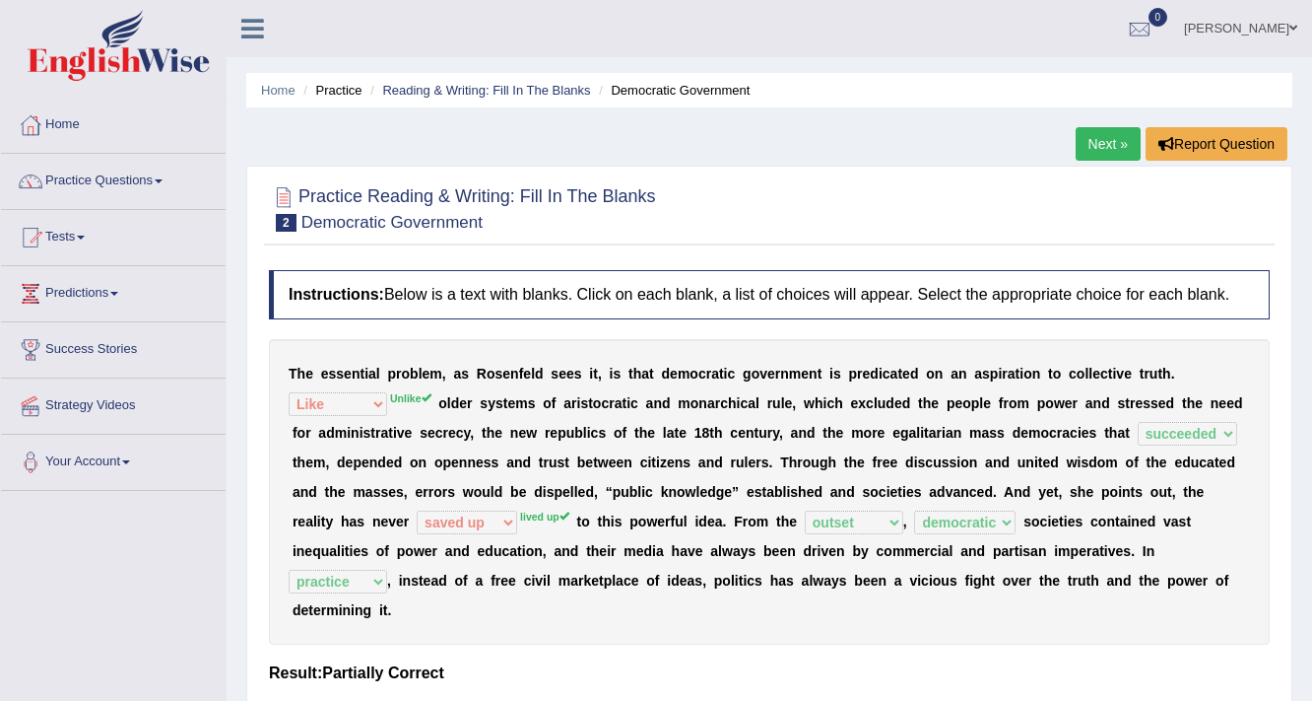
click at [1094, 145] on link "Next »" at bounding box center [1108, 144] width 65 height 34
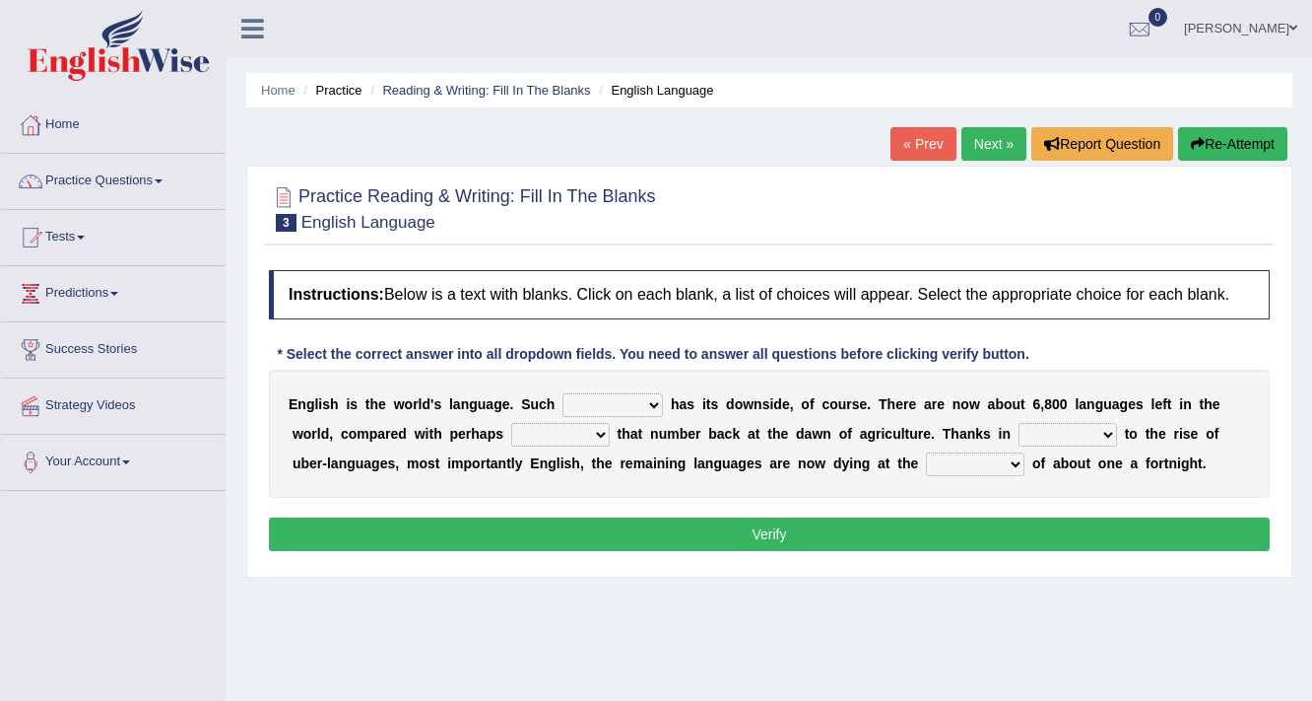
click at [650, 402] on select "power idea subject dominance" at bounding box center [613, 405] width 101 height 24
select select "dominance"
click at [563, 393] on select "power idea subject dominance" at bounding box center [613, 405] width 101 height 24
click at [576, 435] on select "rise twice firstly never" at bounding box center [560, 435] width 99 height 24
select select "rise"
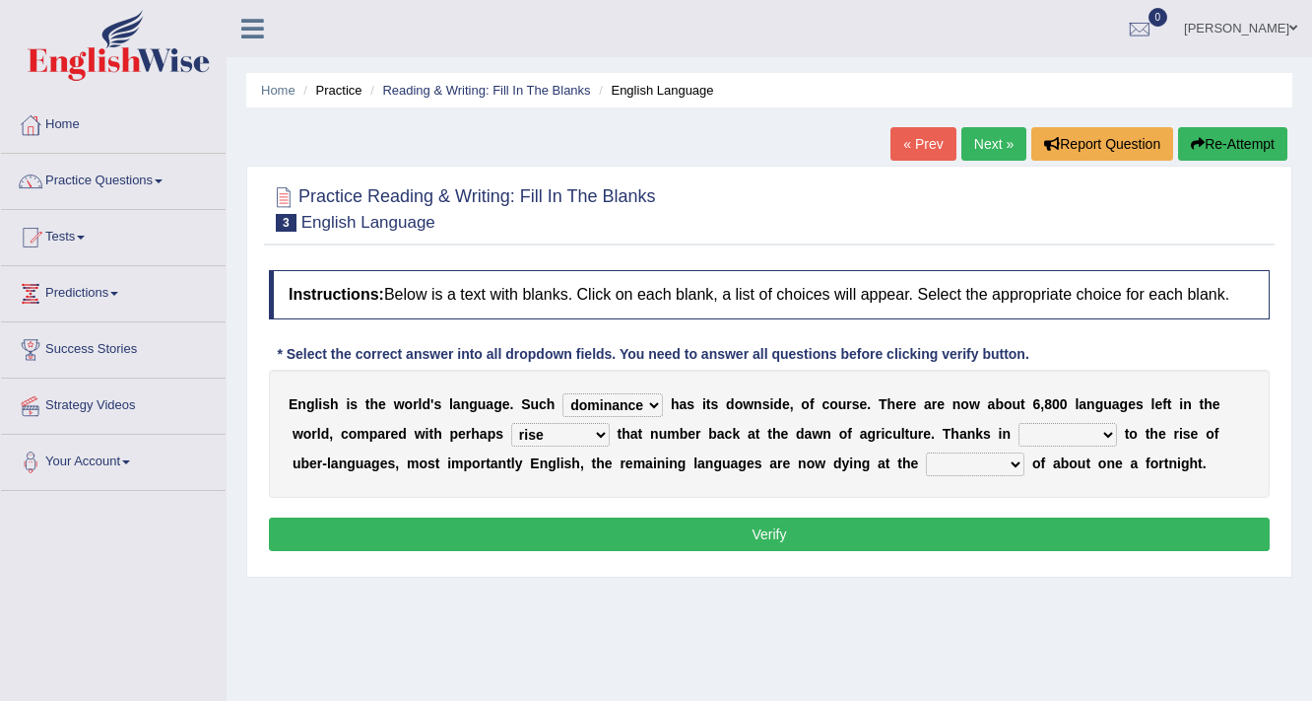
click at [511, 423] on select "rise twice firstly never" at bounding box center [560, 435] width 99 height 24
click at [1089, 430] on select "rare start part bother" at bounding box center [1068, 435] width 99 height 24
select select "part"
click at [1019, 423] on select "rare start part bother" at bounding box center [1068, 435] width 99 height 24
click at [1001, 461] on select "state rate wait great" at bounding box center [975, 464] width 99 height 24
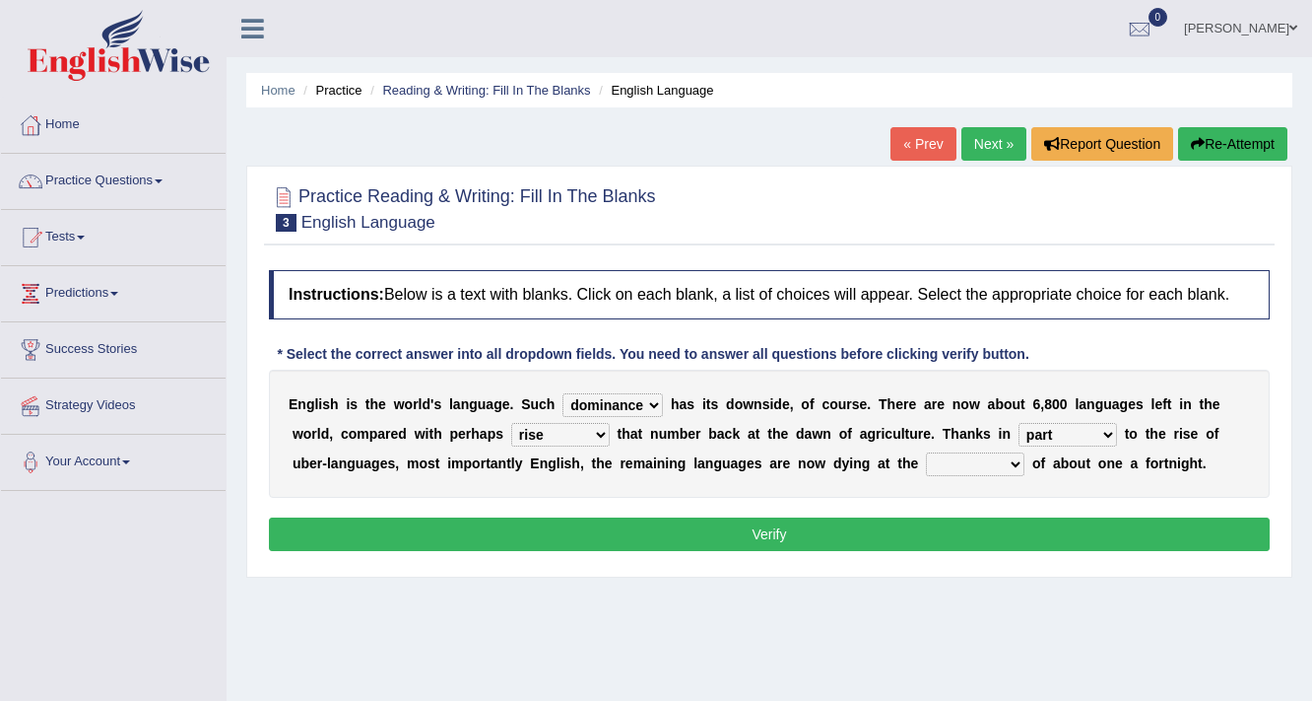
select select "state"
click at [926, 452] on select "state rate wait great" at bounding box center [975, 464] width 99 height 24
click at [771, 519] on button "Verify" at bounding box center [769, 534] width 1001 height 34
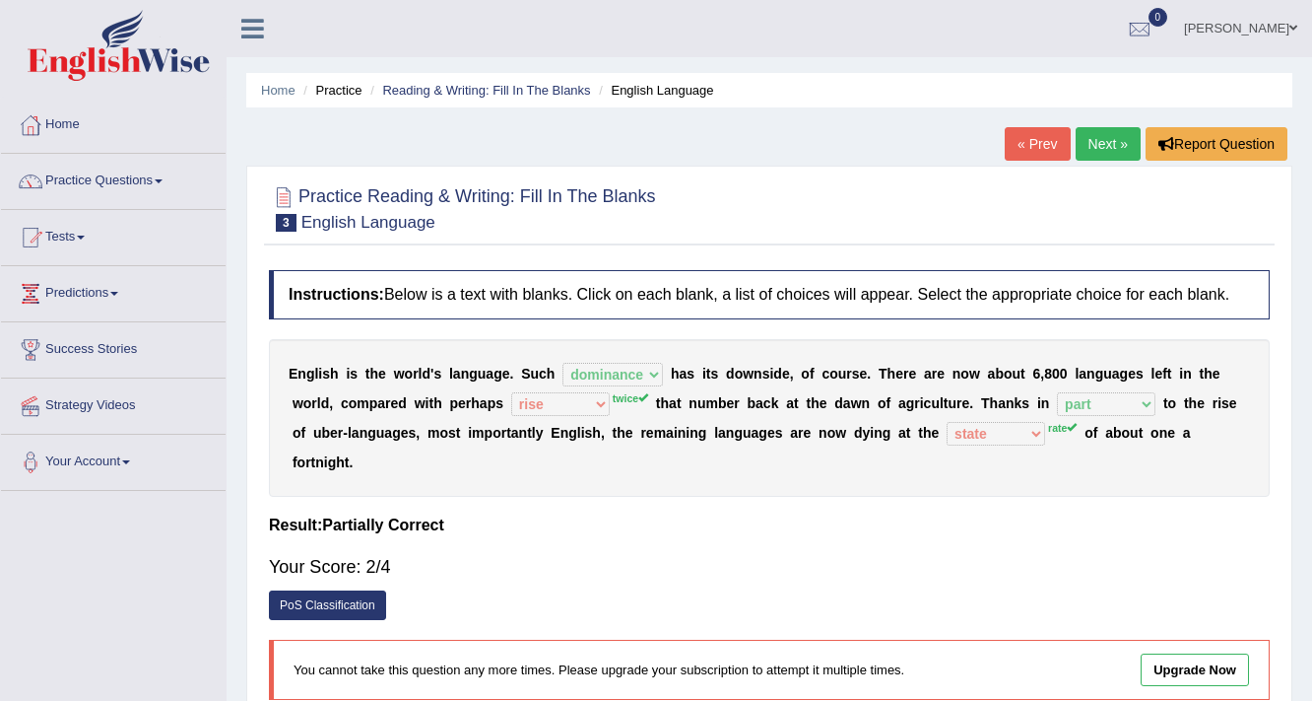
click at [1104, 144] on link "Next »" at bounding box center [1108, 144] width 65 height 34
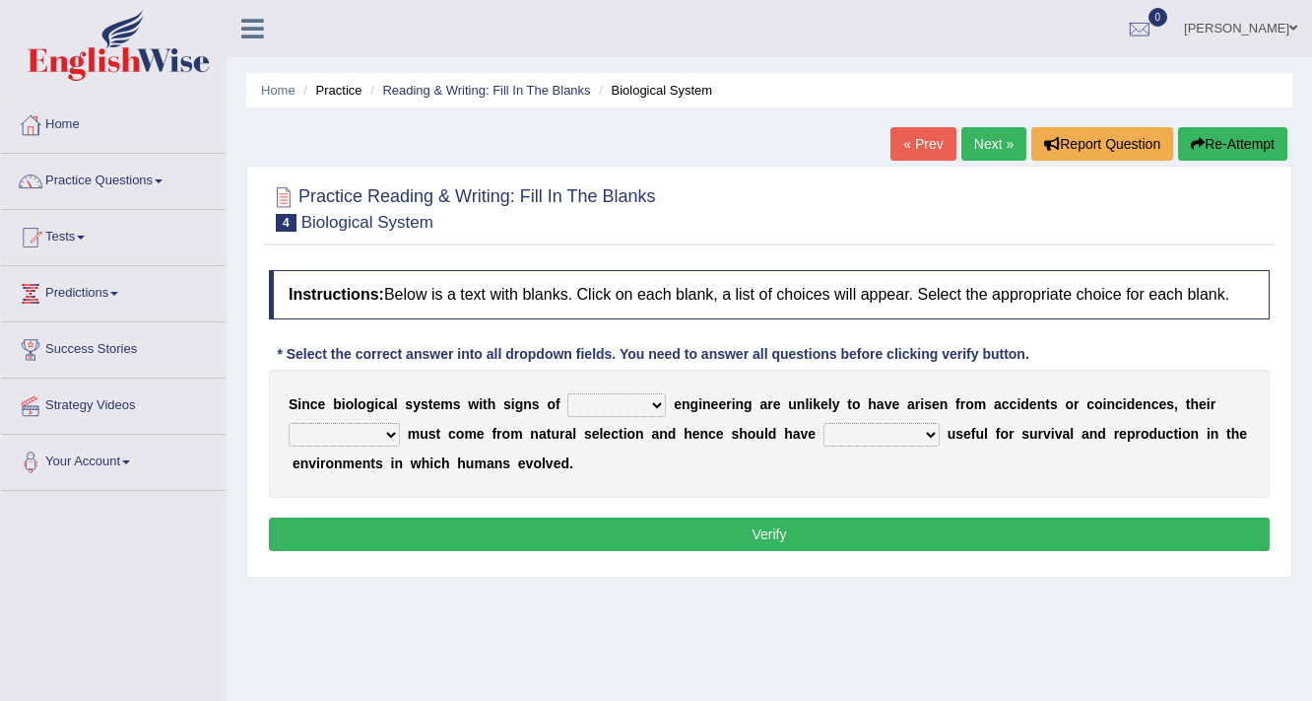
click at [645, 404] on select "system national extra complex" at bounding box center [617, 405] width 99 height 24
select select "complex"
click at [568, 393] on select "system national extra complex" at bounding box center [617, 405] width 99 height 24
click at [378, 436] on select "presence organisation registration structures" at bounding box center [344, 435] width 111 height 24
select select "organisation"
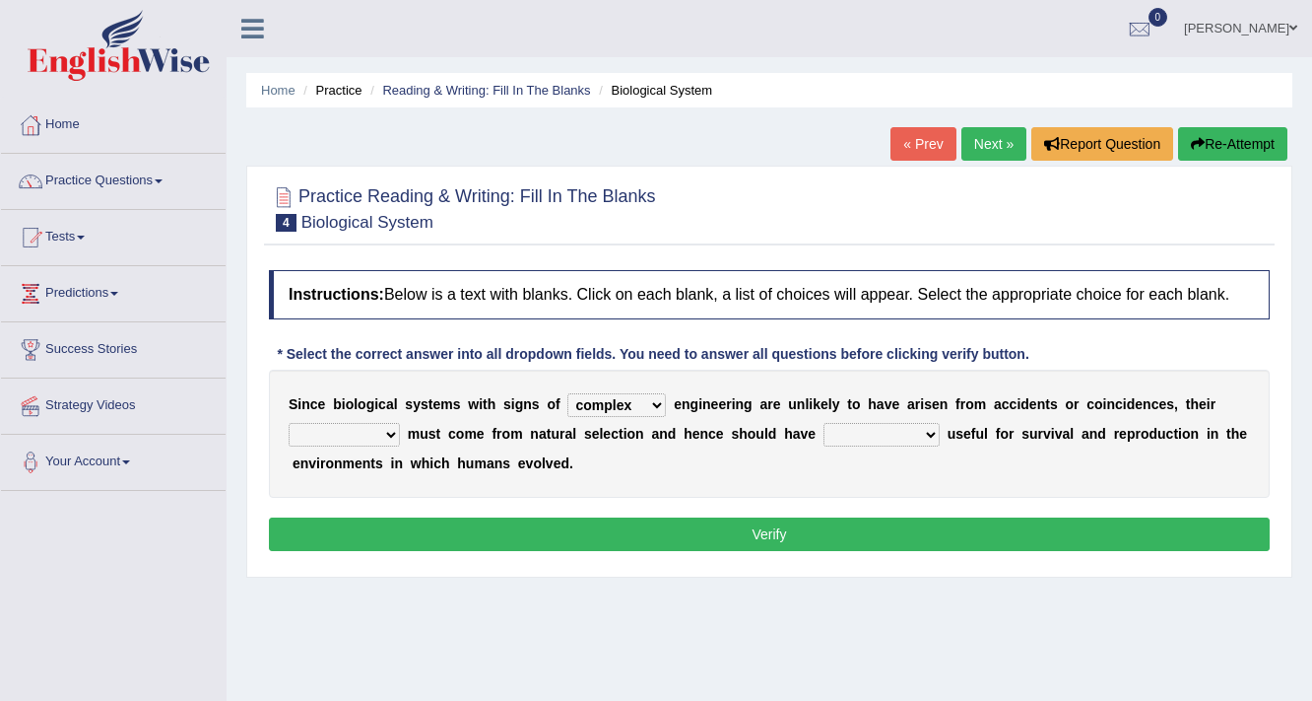
click at [289, 423] on select "presence organisation registration structures" at bounding box center [344, 435] width 111 height 24
click at [922, 430] on select "functions cultures samples introductions" at bounding box center [882, 435] width 116 height 24
select select "functions"
click at [824, 423] on select "functions cultures samples introductions" at bounding box center [882, 435] width 116 height 24
click at [757, 526] on button "Verify" at bounding box center [769, 534] width 1001 height 34
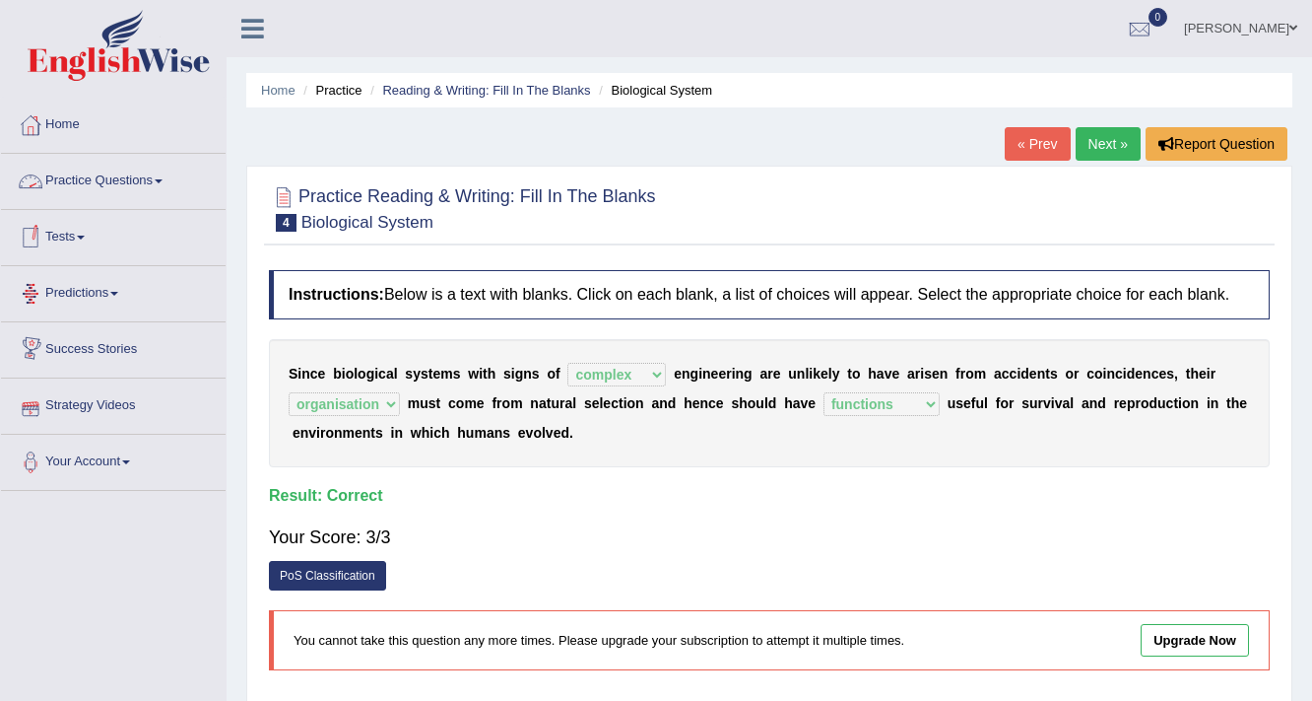
click at [123, 174] on link "Practice Questions" at bounding box center [113, 178] width 225 height 49
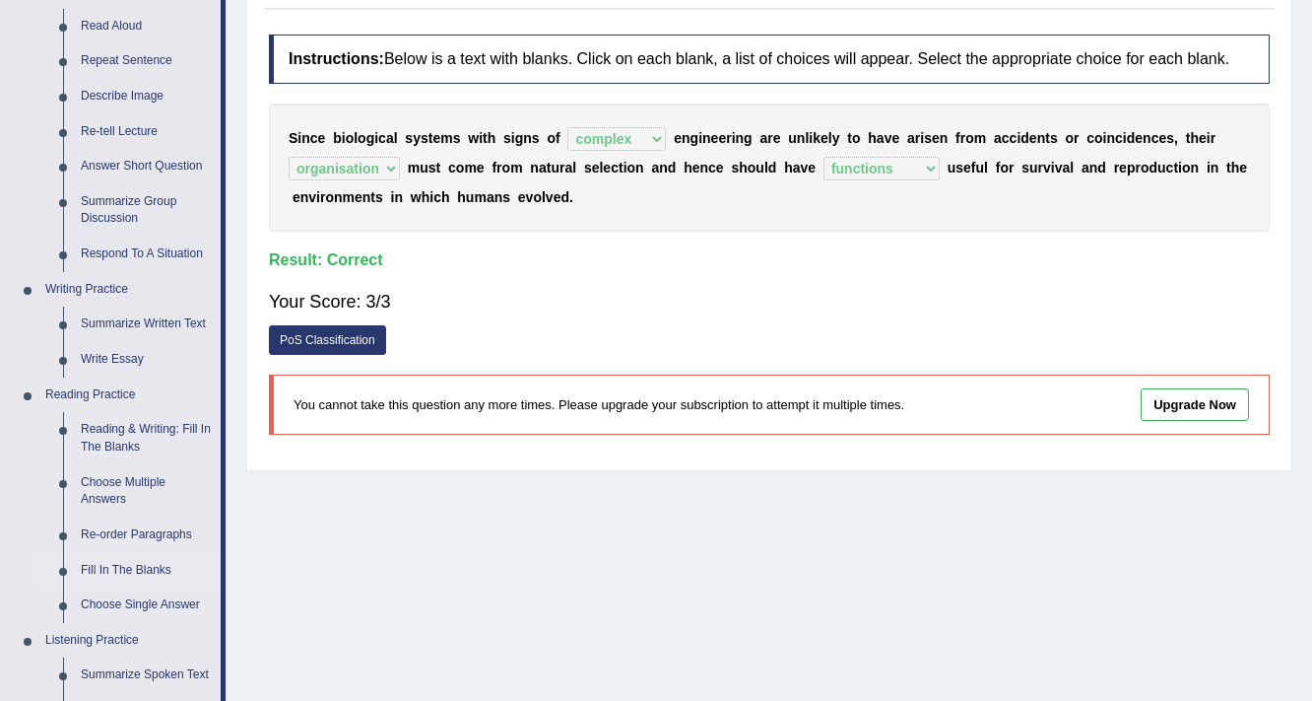
scroll to position [236, 0]
click at [150, 529] on link "Re-order Paragraphs" at bounding box center [146, 533] width 149 height 35
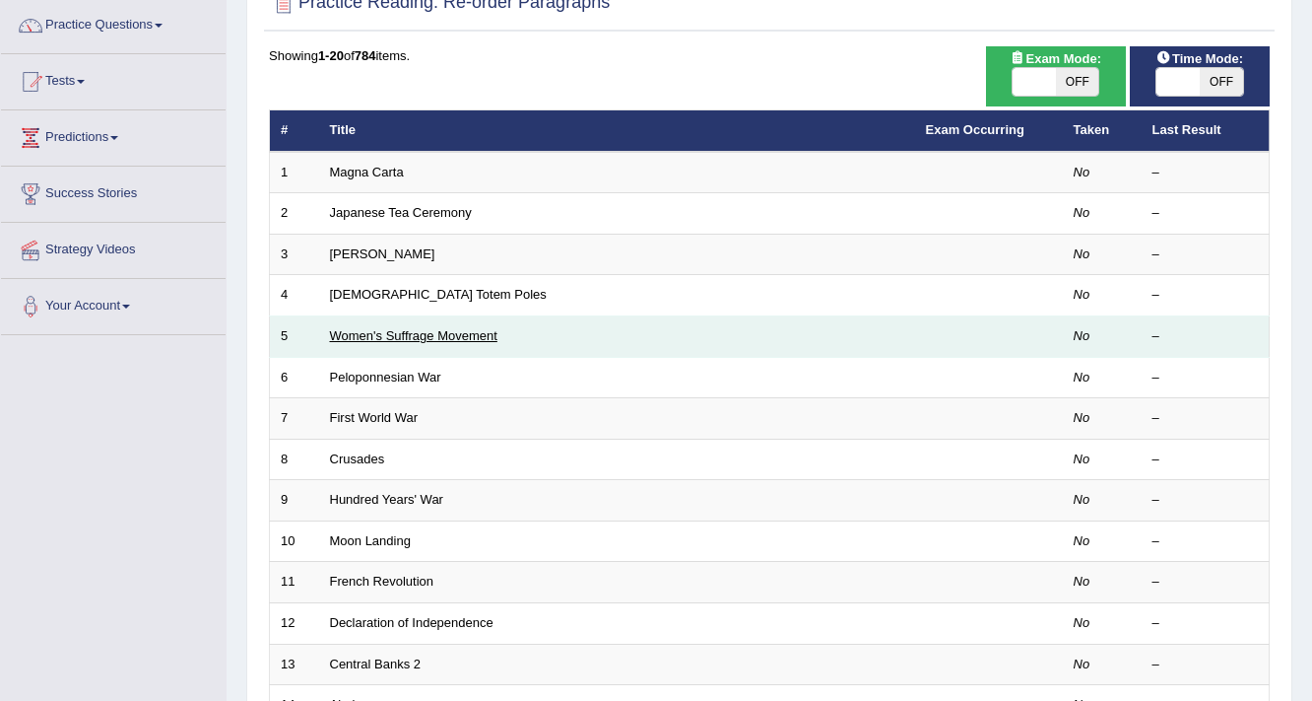
scroll to position [158, 0]
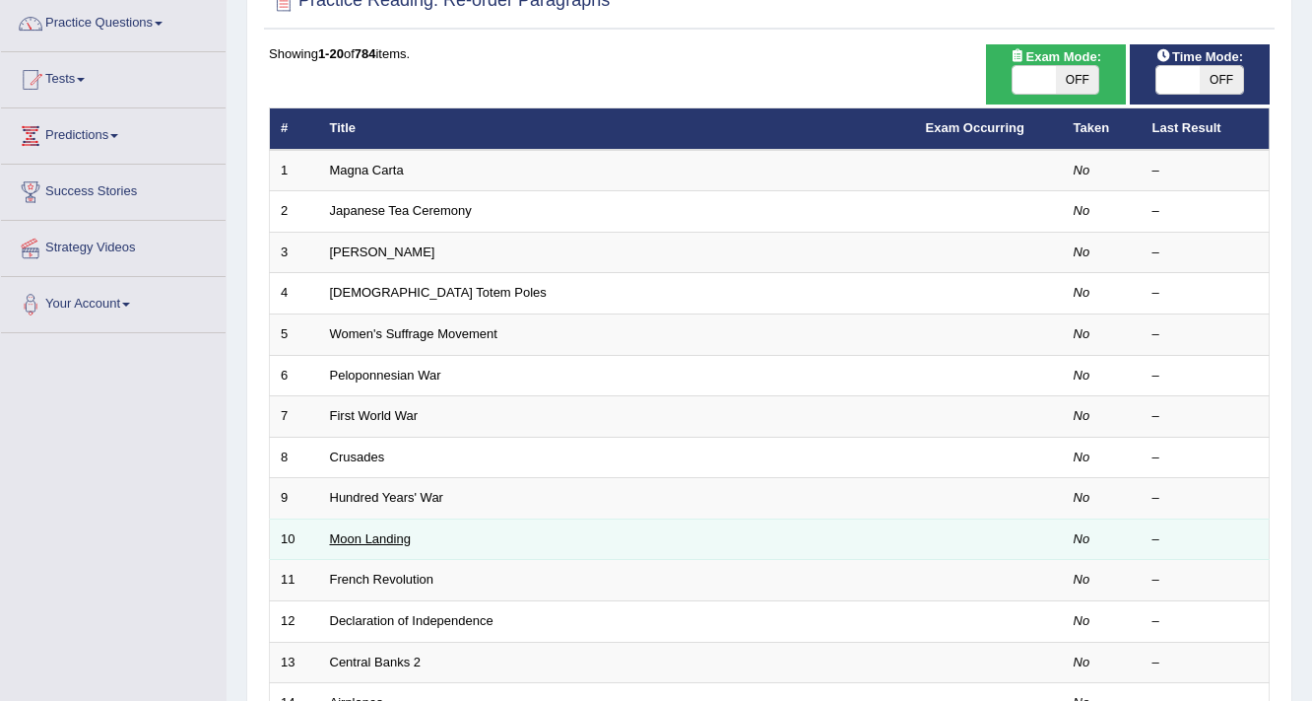
click at [384, 534] on link "Moon Landing" at bounding box center [370, 538] width 81 height 15
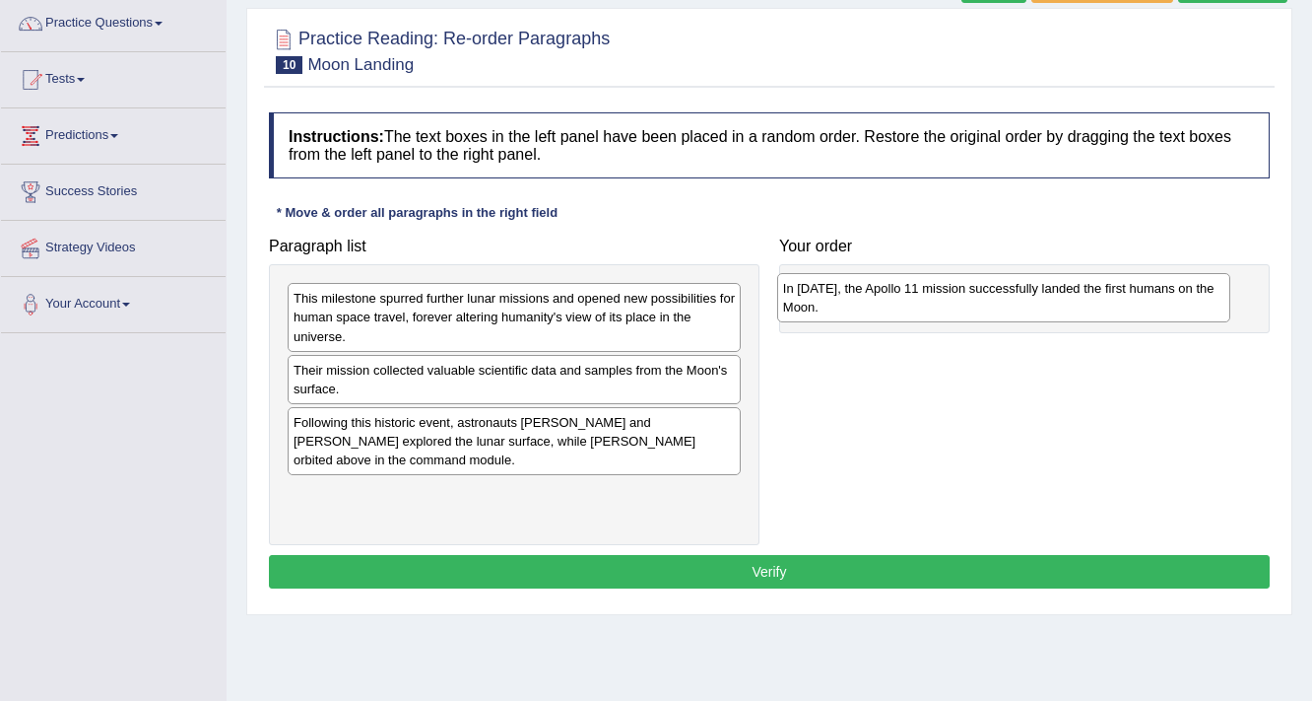
drag, startPoint x: 389, startPoint y: 432, endPoint x: 879, endPoint y: 299, distance: 507.4
click at [879, 299] on div "In [DATE], the Apollo 11 mission successfully landed the first humans on the Mo…" at bounding box center [1004, 297] width 454 height 49
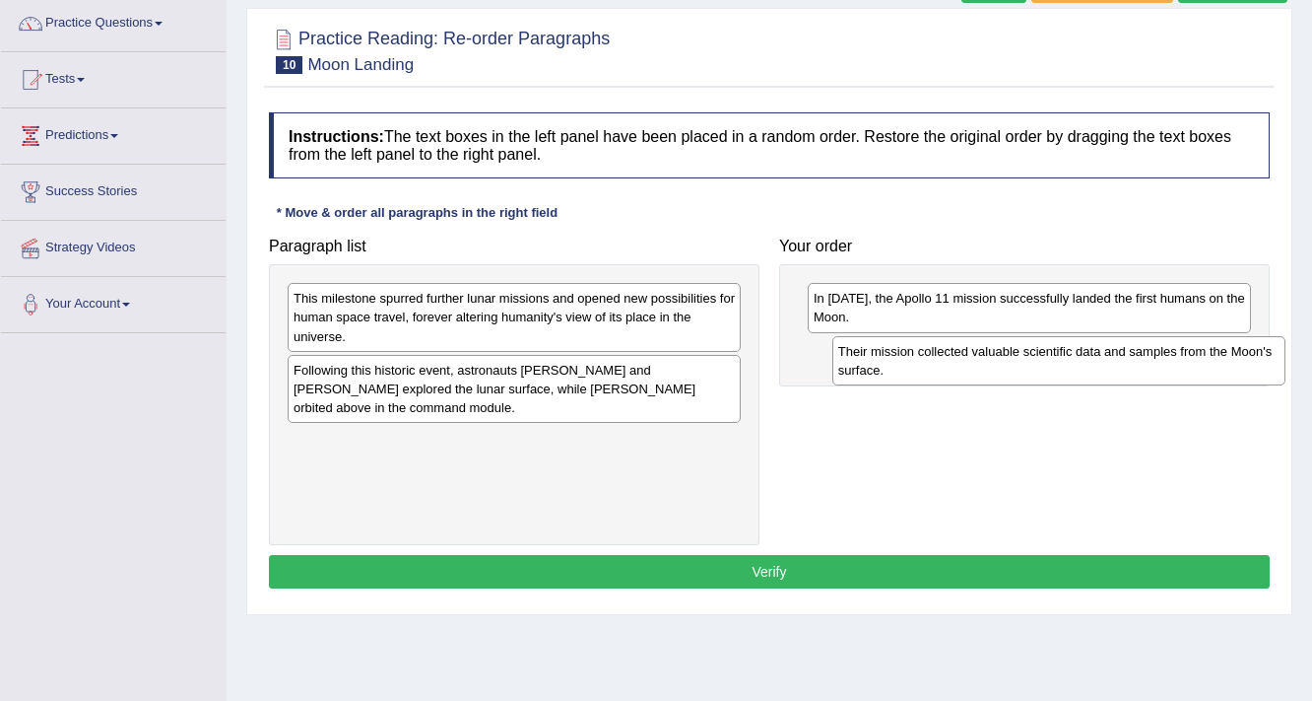
drag, startPoint x: 443, startPoint y: 380, endPoint x: 962, endPoint y: 363, distance: 518.6
click at [962, 363] on div "Their mission collected valuable scientific data and samples from the Moon's su…" at bounding box center [1060, 360] width 454 height 49
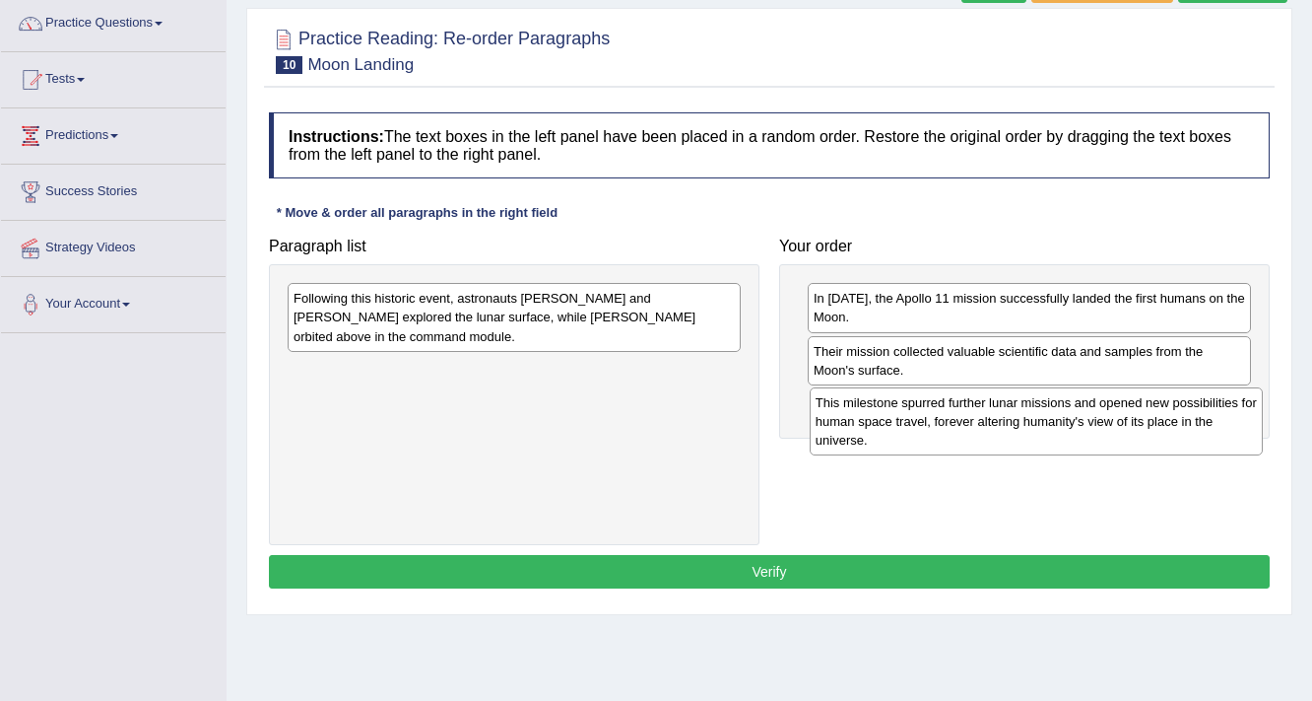
drag, startPoint x: 408, startPoint y: 319, endPoint x: 931, endPoint y: 424, distance: 533.5
click at [931, 424] on div "This milestone spurred further lunar missions and opened new possibilities for …" at bounding box center [1037, 421] width 454 height 68
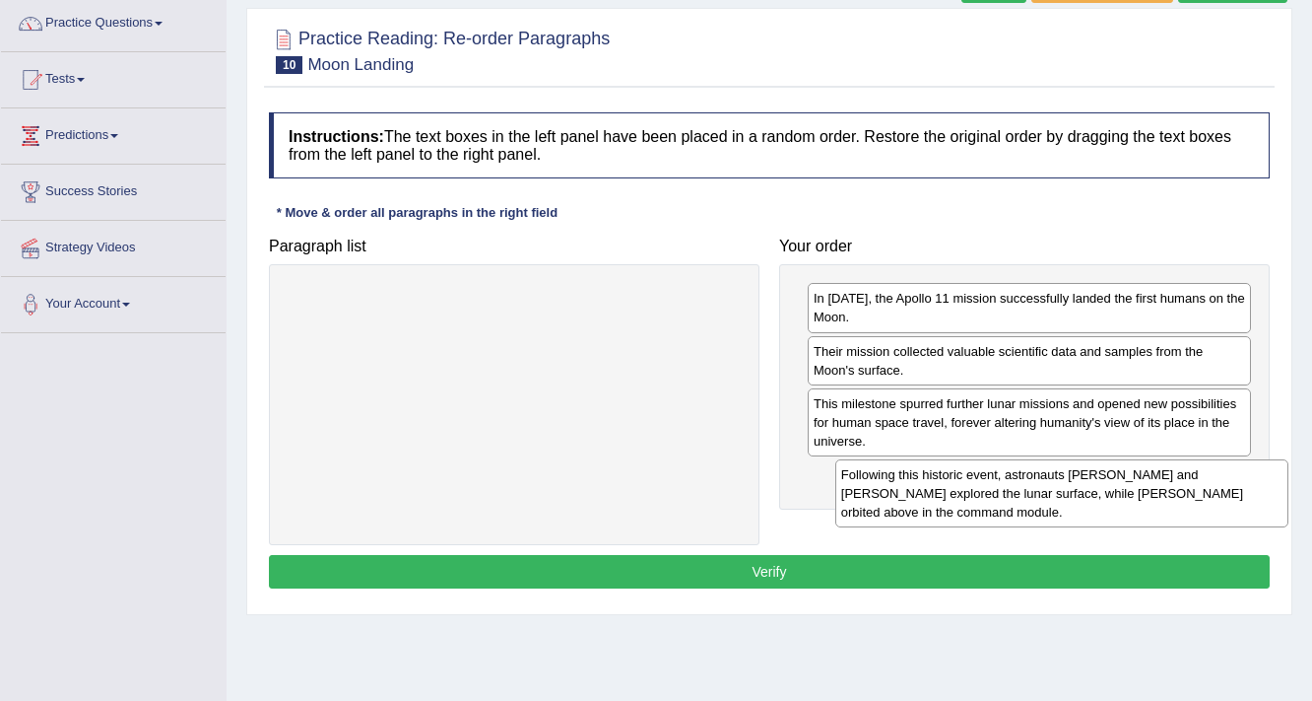
drag, startPoint x: 528, startPoint y: 330, endPoint x: 1076, endPoint y: 506, distance: 575.5
click at [1076, 506] on div "Following this historic event, astronauts Neil Armstrong and Buzz Aldrin explor…" at bounding box center [1063, 493] width 454 height 68
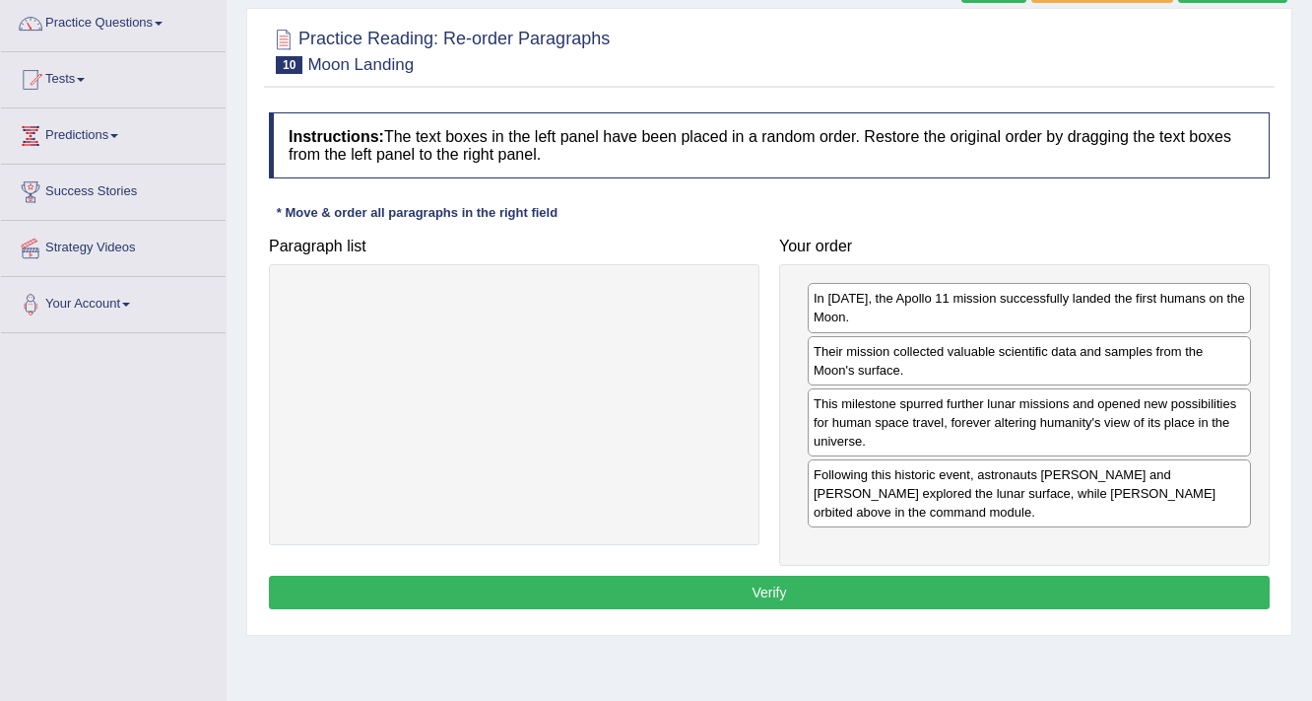
click at [826, 589] on button "Verify" at bounding box center [769, 592] width 1001 height 34
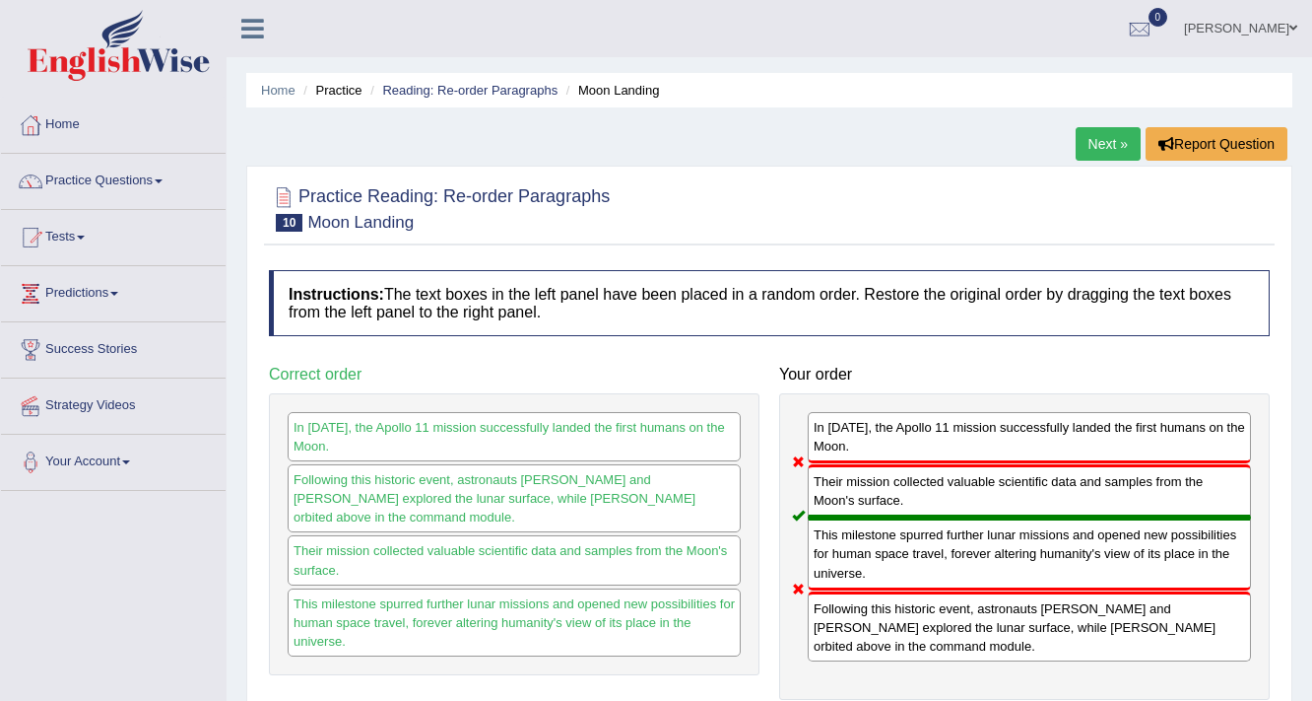
click at [1098, 147] on link "Next »" at bounding box center [1108, 144] width 65 height 34
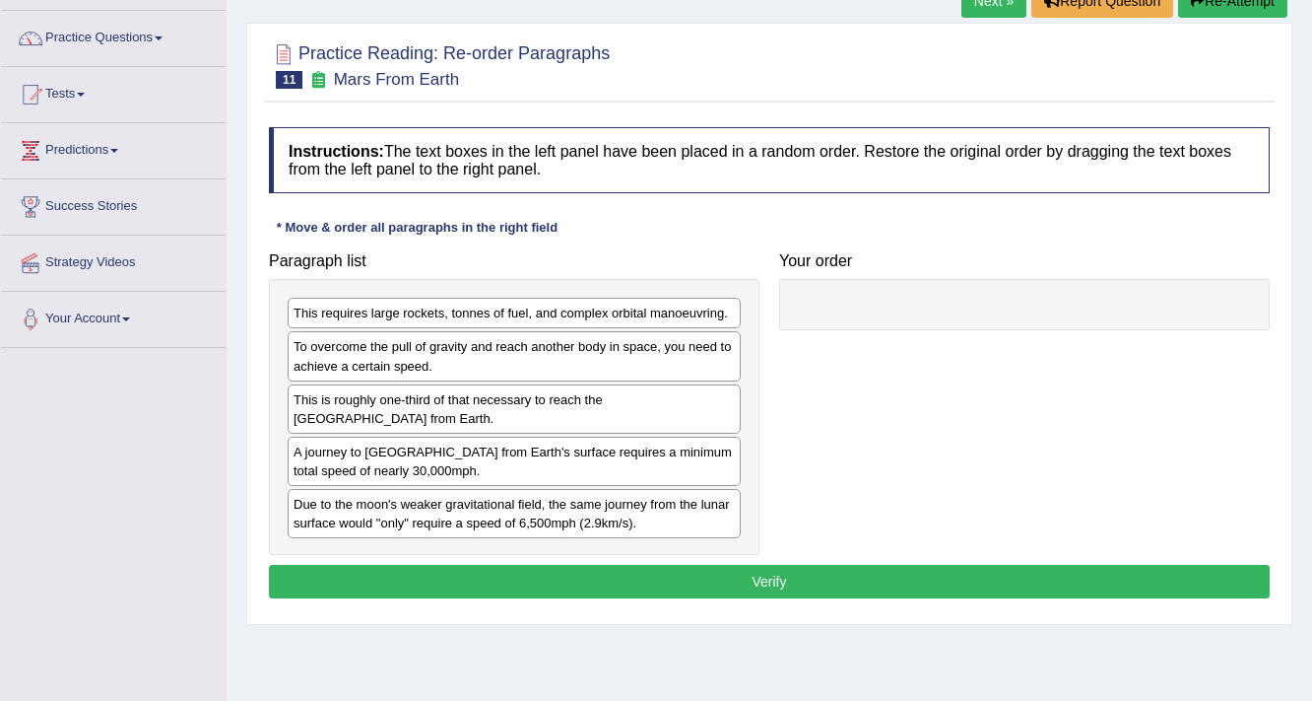
scroll to position [158, 0]
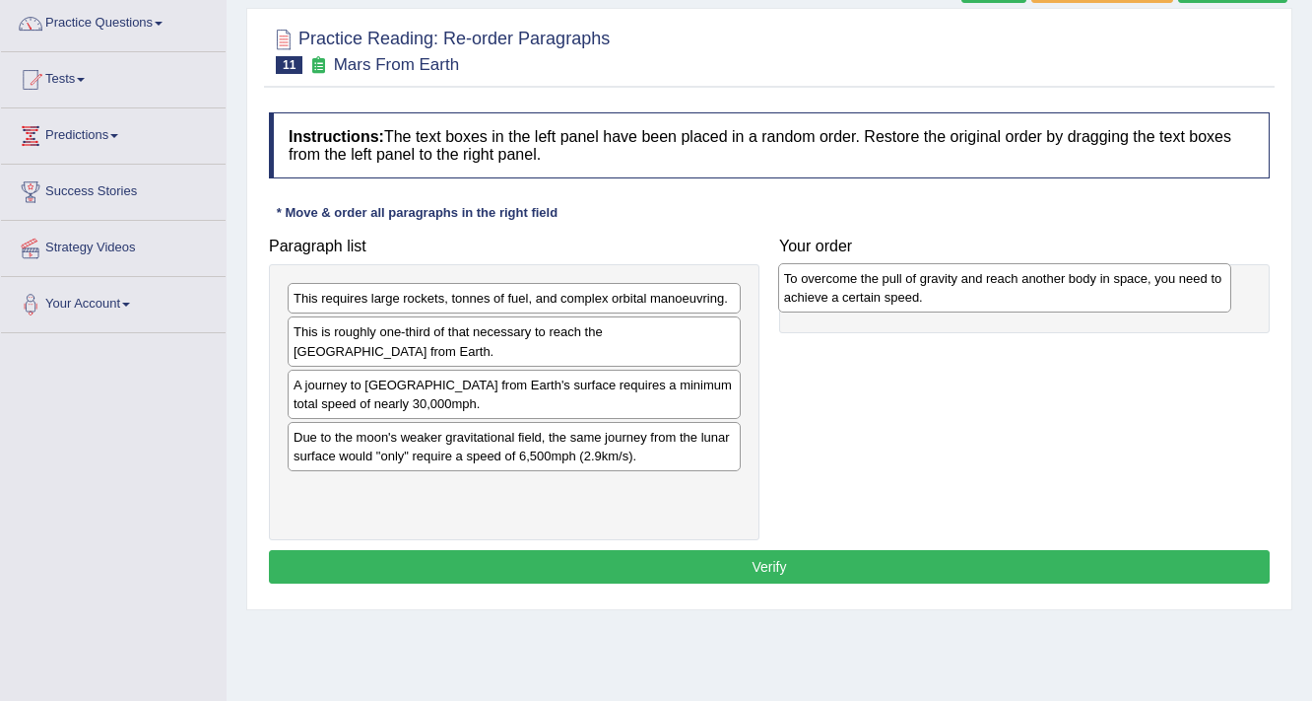
drag, startPoint x: 611, startPoint y: 341, endPoint x: 1102, endPoint y: 288, distance: 493.6
click at [1102, 288] on div "To overcome the pull of gravity and reach another body in space, you need to ac…" at bounding box center [1005, 287] width 454 height 49
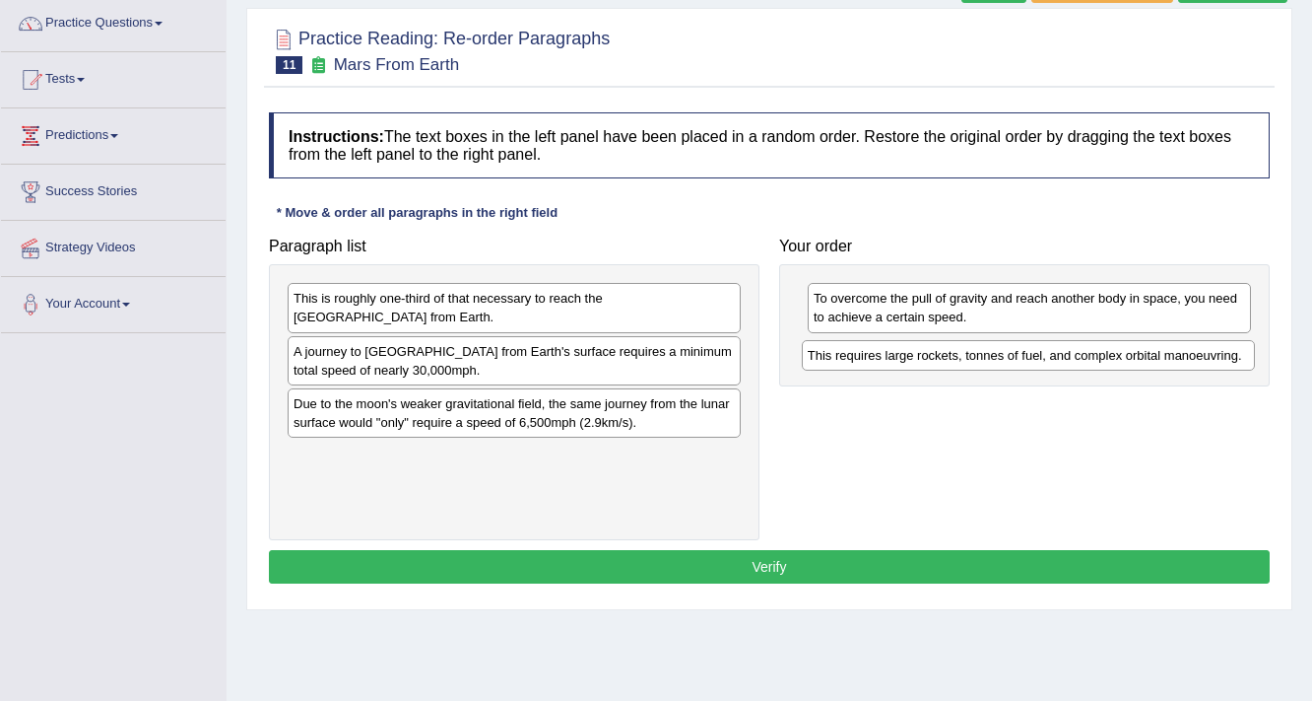
drag, startPoint x: 518, startPoint y: 296, endPoint x: 1033, endPoint y: 353, distance: 517.5
click at [1033, 353] on div "This requires large rockets, tonnes of fuel, and complex orbital manoeuvring." at bounding box center [1029, 355] width 454 height 31
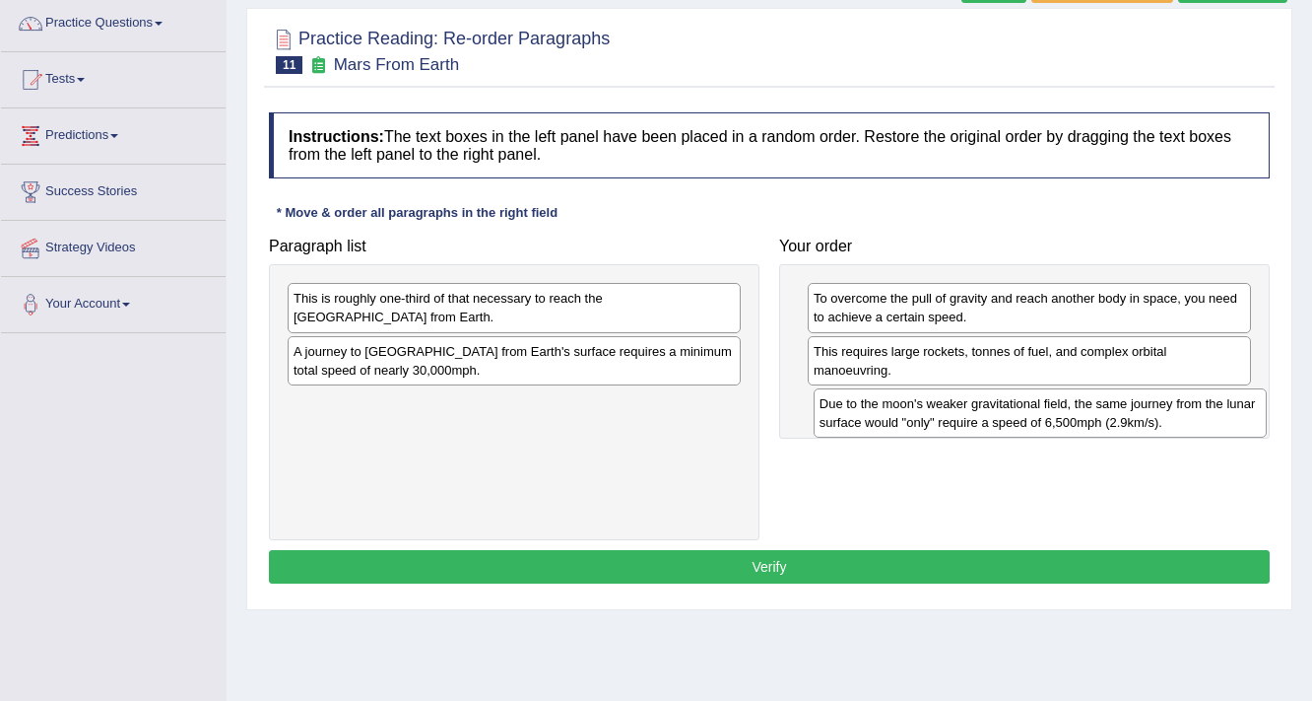
drag, startPoint x: 508, startPoint y: 414, endPoint x: 1033, endPoint y: 415, distance: 524.2
click at [1033, 415] on div "Due to the moon's weaker gravitational field, the same journey from the lunar s…" at bounding box center [1041, 412] width 454 height 49
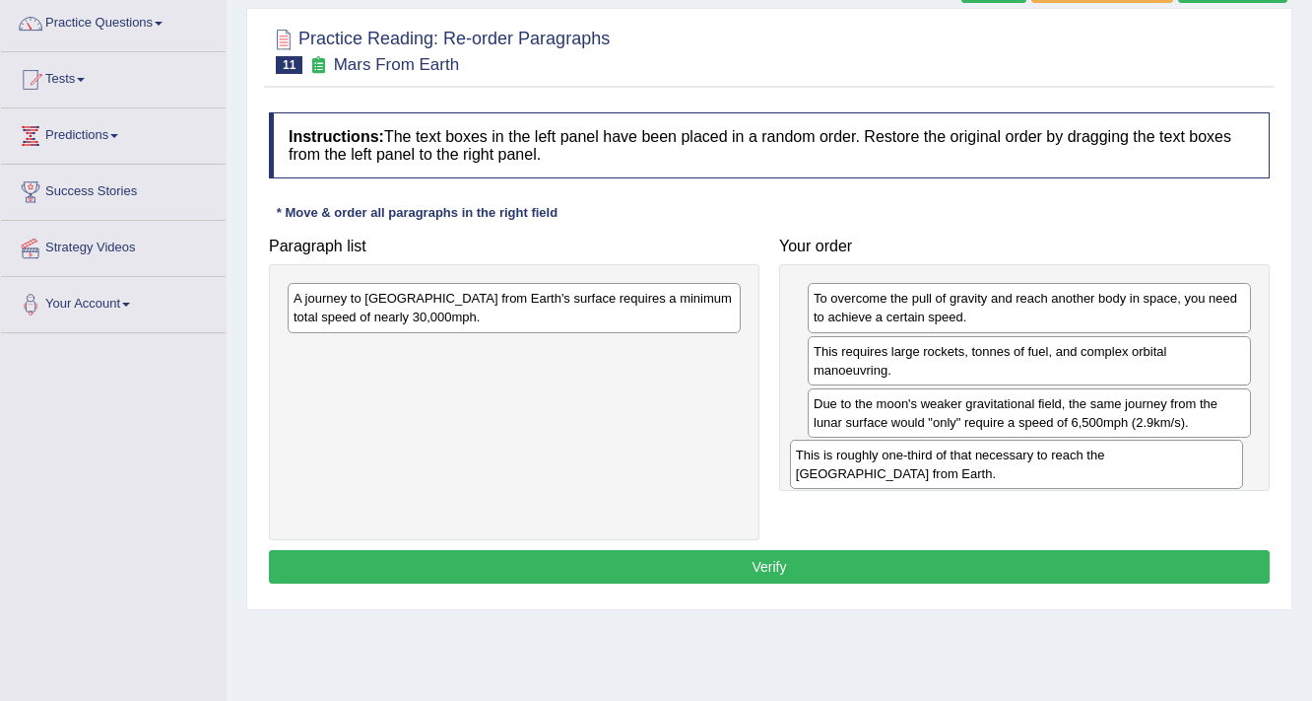
drag, startPoint x: 489, startPoint y: 312, endPoint x: 997, endPoint y: 467, distance: 531.4
click at [997, 467] on div "This is roughly one-third of that necessary to reach the International Space St…" at bounding box center [1017, 463] width 454 height 49
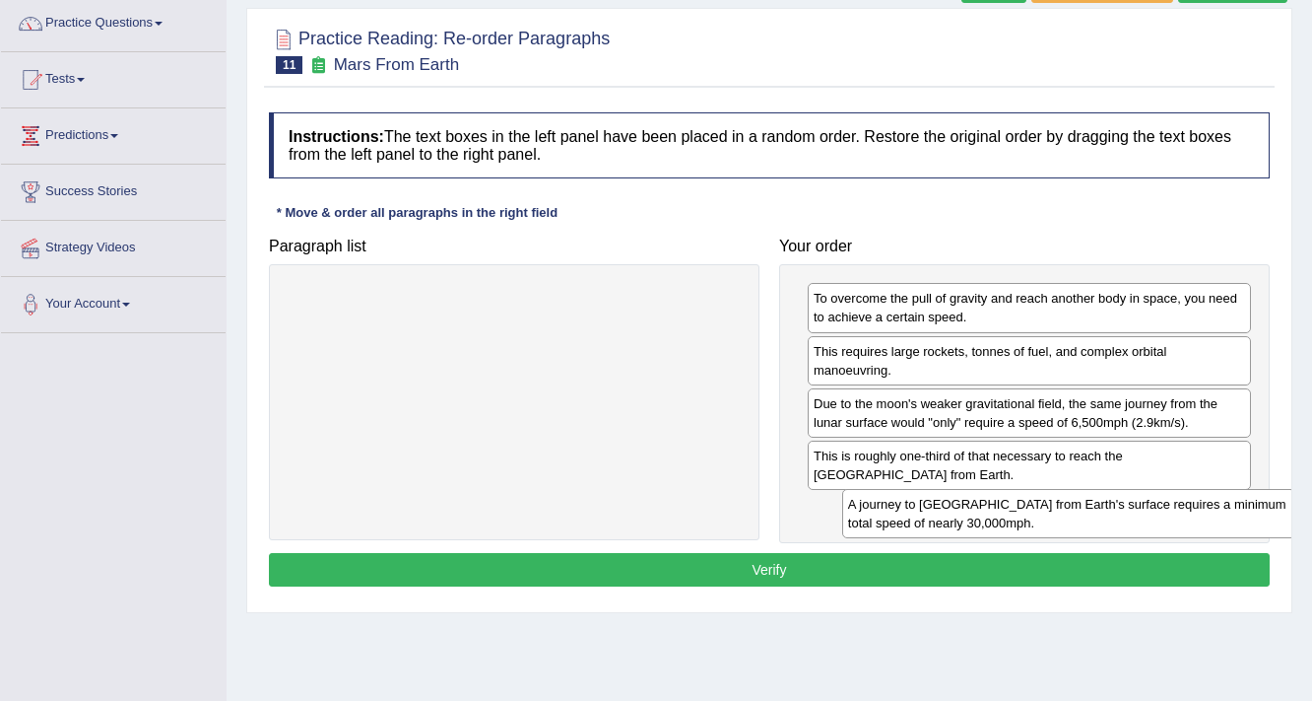
drag, startPoint x: 556, startPoint y: 314, endPoint x: 1096, endPoint y: 521, distance: 578.2
click at [1096, 521] on div "A journey to Mars from Earth's surface requires a minimum total speed of nearly…" at bounding box center [1069, 513] width 454 height 49
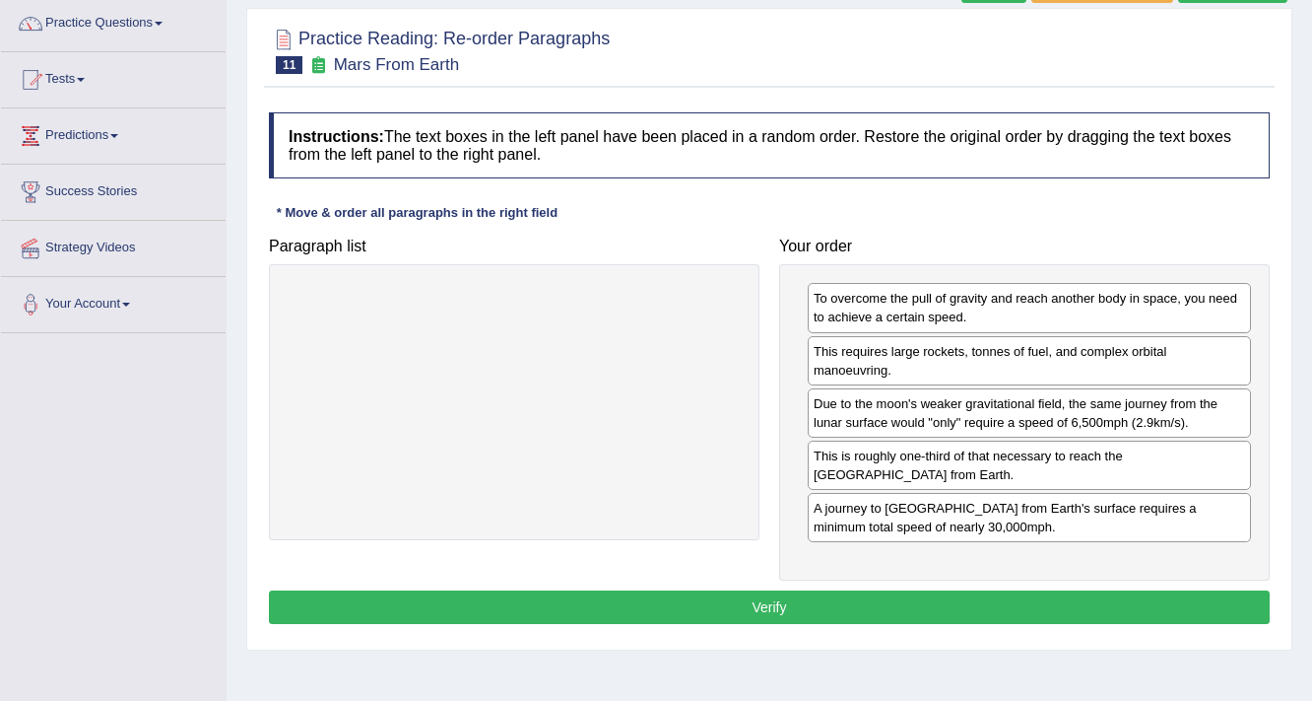
click at [745, 599] on button "Verify" at bounding box center [769, 607] width 1001 height 34
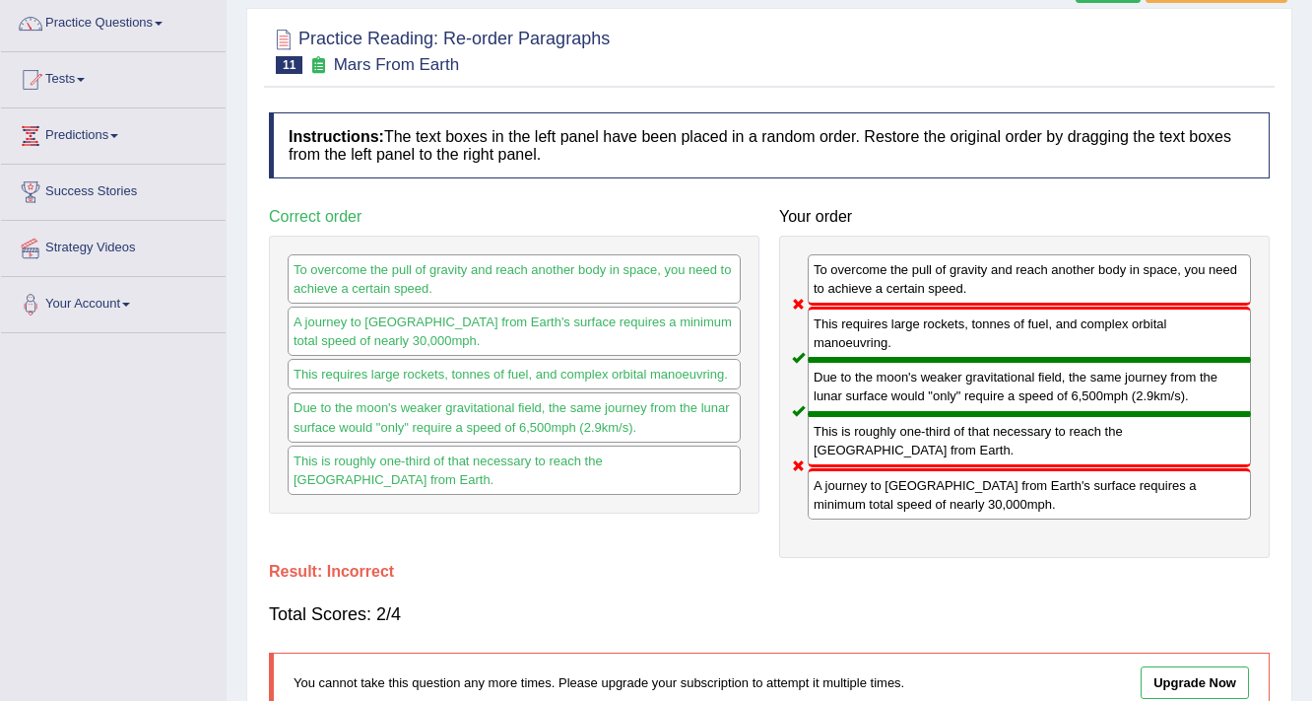
scroll to position [0, 0]
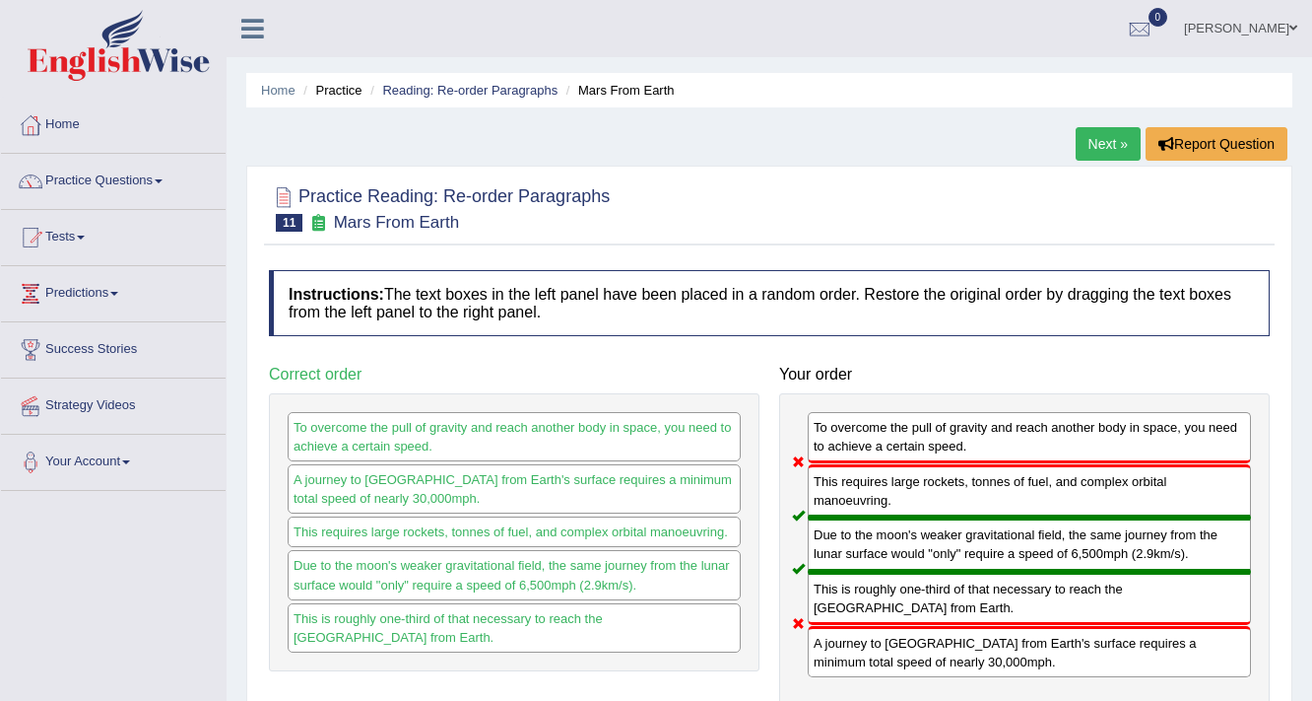
click at [1108, 142] on link "Next »" at bounding box center [1108, 144] width 65 height 34
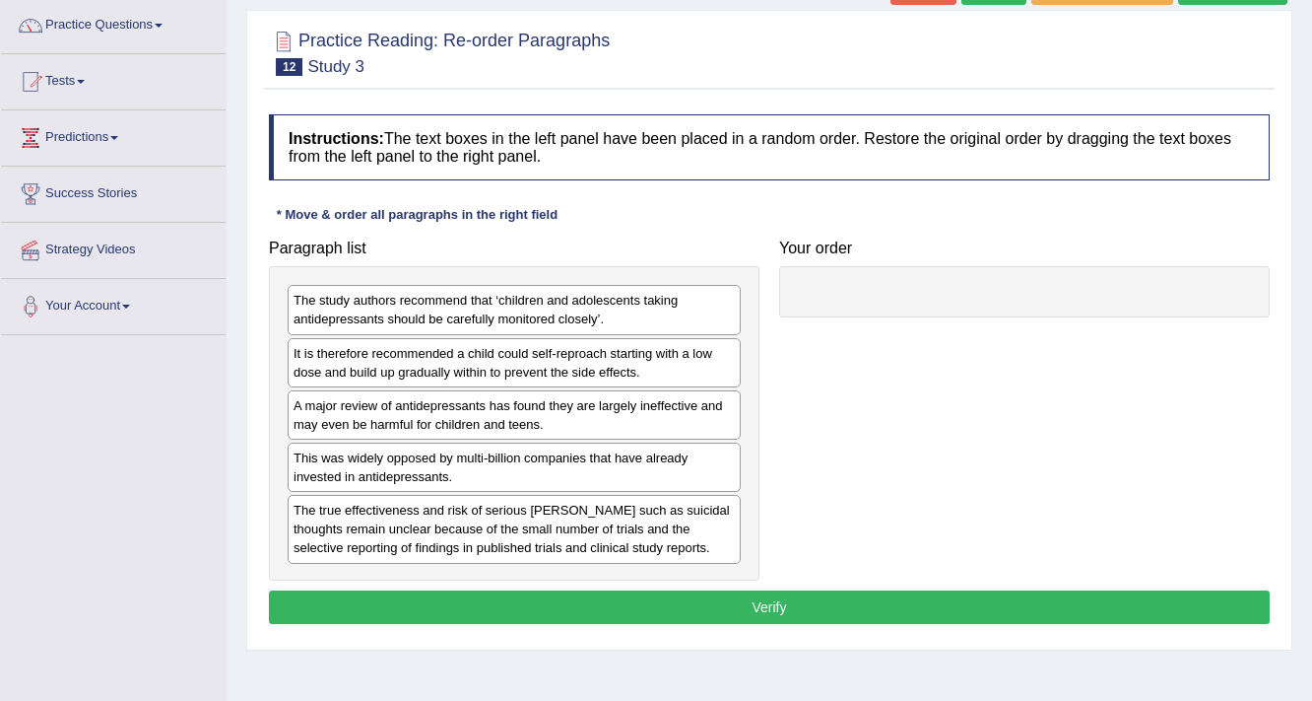
scroll to position [158, 0]
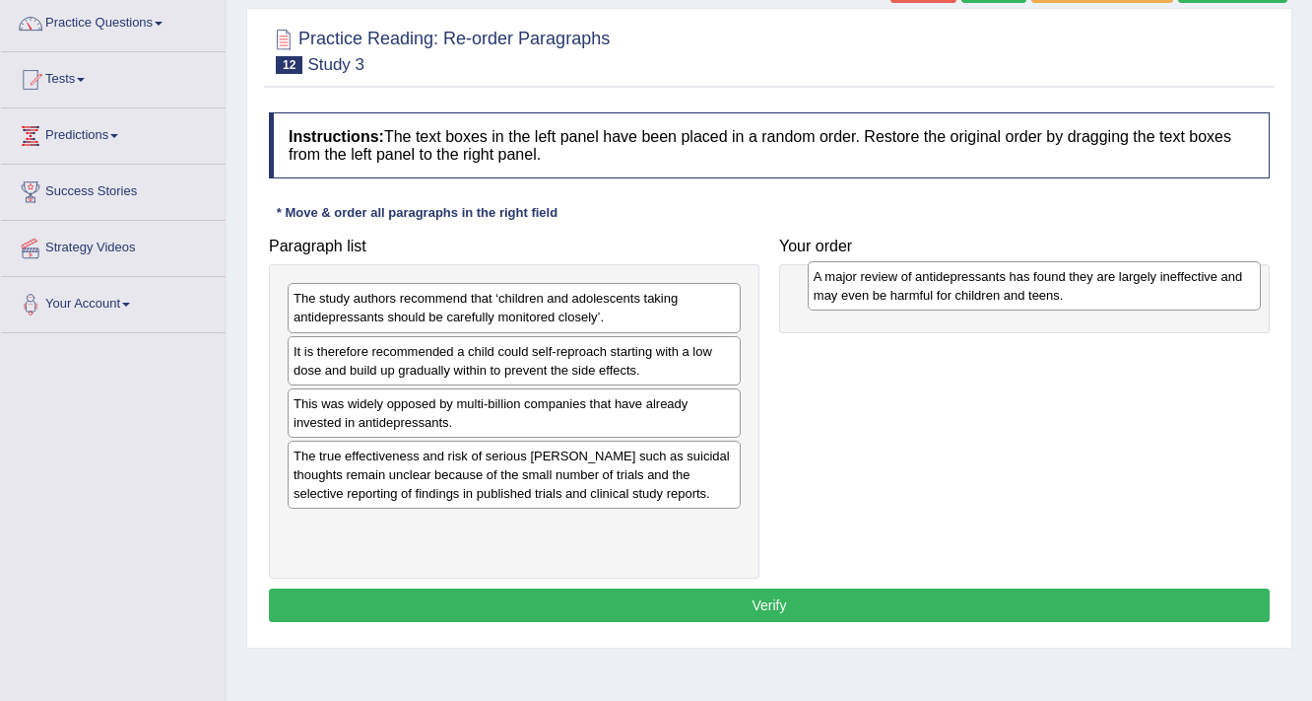
drag, startPoint x: 568, startPoint y: 419, endPoint x: 1088, endPoint y: 293, distance: 535.3
click at [1088, 293] on div "A major review of antidepressants has found they are largely ineffective and ma…" at bounding box center [1035, 285] width 454 height 49
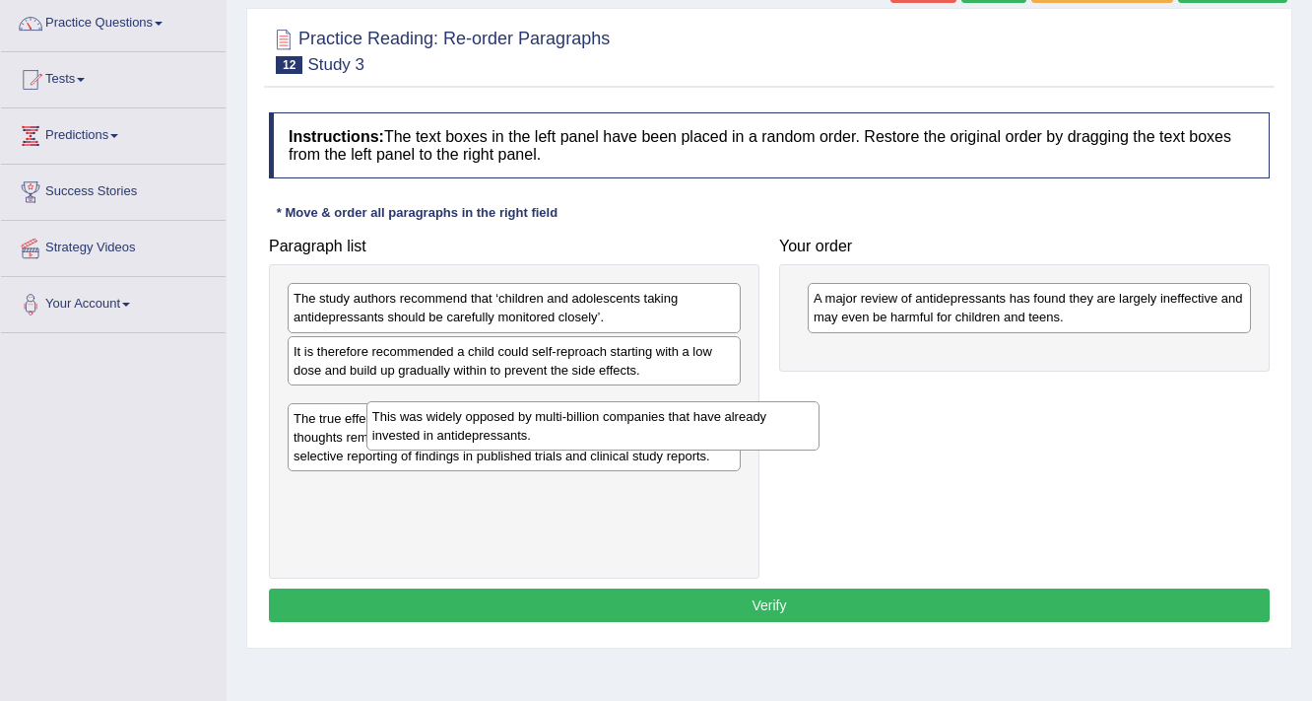
drag, startPoint x: 540, startPoint y: 412, endPoint x: 622, endPoint y: 427, distance: 83.1
click at [623, 427] on div "This was widely opposed by multi-billion companies that have already invested i…" at bounding box center [594, 425] width 454 height 49
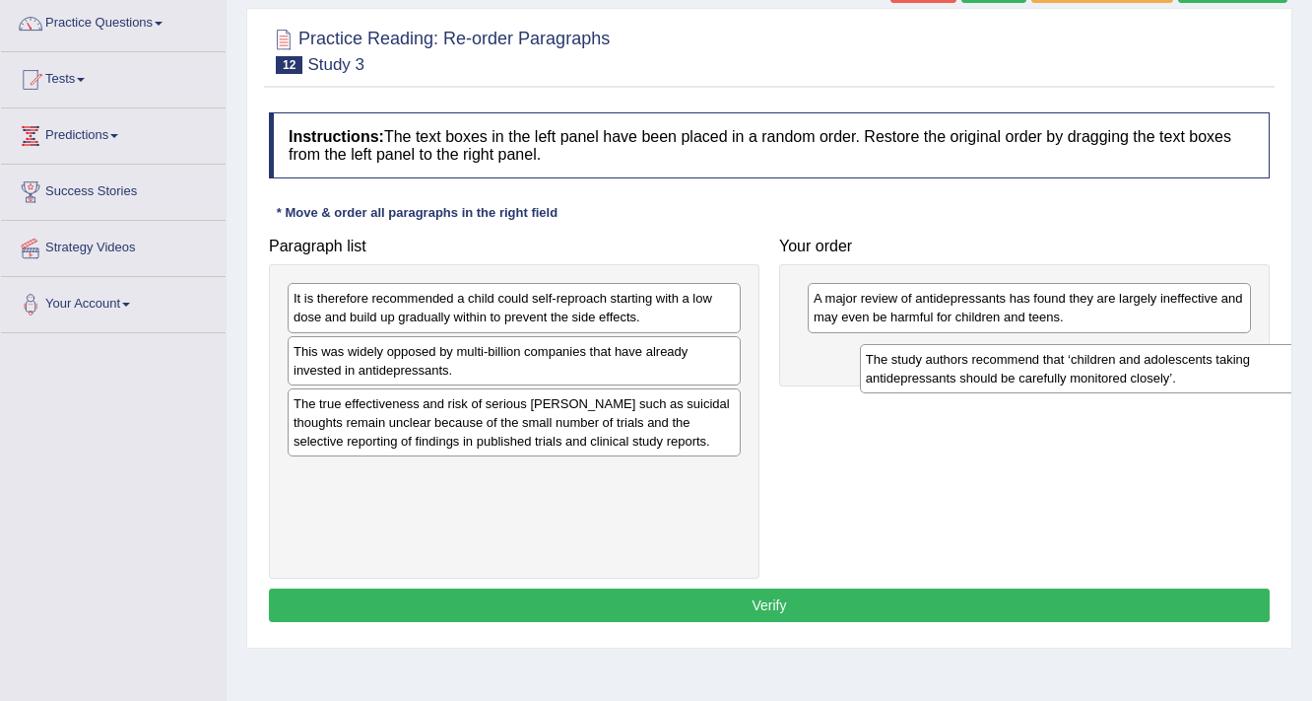
drag, startPoint x: 551, startPoint y: 311, endPoint x: 1094, endPoint y: 370, distance: 546.1
click at [1119, 372] on div "The study authors recommend that ‘children and adolescents taking antidepressan…" at bounding box center [1087, 368] width 454 height 49
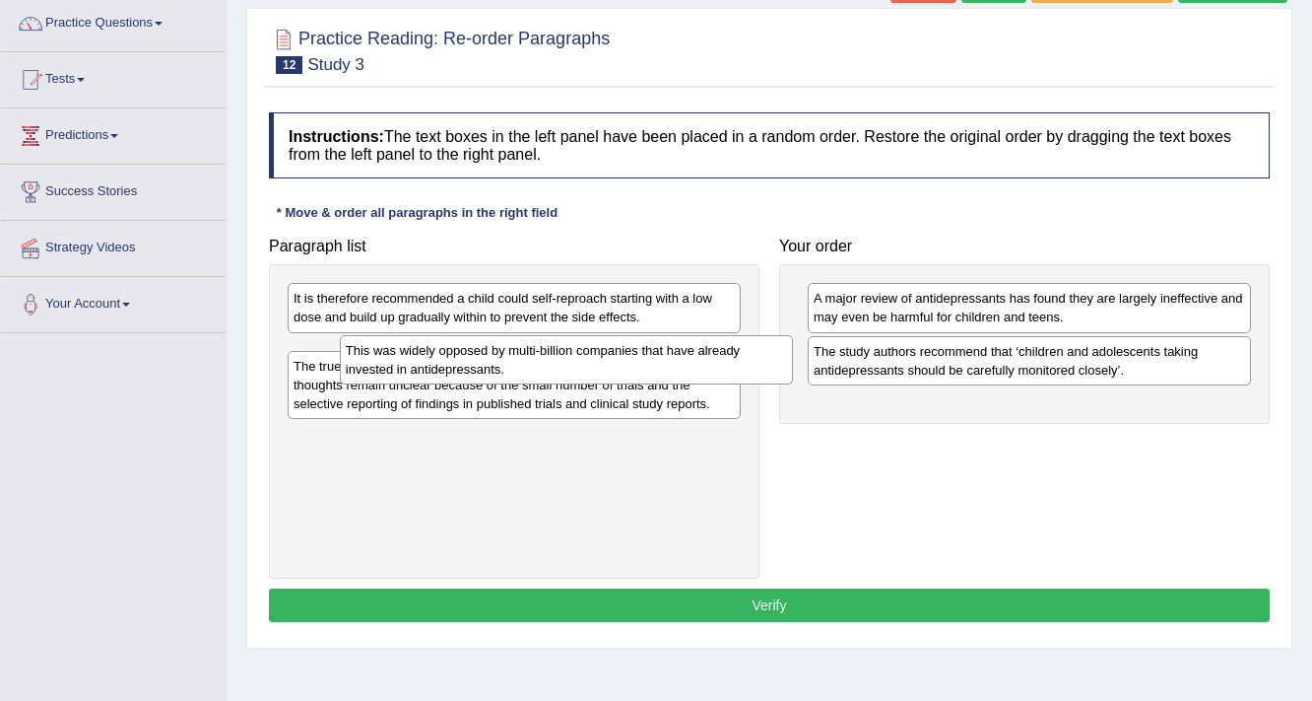
drag, startPoint x: 520, startPoint y: 360, endPoint x: 572, endPoint y: 360, distance: 52.2
click at [572, 360] on div "This was widely opposed by multi-billion companies that have already invested i…" at bounding box center [567, 359] width 454 height 49
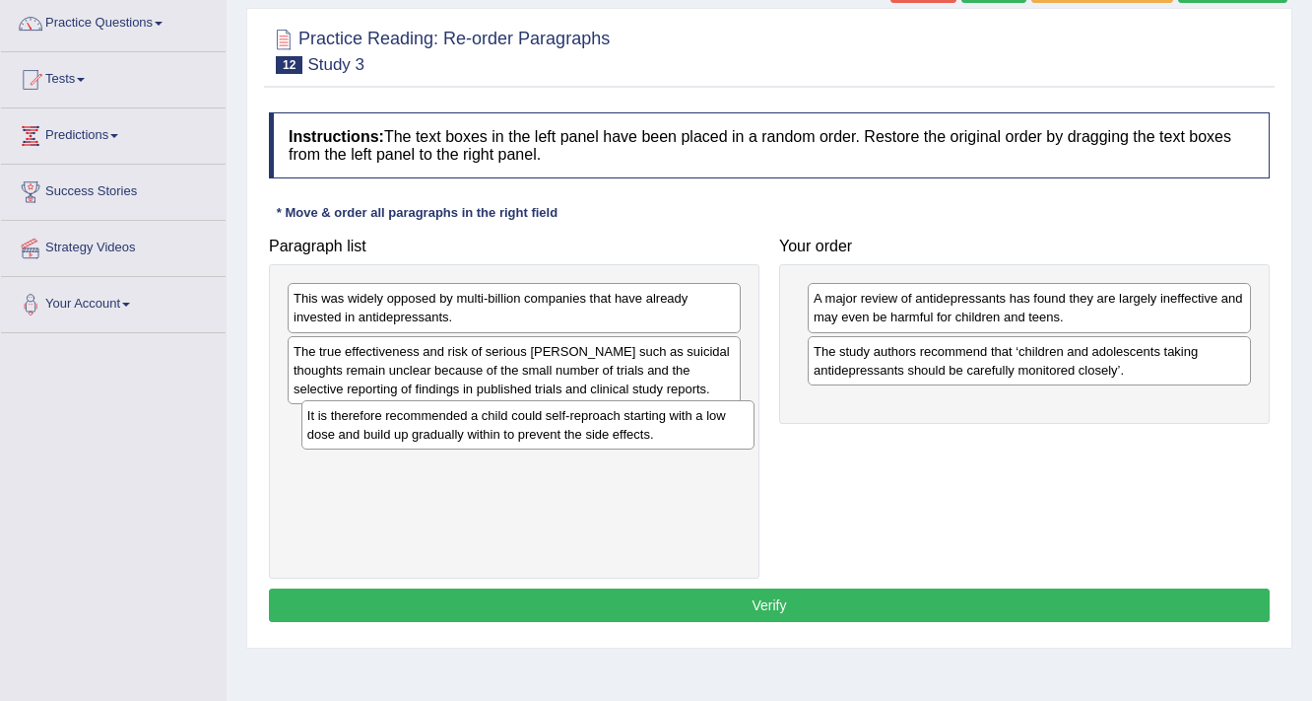
drag, startPoint x: 561, startPoint y: 306, endPoint x: 574, endPoint y: 424, distance: 118.1
click at [574, 424] on div "It is therefore recommended a child could self-reproach starting with a low dos…" at bounding box center [529, 424] width 454 height 49
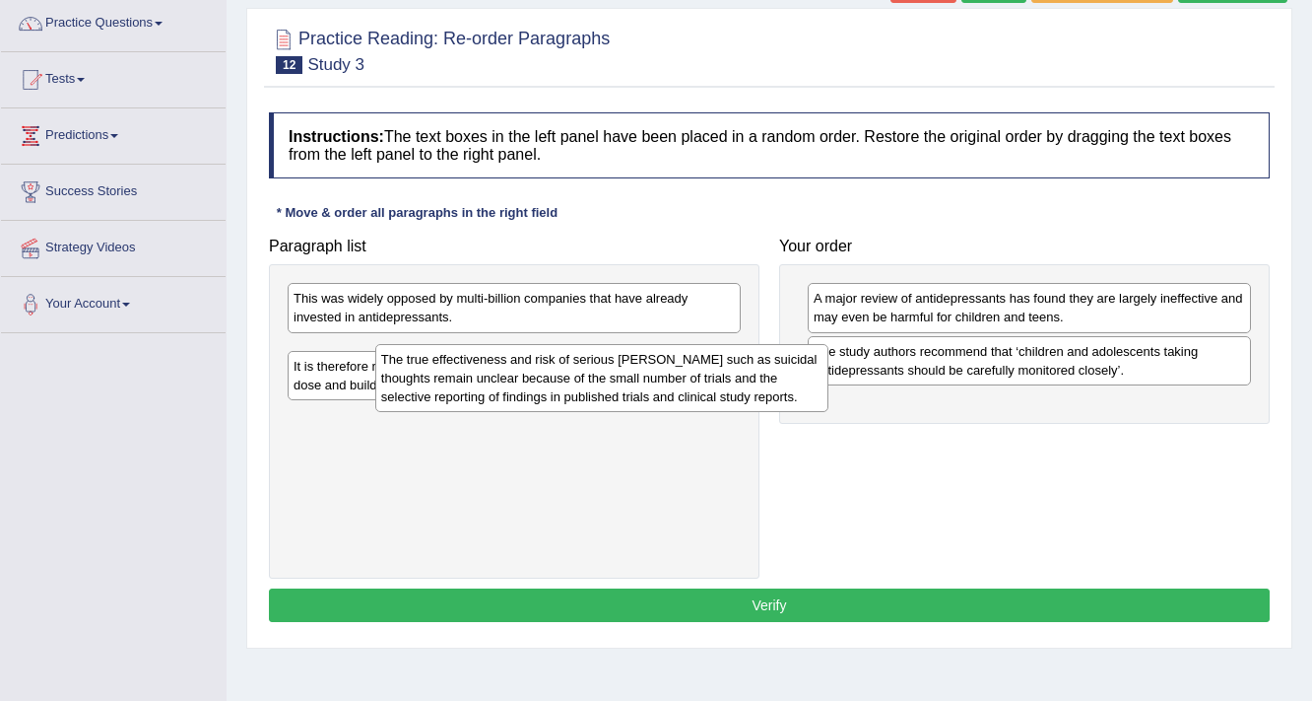
drag, startPoint x: 537, startPoint y: 367, endPoint x: 680, endPoint y: 388, distance: 144.5
click at [676, 388] on div "The true effectiveness and risk of serious harms such as suicidal thoughts rema…" at bounding box center [602, 378] width 454 height 68
click at [680, 381] on div "The true effectiveness and risk of serious harms such as suicidal thoughts rema…" at bounding box center [567, 377] width 454 height 68
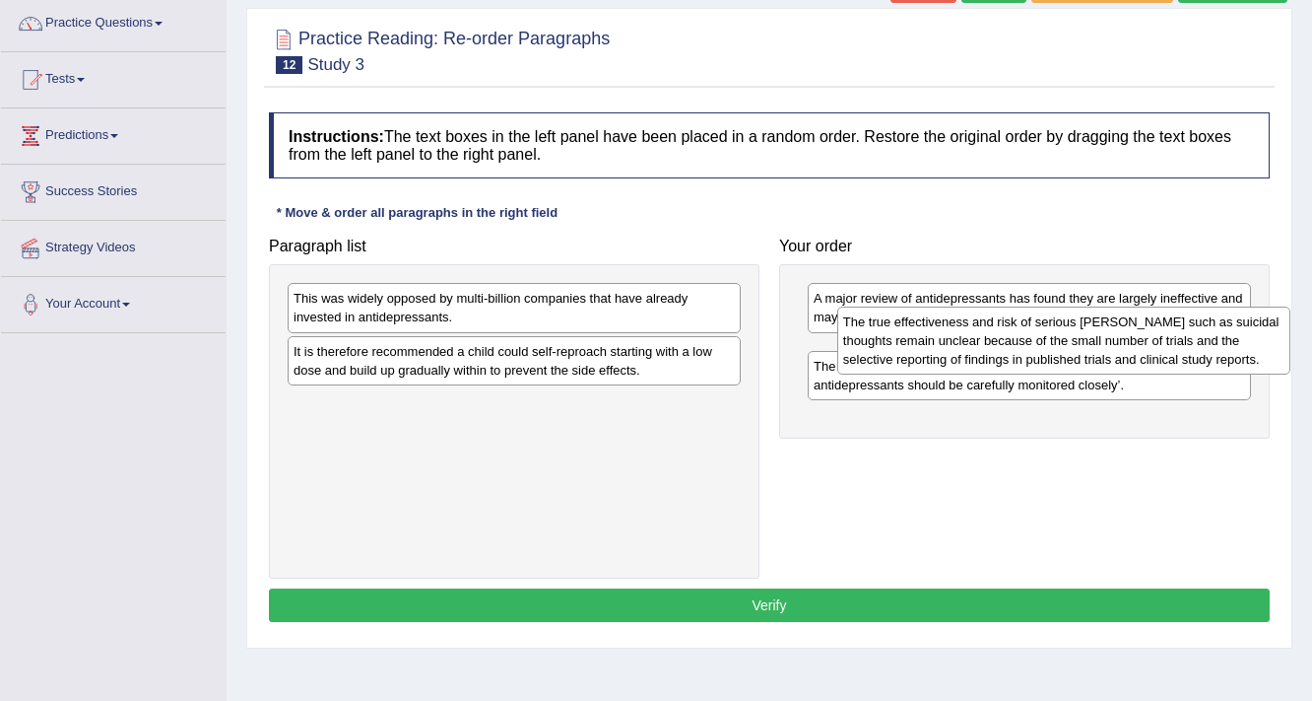
drag, startPoint x: 680, startPoint y: 366, endPoint x: 1202, endPoint y: 342, distance: 522.8
click at [1202, 342] on div "The true effectiveness and risk of serious harms such as suicidal thoughts rema…" at bounding box center [1065, 340] width 454 height 68
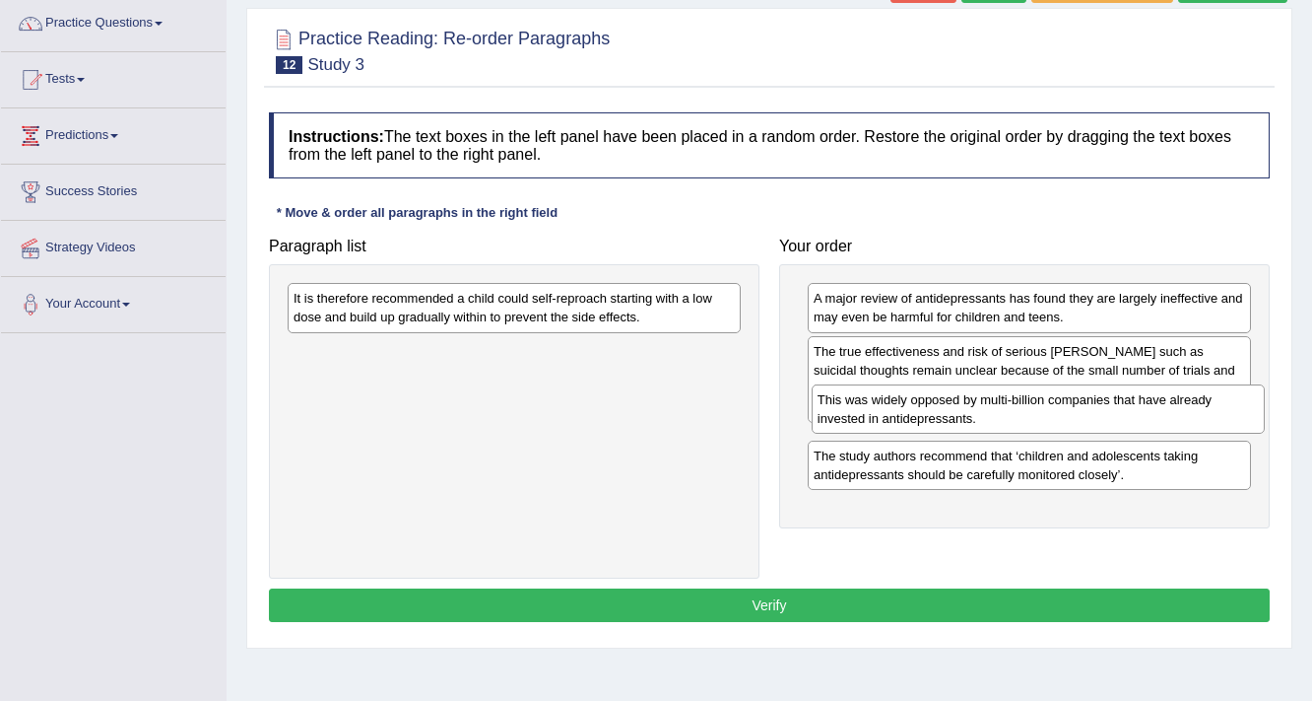
drag, startPoint x: 612, startPoint y: 315, endPoint x: 1137, endPoint y: 417, distance: 534.9
click at [1137, 417] on div "This was widely opposed by multi-billion companies that have already invested i…" at bounding box center [1039, 408] width 454 height 49
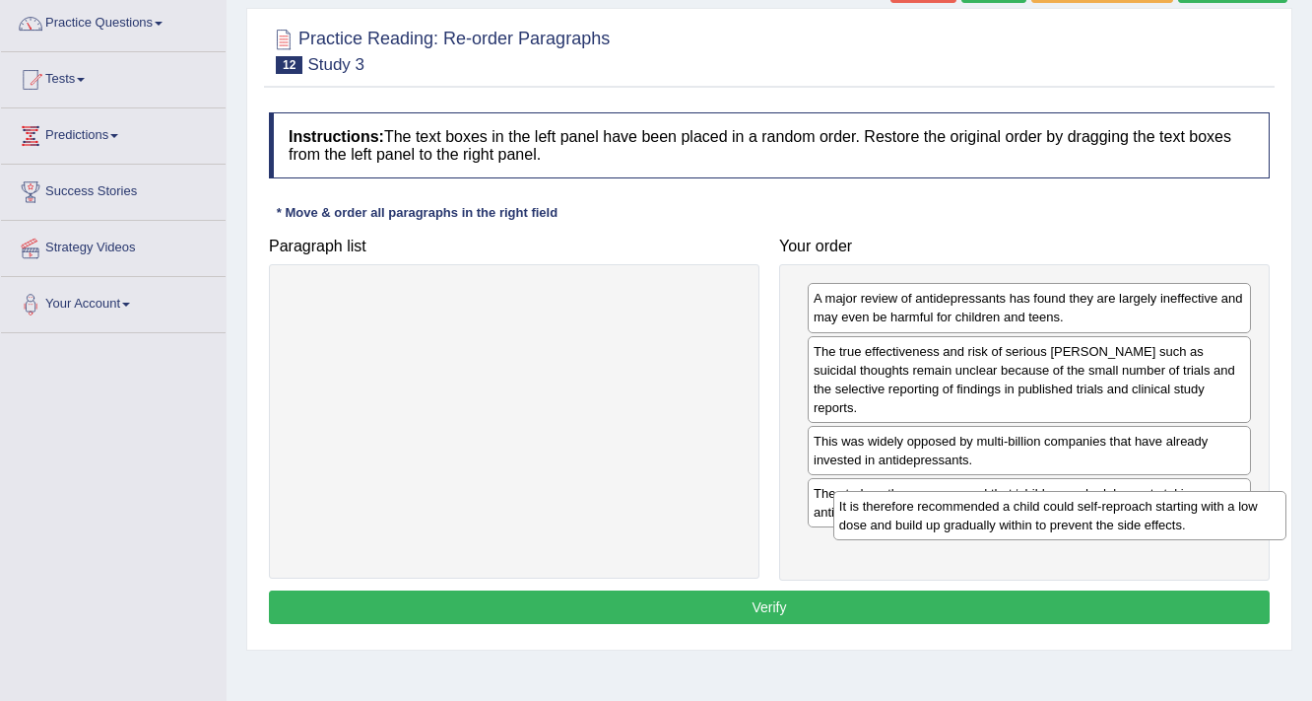
drag, startPoint x: 518, startPoint y: 316, endPoint x: 1064, endPoint y: 524, distance: 584.1
click at [1064, 524] on div "It is therefore recommended a child could self-reproach starting with a low dos…" at bounding box center [1061, 515] width 454 height 49
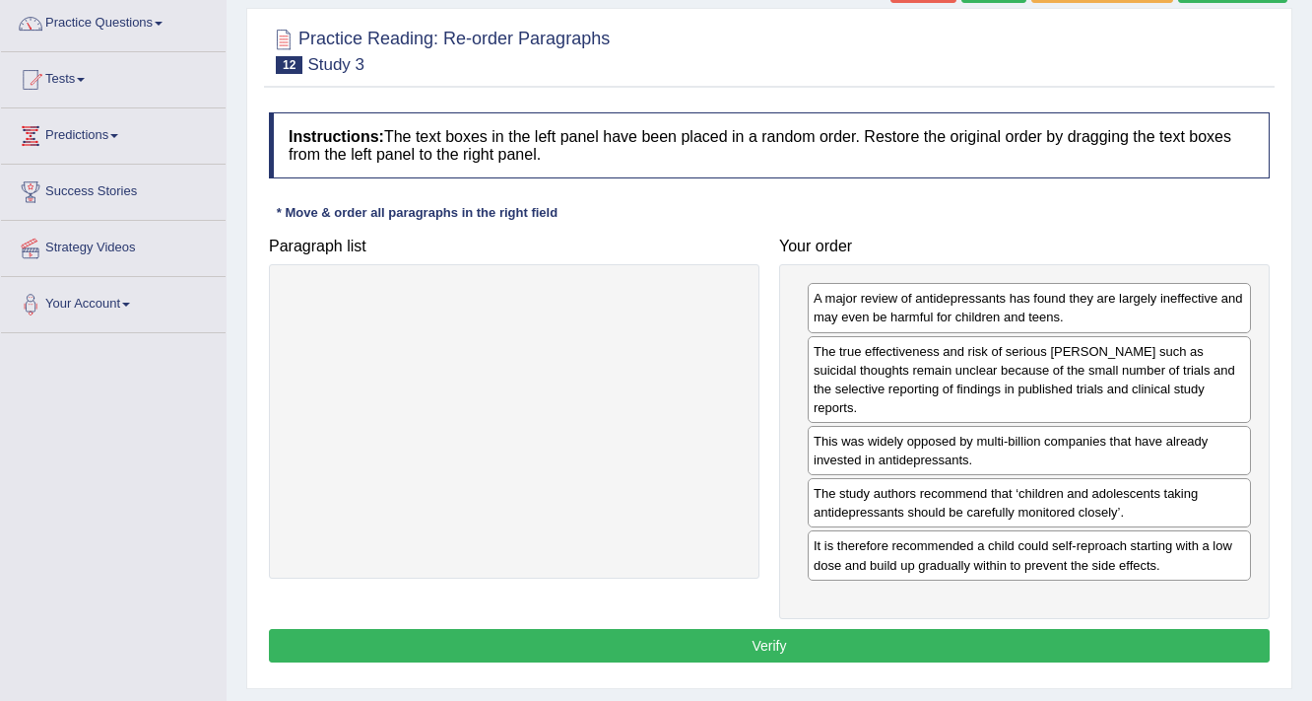
click at [832, 629] on button "Verify" at bounding box center [769, 646] width 1001 height 34
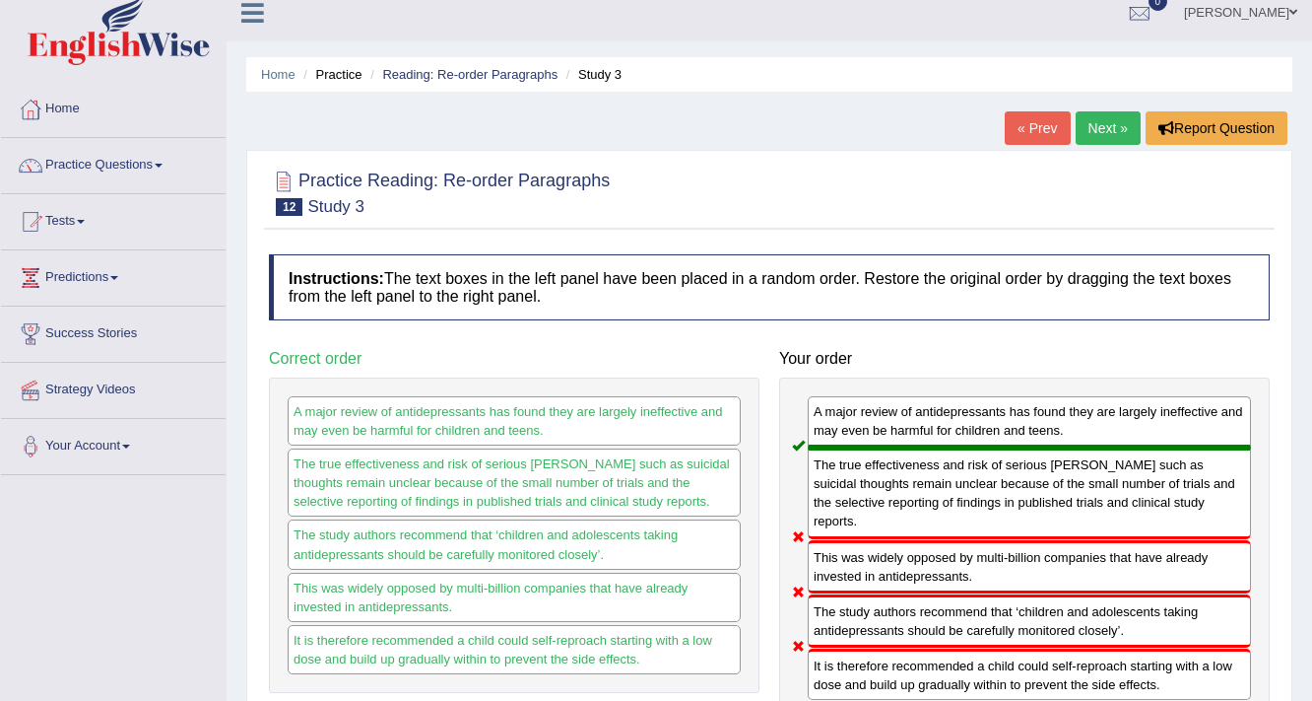
scroll to position [0, 0]
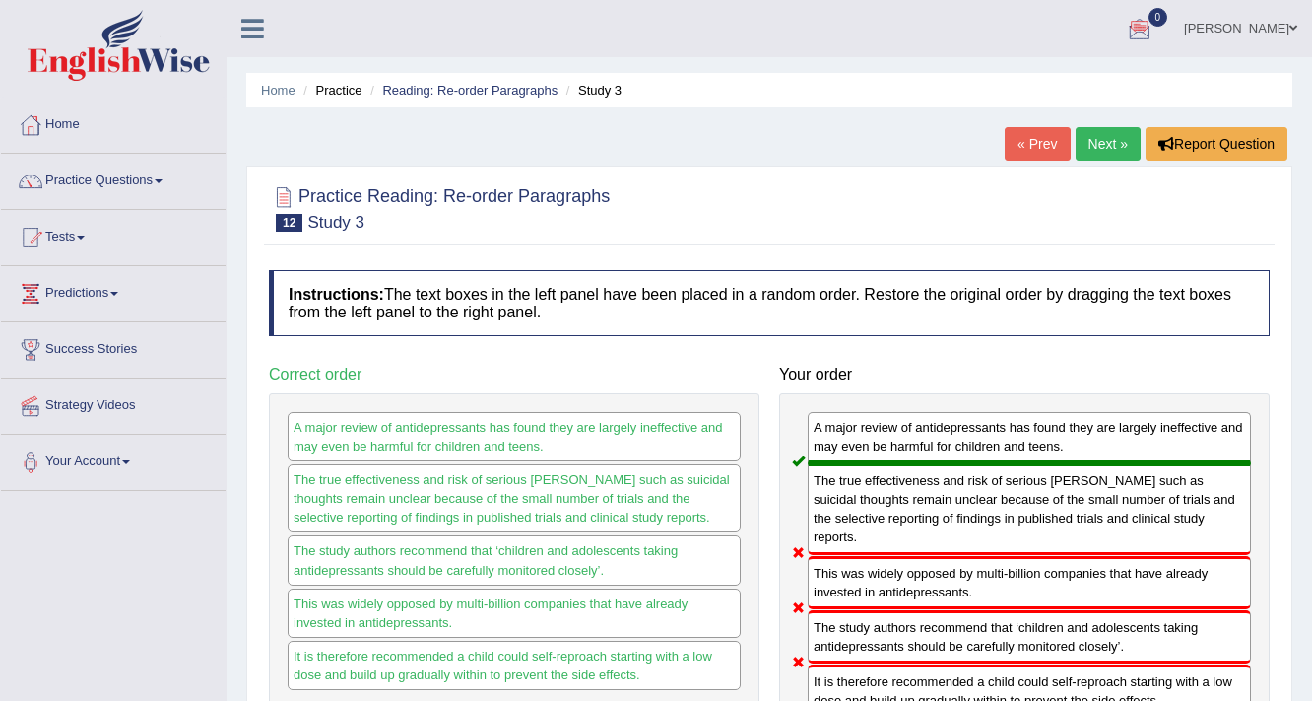
click at [1115, 139] on link "Next »" at bounding box center [1108, 144] width 65 height 34
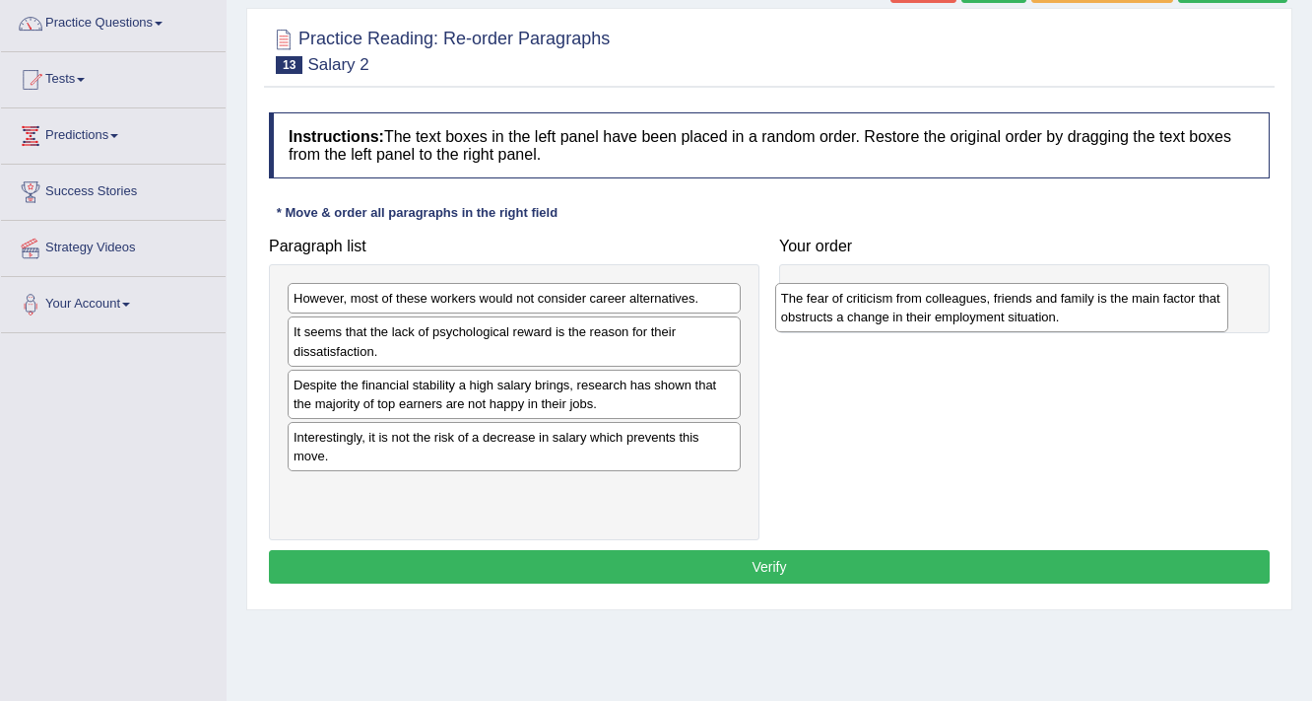
drag, startPoint x: 591, startPoint y: 311, endPoint x: 1079, endPoint y: 311, distance: 487.7
click at [1079, 311] on div "The fear of criticism from colleagues, friends and family is the main factor th…" at bounding box center [1002, 307] width 454 height 49
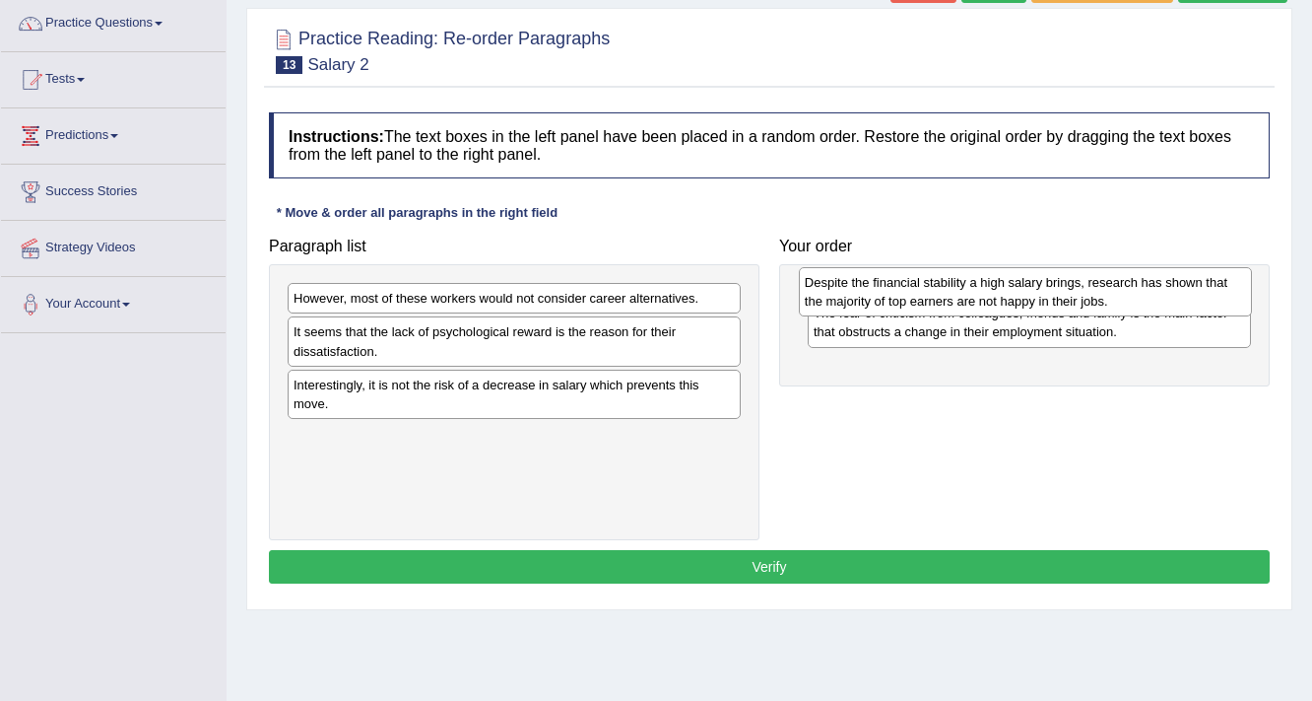
drag, startPoint x: 509, startPoint y: 397, endPoint x: 1021, endPoint y: 296, distance: 521.4
click at [1021, 296] on div "Despite the financial stability a high salary brings, research has shown that t…" at bounding box center [1026, 291] width 454 height 49
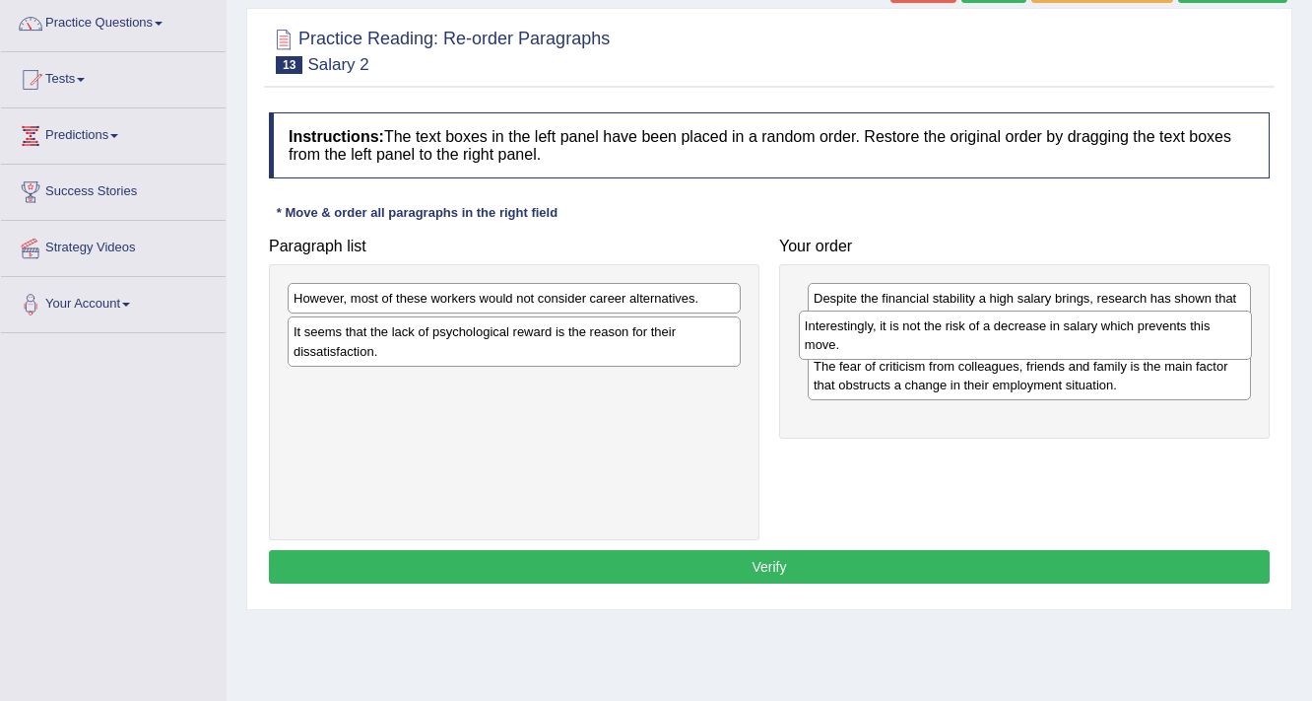
drag, startPoint x: 552, startPoint y: 400, endPoint x: 1063, endPoint y: 344, distance: 514.5
click at [1063, 344] on div "Interestingly, it is not the risk of a decrease in salary which prevents this m…" at bounding box center [1026, 334] width 454 height 49
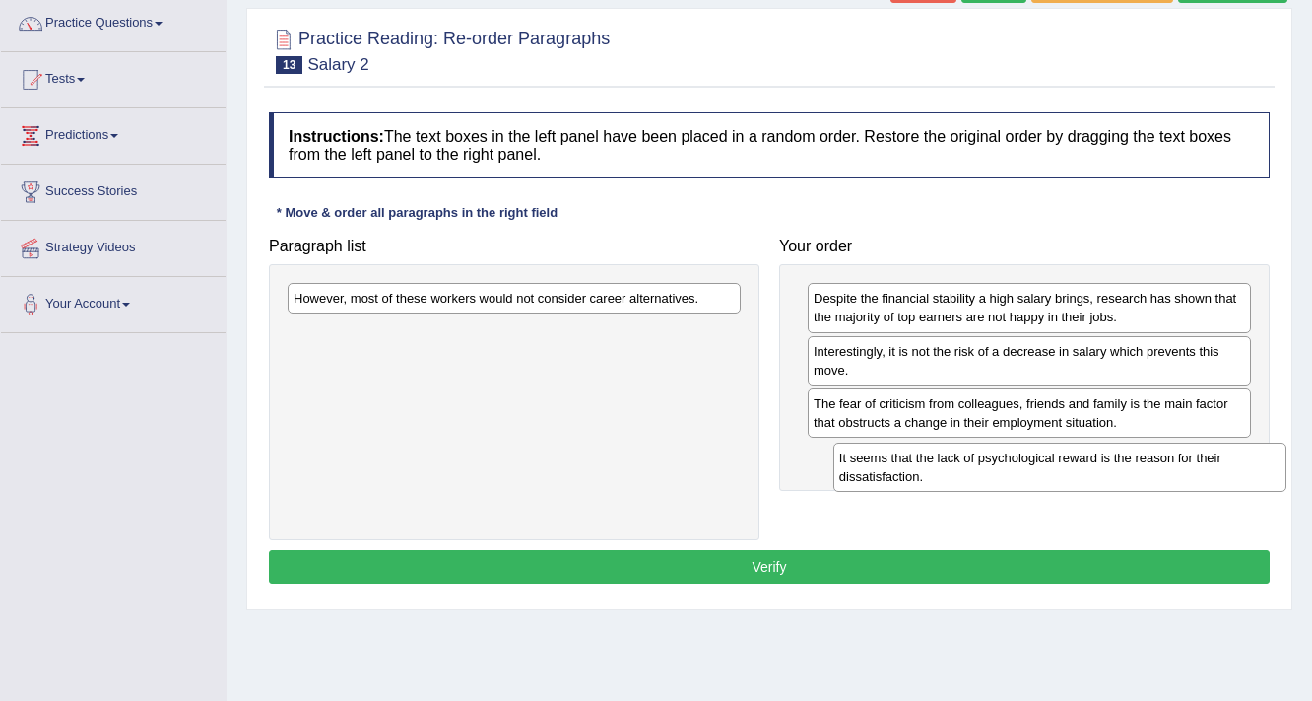
drag, startPoint x: 511, startPoint y: 351, endPoint x: 1057, endPoint y: 477, distance: 560.2
click at [1057, 477] on div "It seems that the lack of psychological reward is the reason for their dissatis…" at bounding box center [1061, 466] width 454 height 49
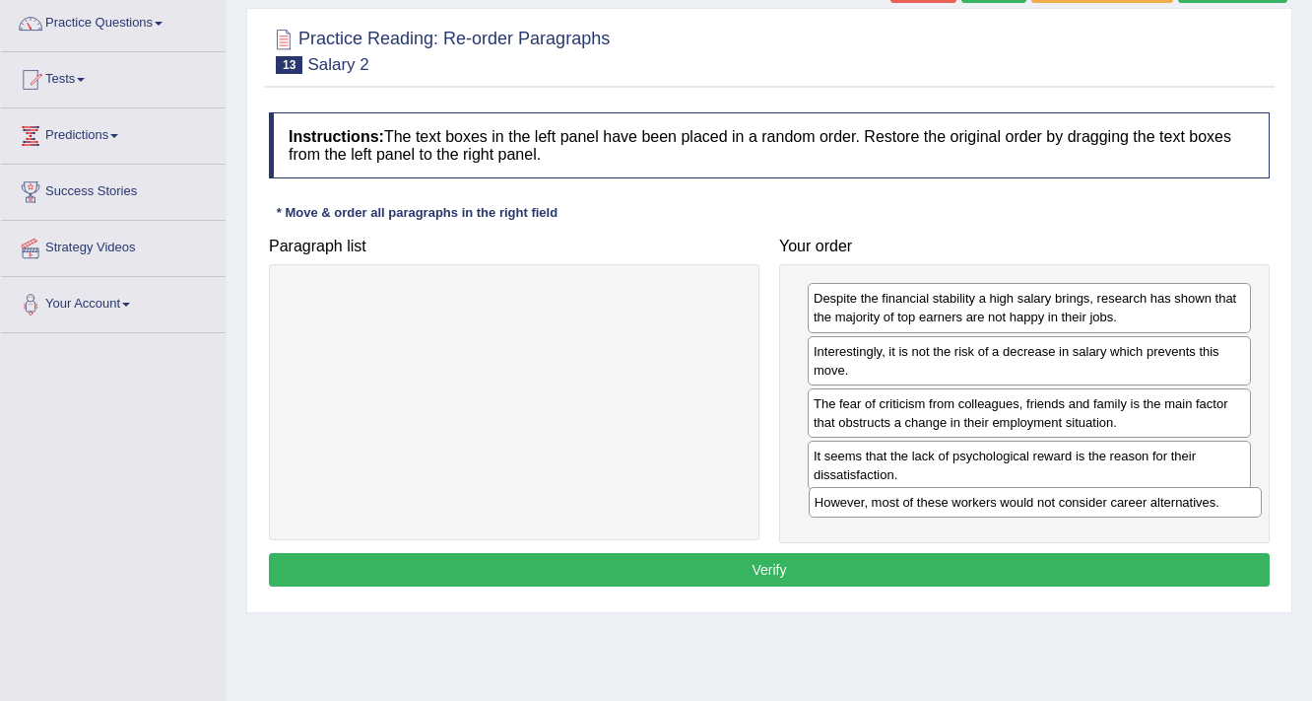
drag, startPoint x: 614, startPoint y: 300, endPoint x: 1135, endPoint y: 503, distance: 559.7
click at [1135, 503] on div "However, most of these workers would not consider career alternatives." at bounding box center [1036, 502] width 454 height 31
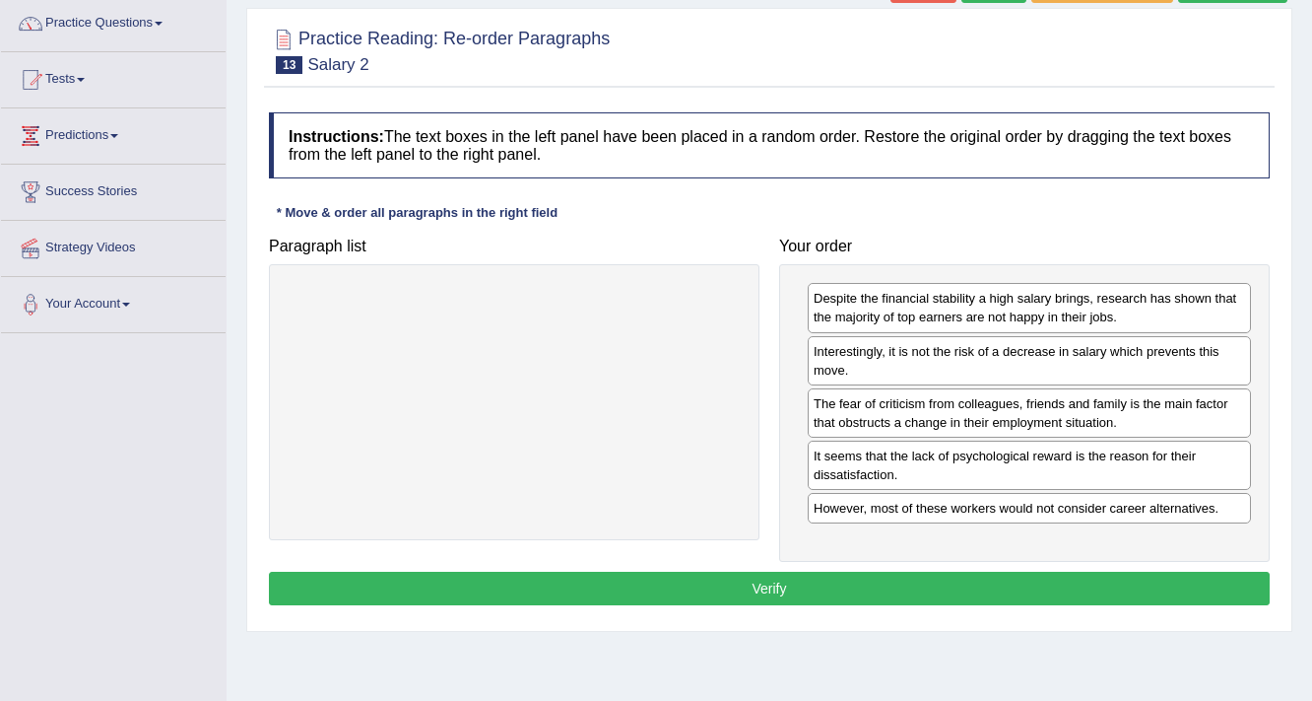
click at [788, 584] on button "Verify" at bounding box center [769, 588] width 1001 height 34
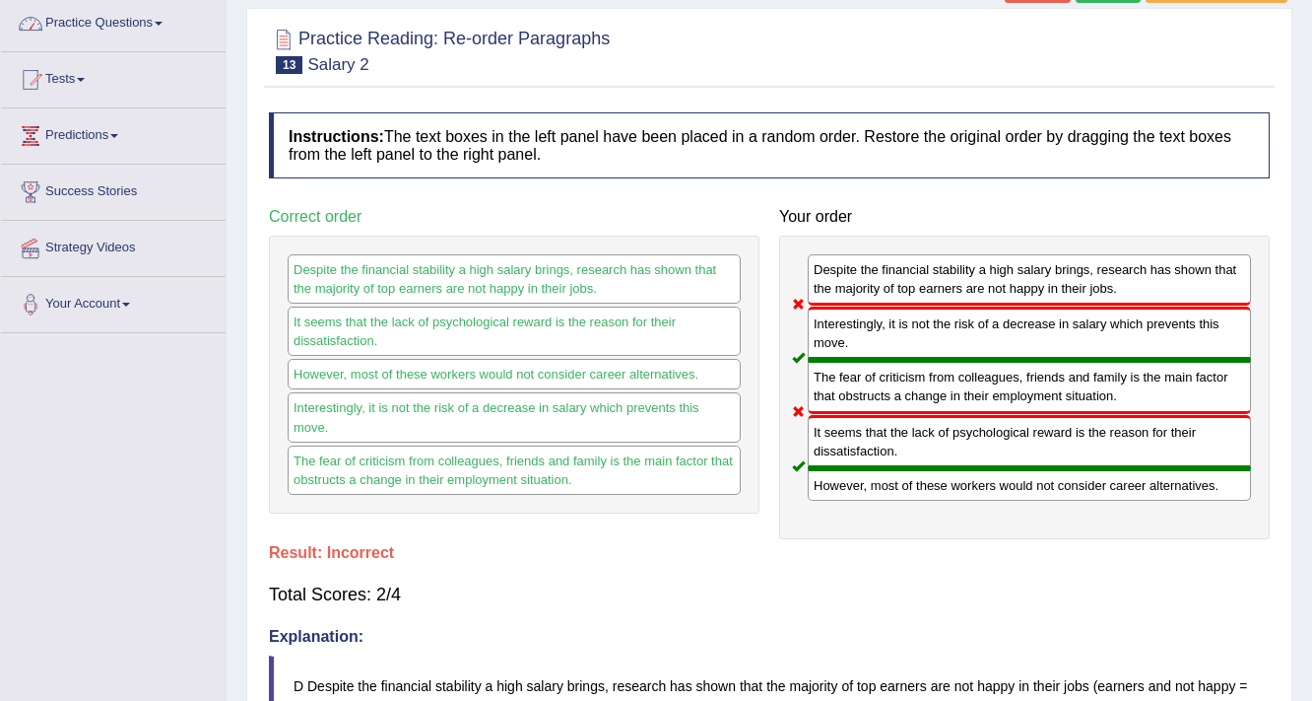
click at [103, 19] on link "Practice Questions" at bounding box center [113, 20] width 225 height 49
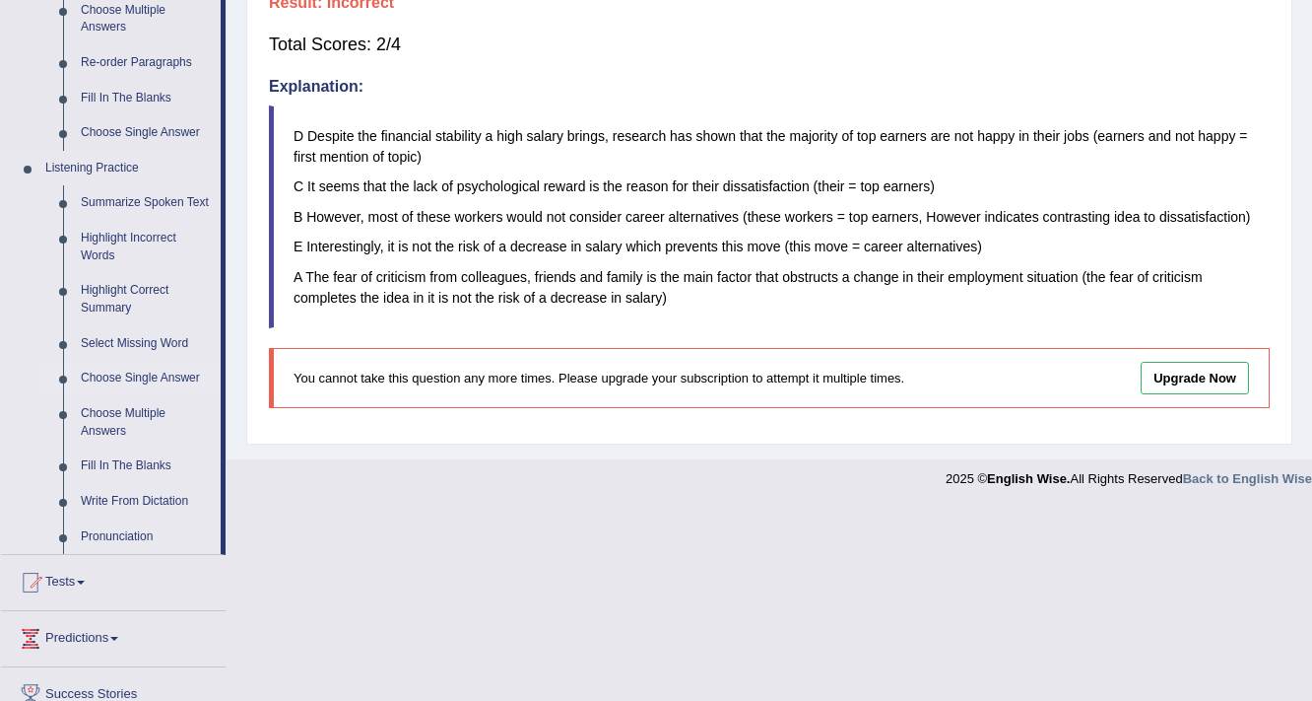
scroll to position [709, 0]
click at [134, 500] on link "Write From Dictation" at bounding box center [146, 499] width 149 height 35
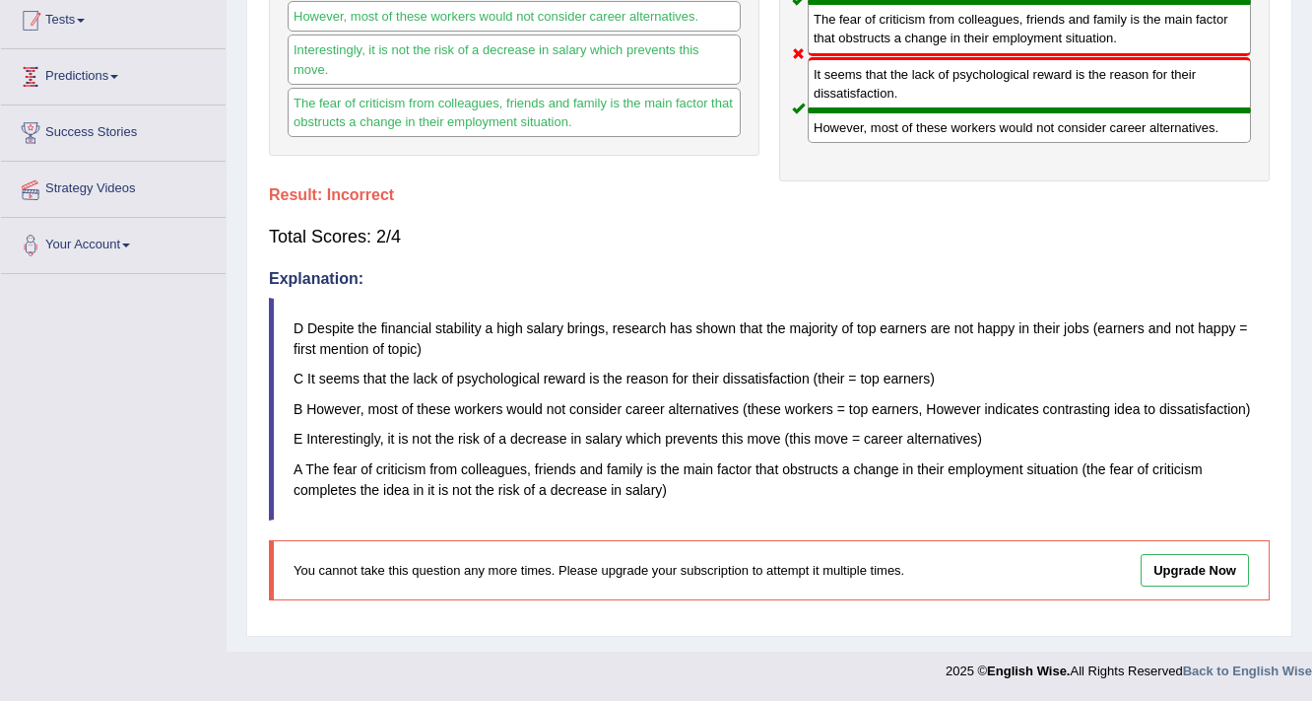
scroll to position [507, 0]
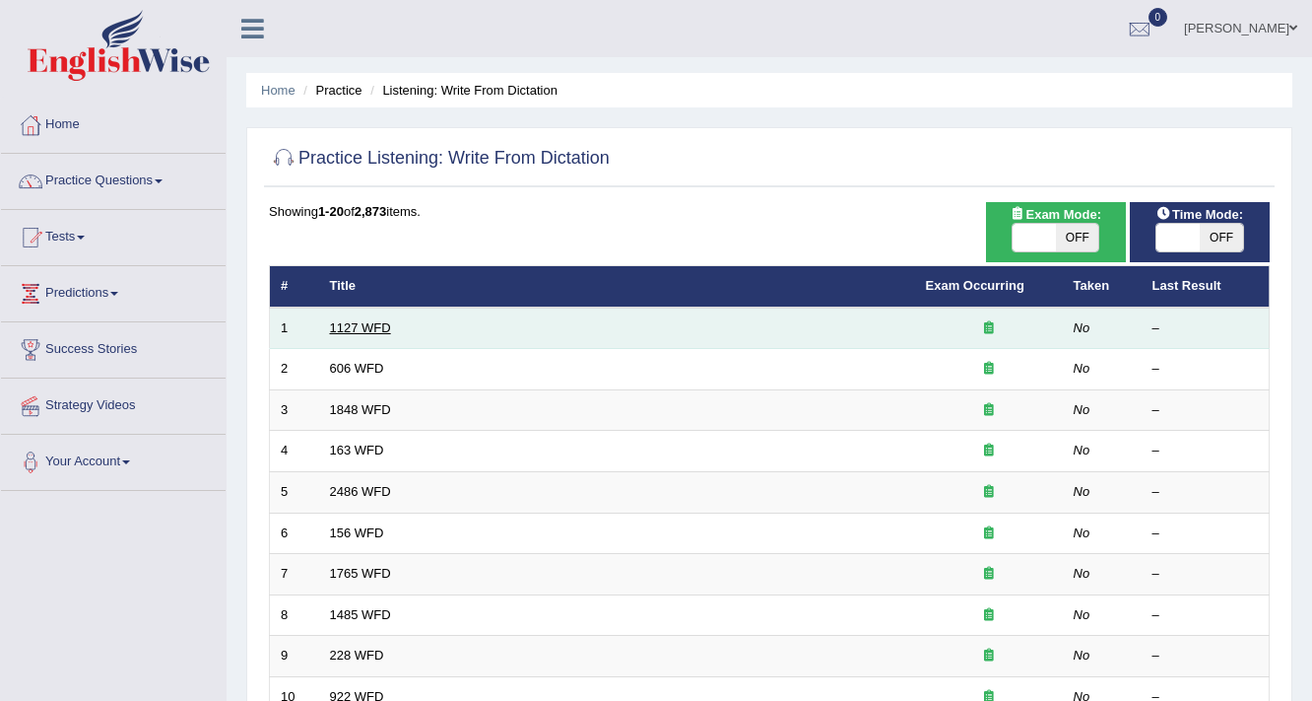
click at [345, 327] on link "1127 WFD" at bounding box center [360, 327] width 61 height 15
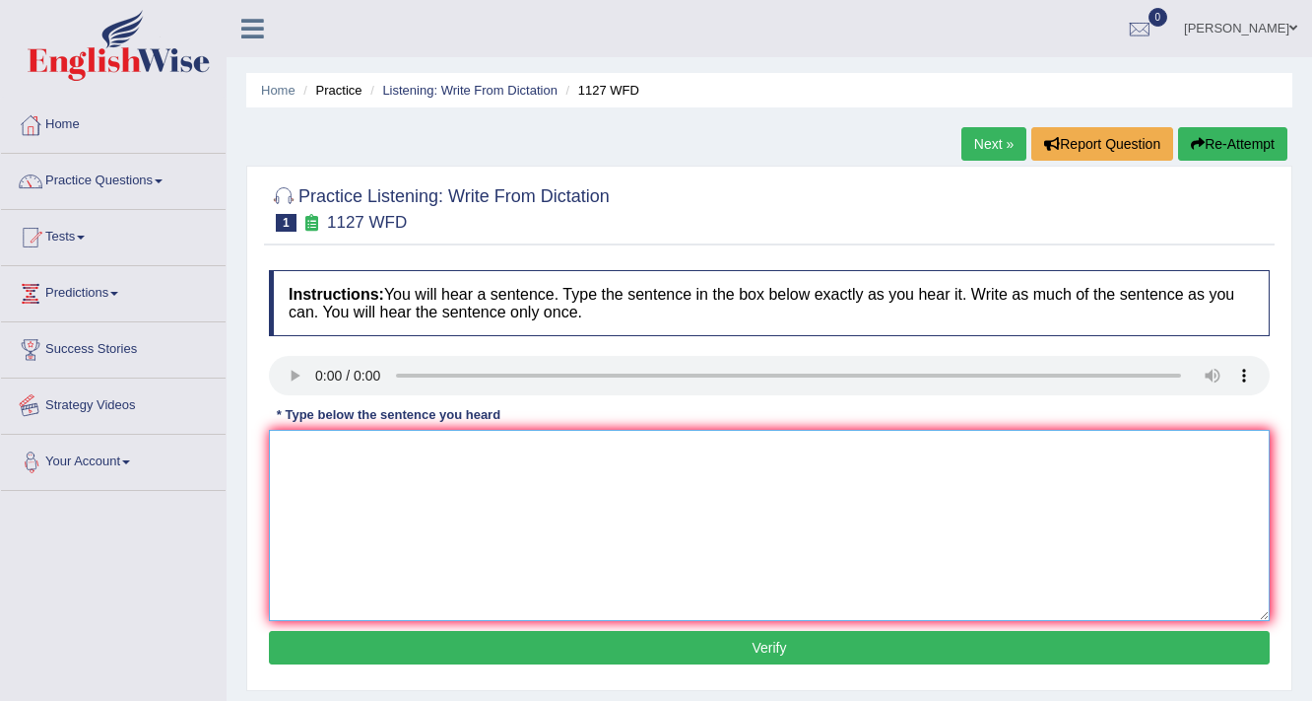
click at [567, 510] on textarea at bounding box center [769, 525] width 1001 height 191
click at [355, 445] on textarea "A University for a professional requirements." at bounding box center [769, 525] width 1001 height 191
type textarea "A University degree is a for a professional requirements."
click at [753, 645] on button "Verify" at bounding box center [769, 648] width 1001 height 34
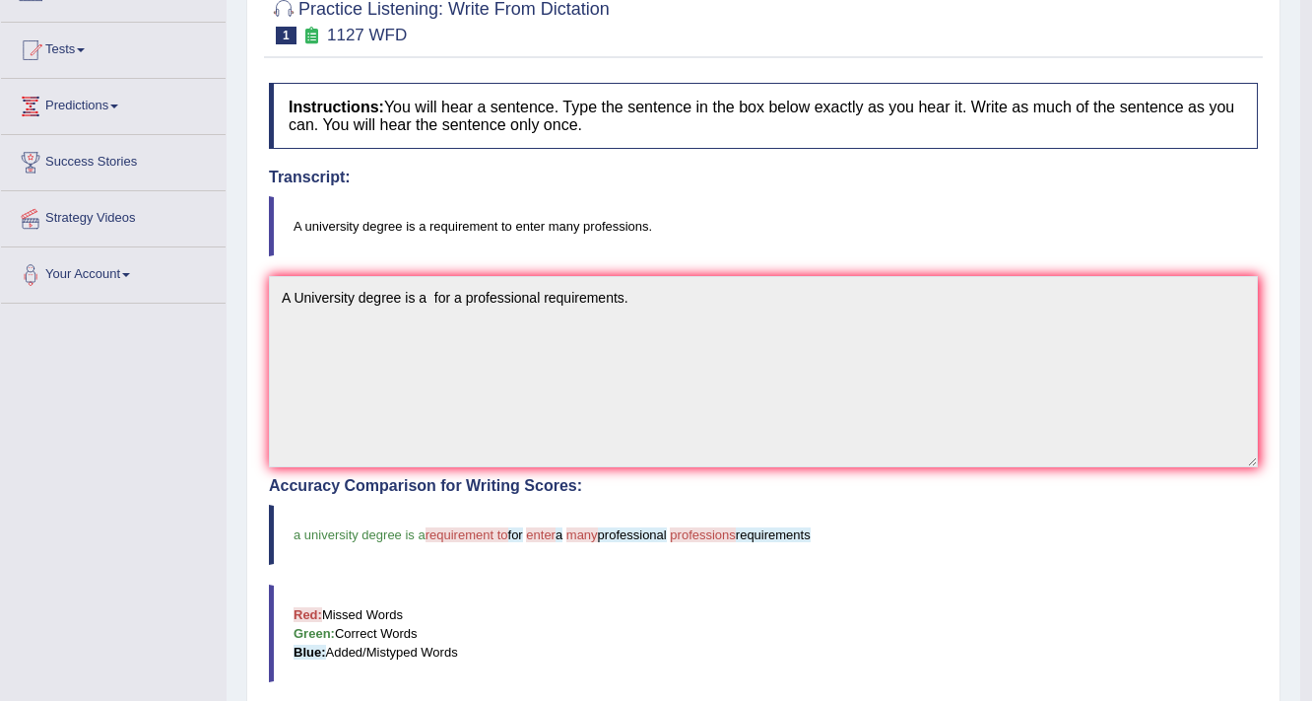
scroll to position [99, 0]
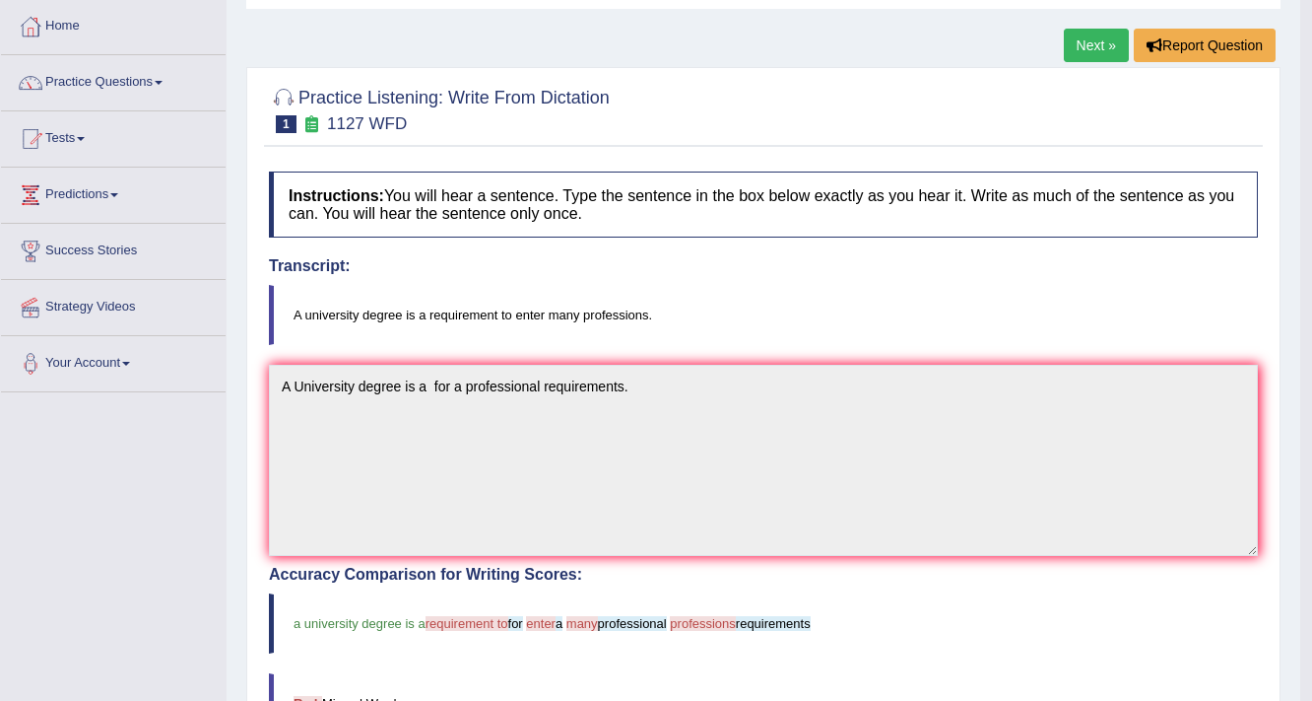
click at [1100, 44] on link "Next »" at bounding box center [1096, 46] width 65 height 34
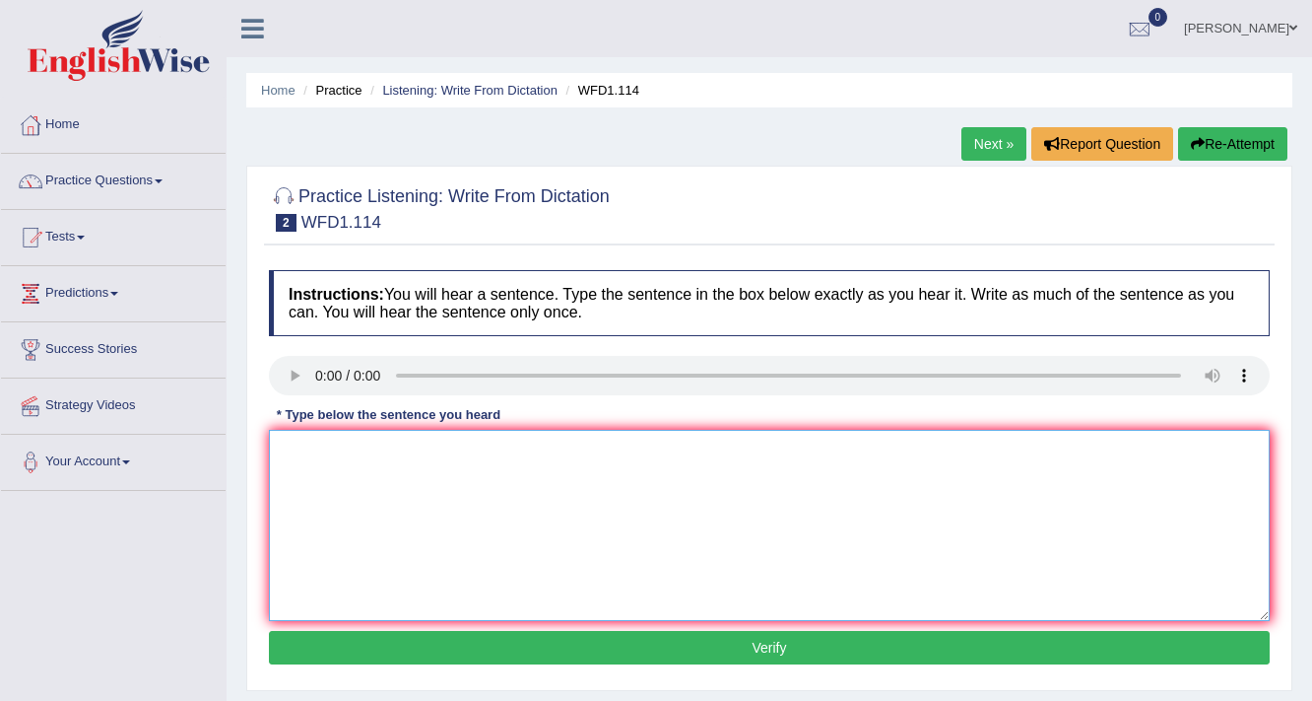
click at [317, 453] on textarea at bounding box center [769, 525] width 1001 height 191
click at [286, 454] on textarea "and more experimental." at bounding box center [769, 525] width 1001 height 191
click at [303, 446] on textarea "The and more experimental." at bounding box center [769, 525] width 1001 height 191
click at [303, 446] on textarea "The phylosofical and more experimental." at bounding box center [769, 525] width 1001 height 191
type textarea "The other is phylosofical and more experimental."
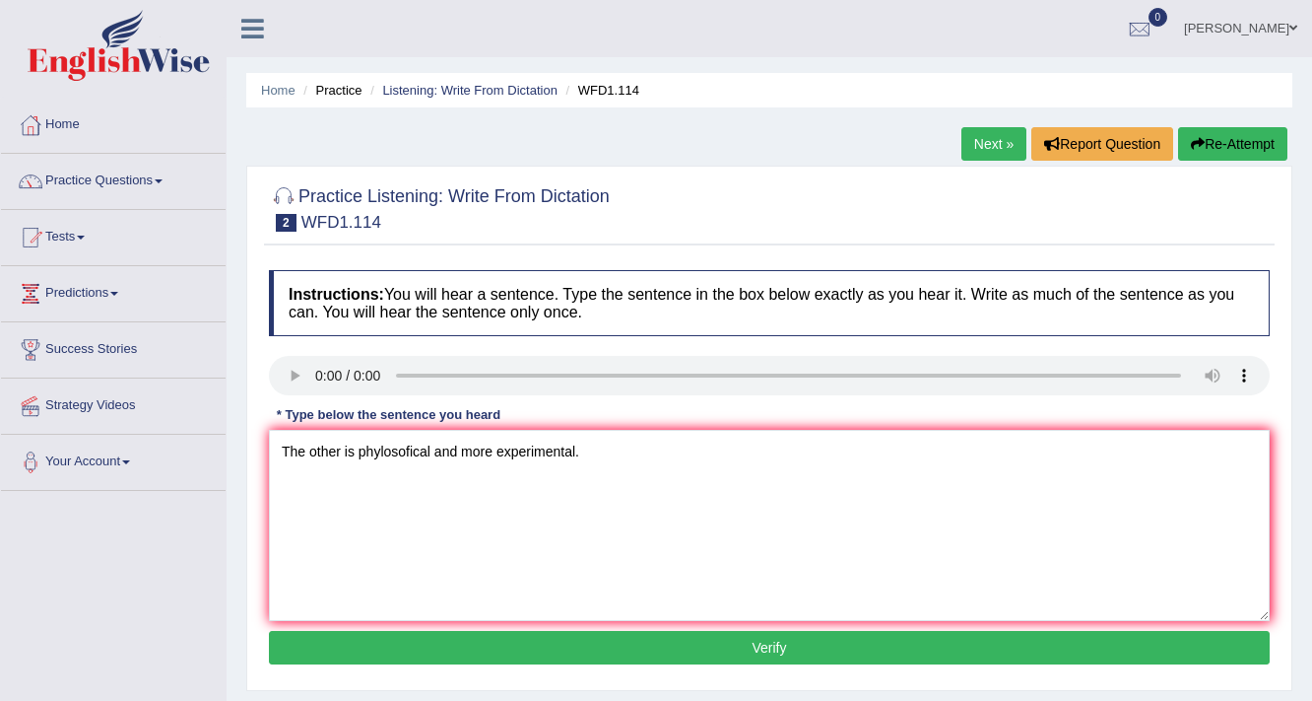
click at [749, 635] on button "Verify" at bounding box center [769, 648] width 1001 height 34
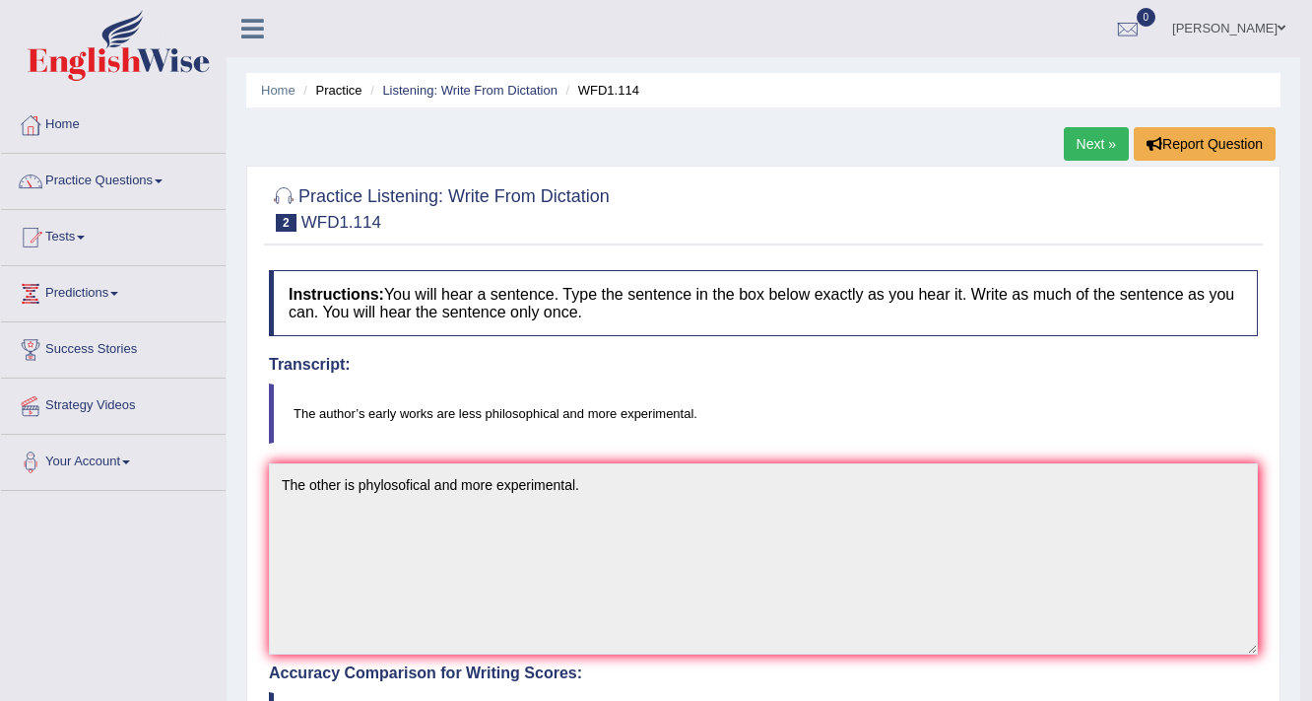
click at [1098, 138] on link "Next »" at bounding box center [1096, 144] width 65 height 34
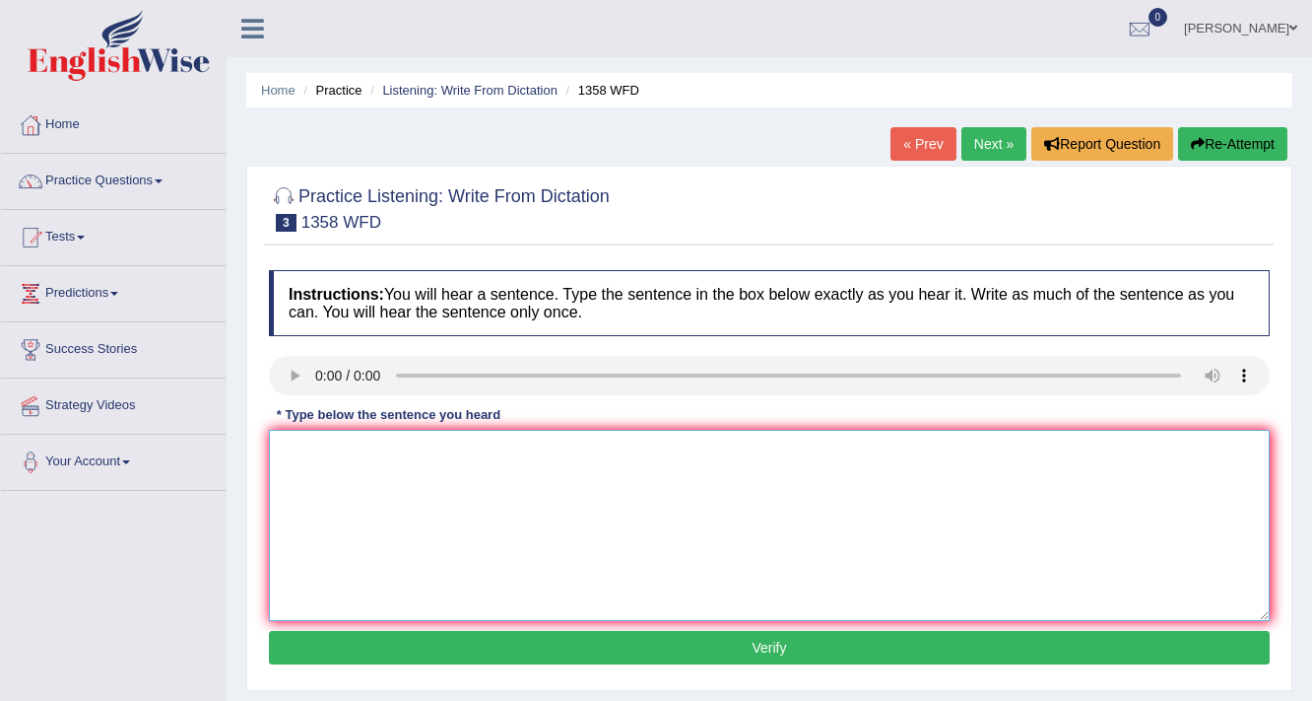
click at [467, 503] on textarea at bounding box center [769, 525] width 1001 height 191
click at [393, 449] on textarea "Communication is becoming more in the recent years." at bounding box center [769, 525] width 1001 height 191
click at [557, 451] on textarea "Communication is a important skill becoming more in the recent years." at bounding box center [769, 525] width 1001 height 191
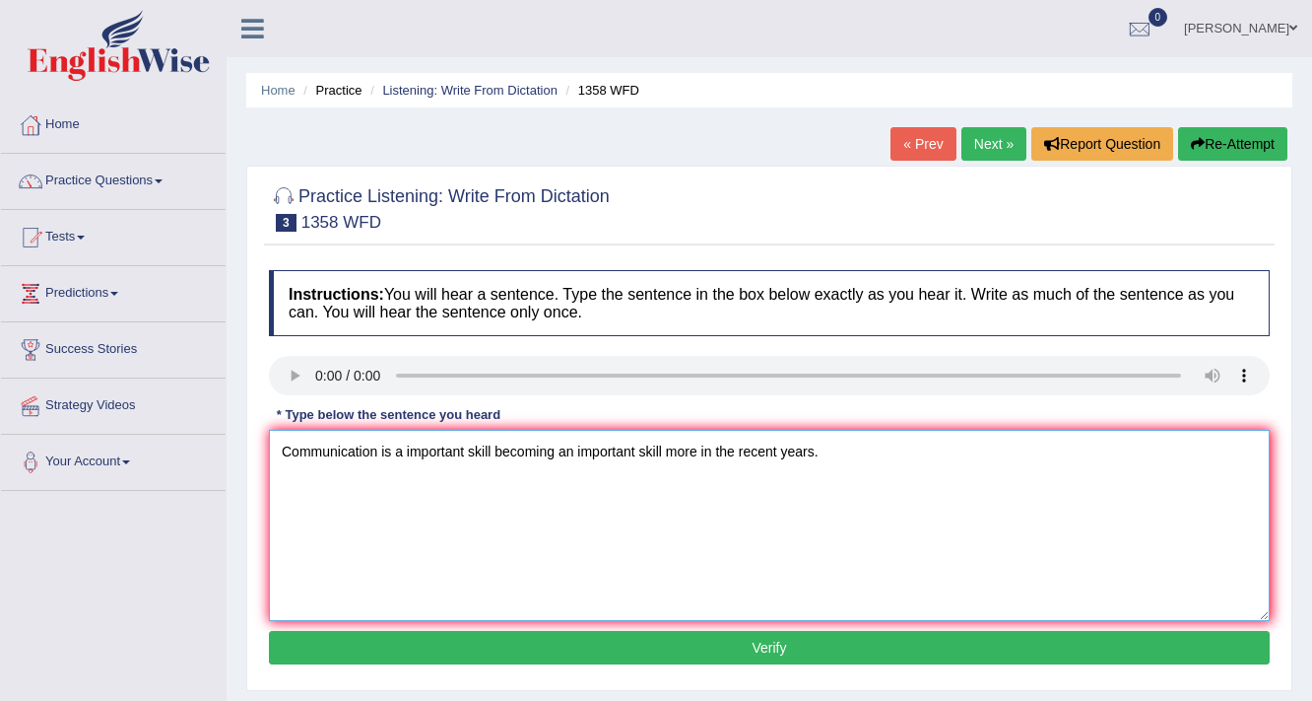
click at [697, 449] on textarea "Communication is a important skill becoming an important skill more in the rece…" at bounding box center [769, 525] width 1001 height 191
drag, startPoint x: 495, startPoint y: 449, endPoint x: 378, endPoint y: 458, distance: 116.6
click at [378, 458] on textarea "Communication is a important skill becoming an important skill in the recent ye…" at bounding box center [769, 525] width 1001 height 191
type textarea "Communication is becoming an important skill in the recent years."
click at [717, 643] on button "Verify" at bounding box center [769, 648] width 1001 height 34
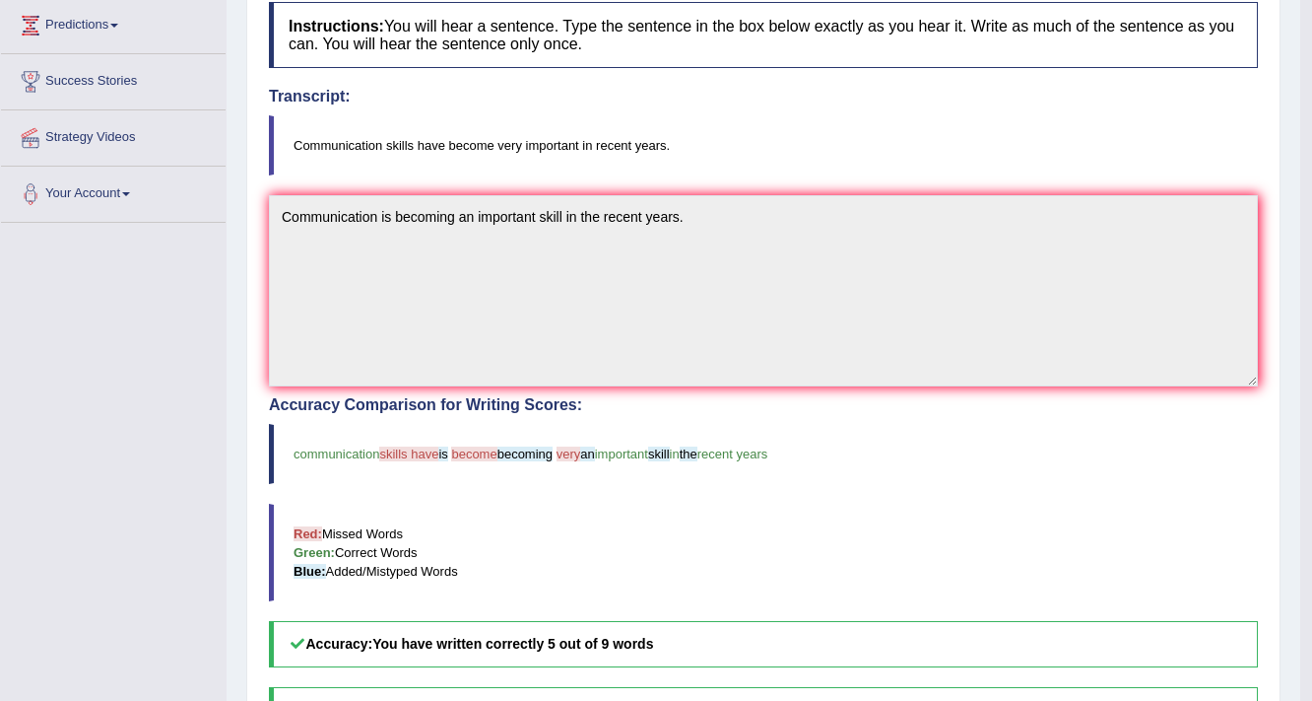
scroll to position [79, 0]
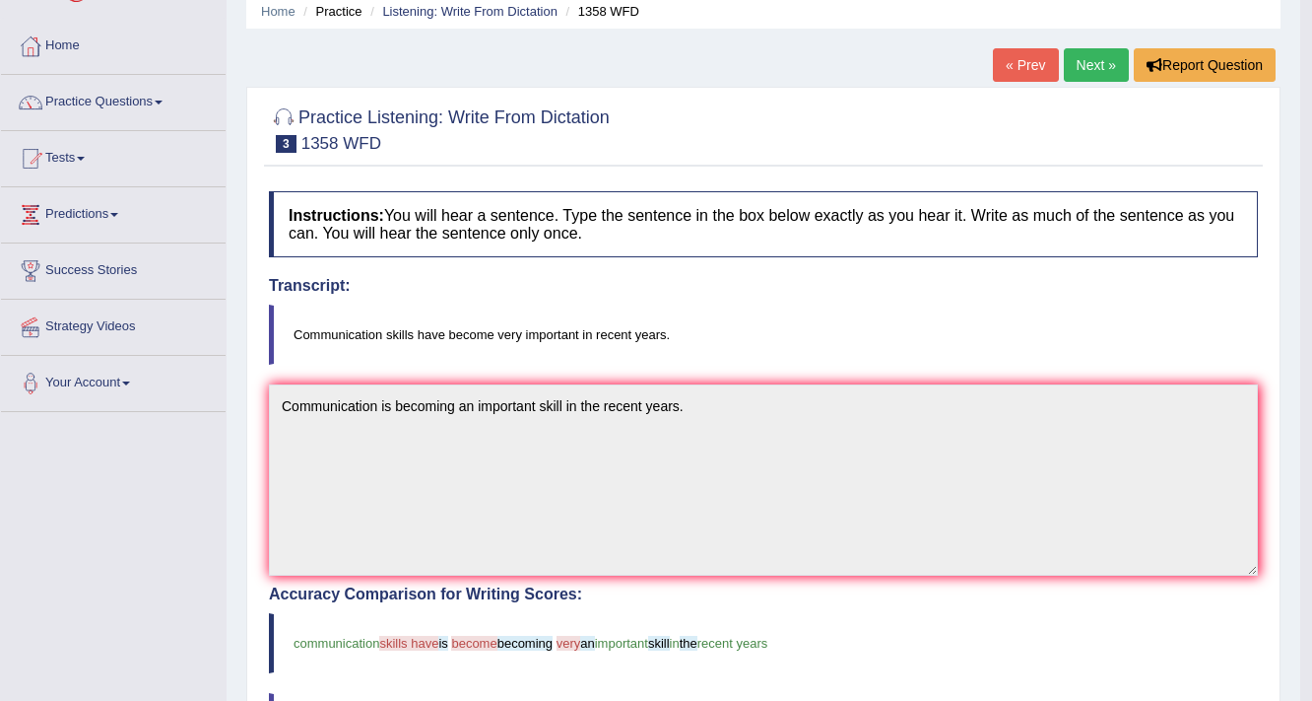
click at [1100, 54] on link "Next »" at bounding box center [1096, 65] width 65 height 34
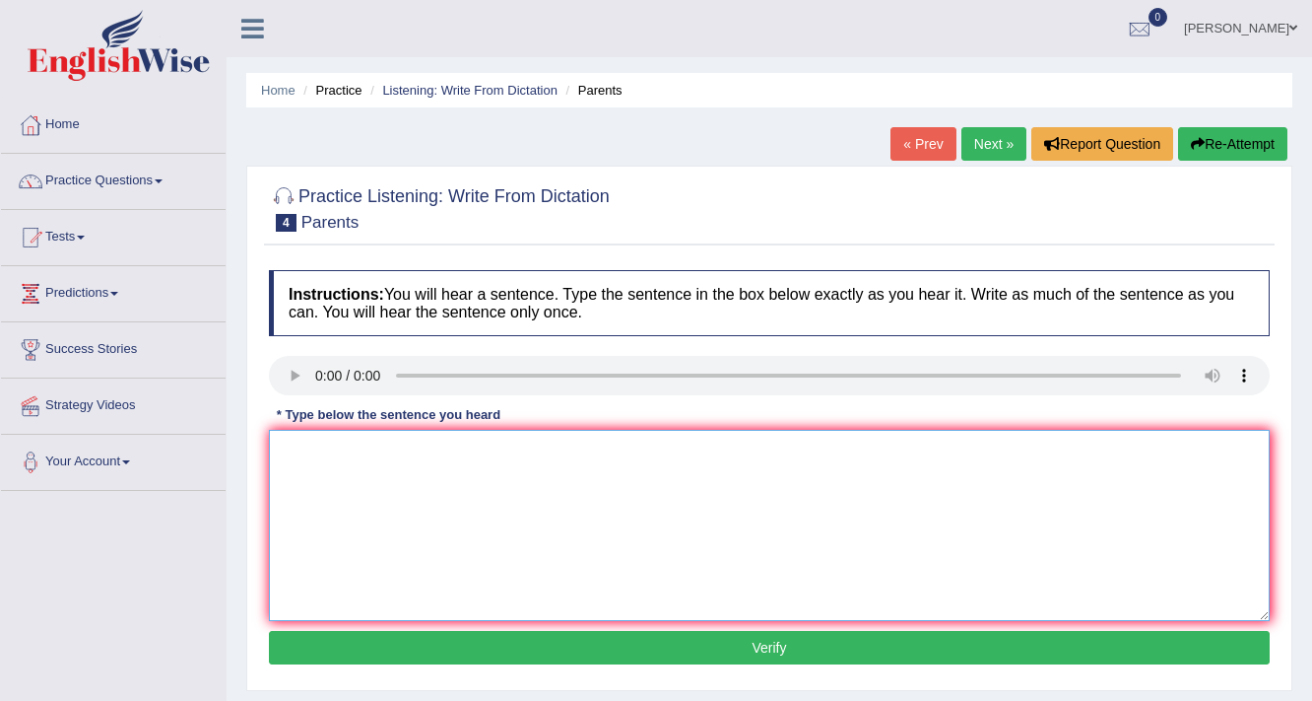
click at [682, 489] on textarea at bounding box center [769, 525] width 1001 height 191
click at [485, 446] on textarea "Parents tody are involved in the education." at bounding box center [769, 525] width 1001 height 191
click at [479, 446] on textarea "Parents tody are involved in the education." at bounding box center [769, 525] width 1001 height 191
drag, startPoint x: 529, startPoint y: 445, endPoint x: 476, endPoint y: 471, distance: 59.1
click at [476, 471] on textarea "Parents tody are involved in the children education." at bounding box center [769, 525] width 1001 height 191
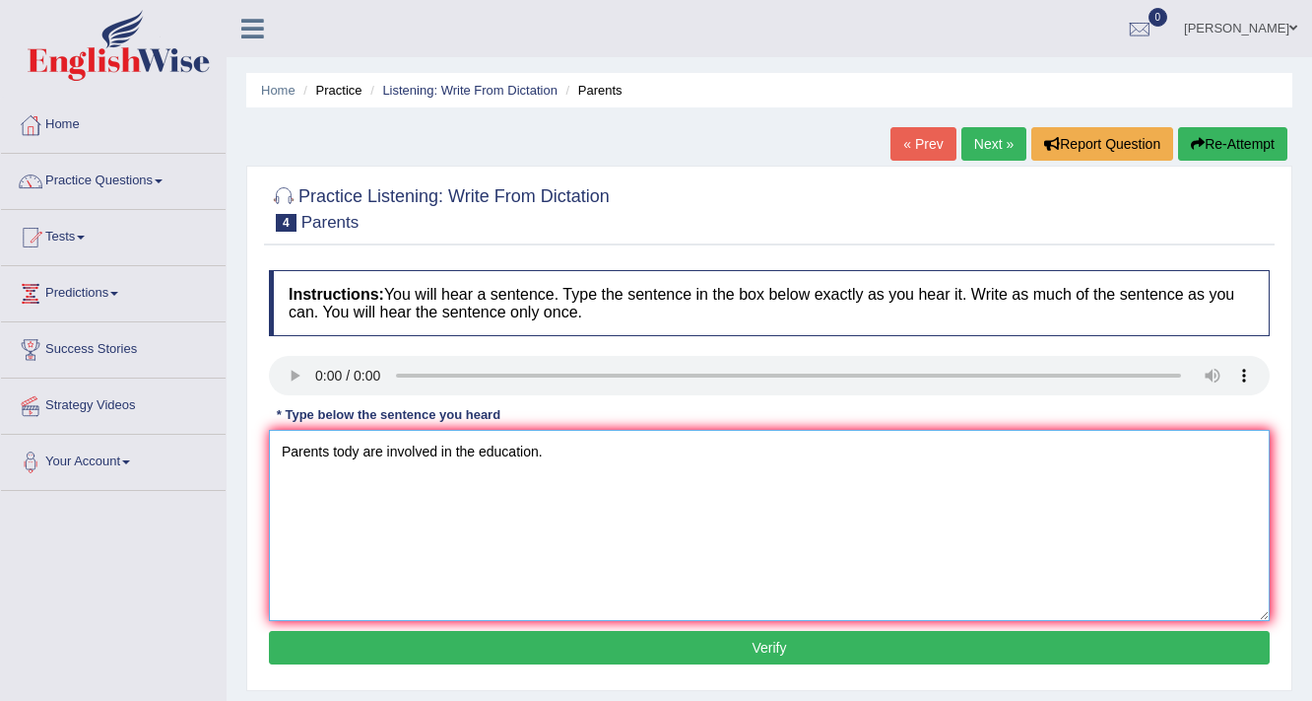
click at [537, 450] on textarea "Parents tody are involved in the education." at bounding box center [769, 525] width 1001 height 191
type textarea "Parents tody are involved in the education of their children."
click at [827, 635] on button "Verify" at bounding box center [769, 648] width 1001 height 34
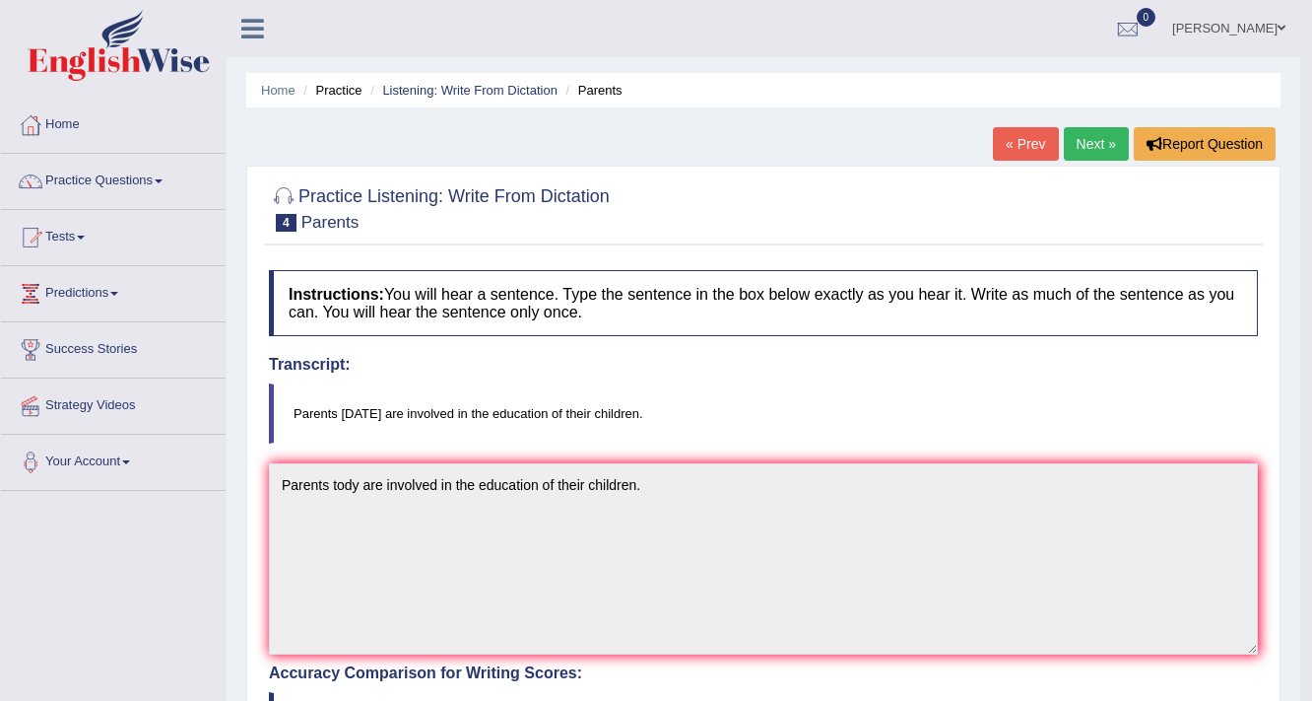
click at [1098, 131] on link "Next »" at bounding box center [1096, 144] width 65 height 34
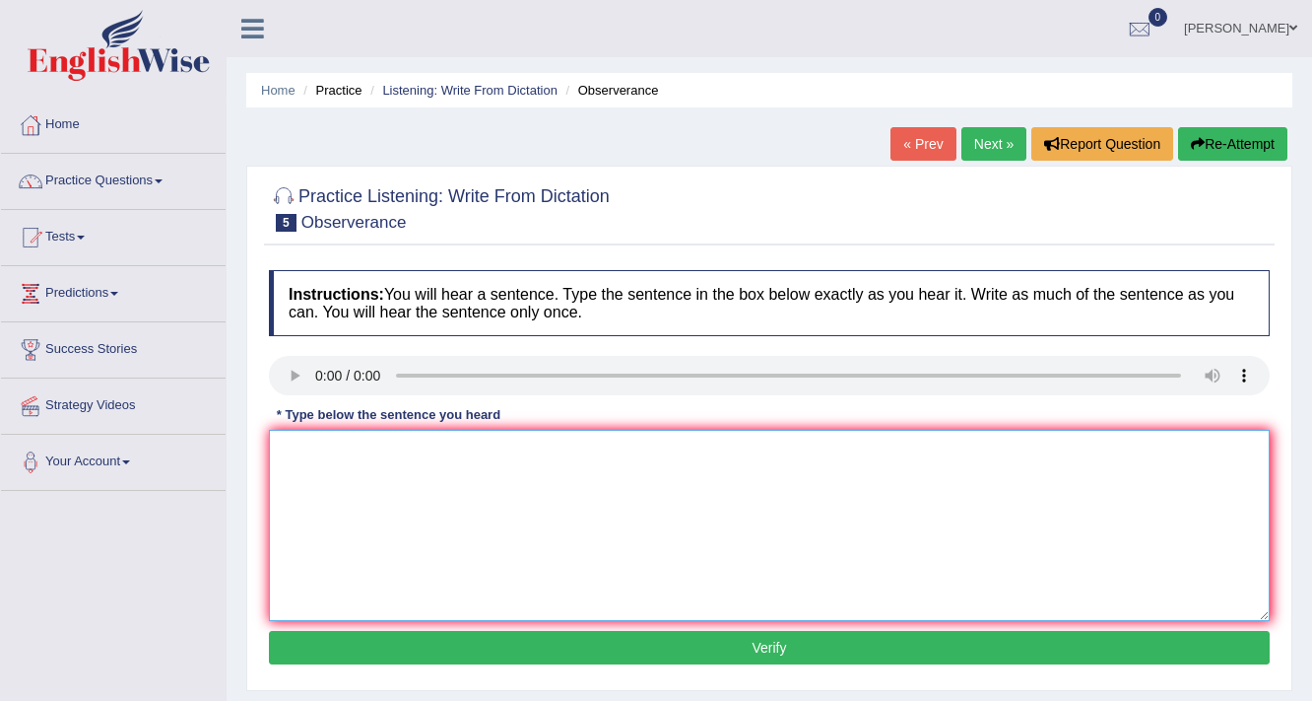
click at [335, 487] on textarea at bounding box center [769, 525] width 1001 height 191
type textarea "Waited nervous for the concert."
click at [594, 638] on button "Verify" at bounding box center [769, 648] width 1001 height 34
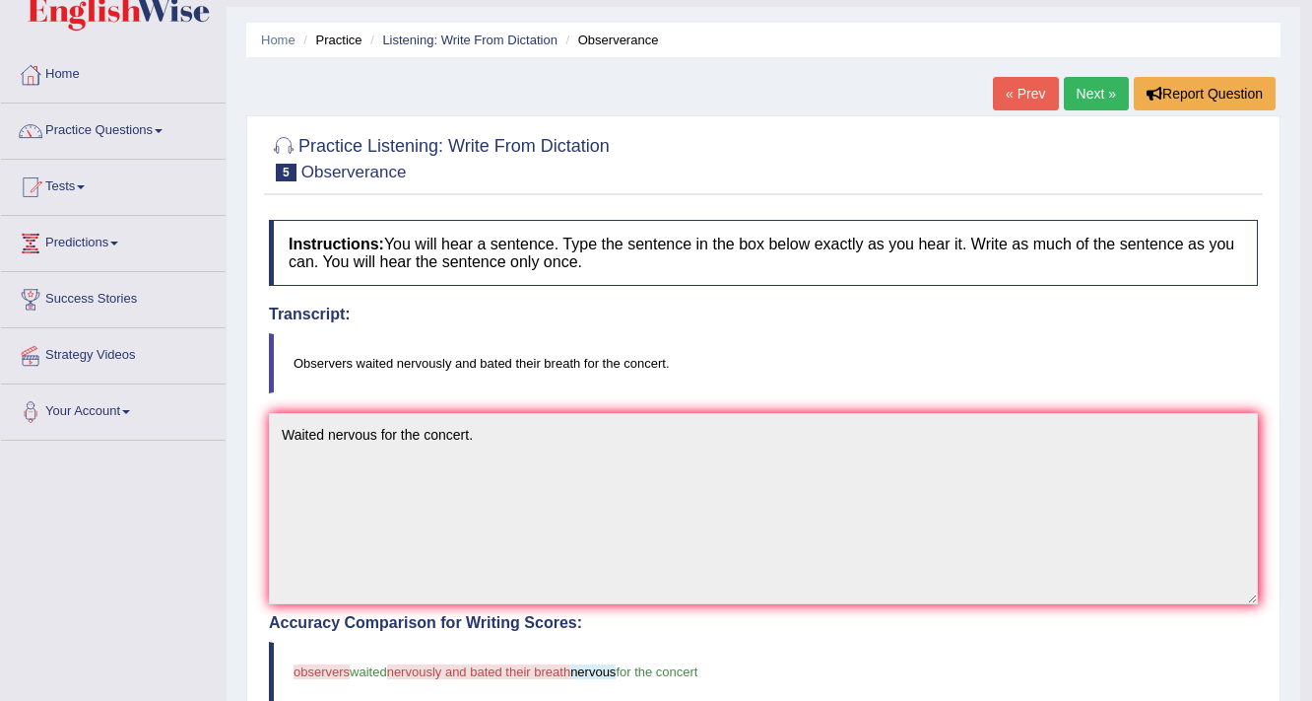
scroll to position [79, 0]
